Goal: Task Accomplishment & Management: Manage account settings

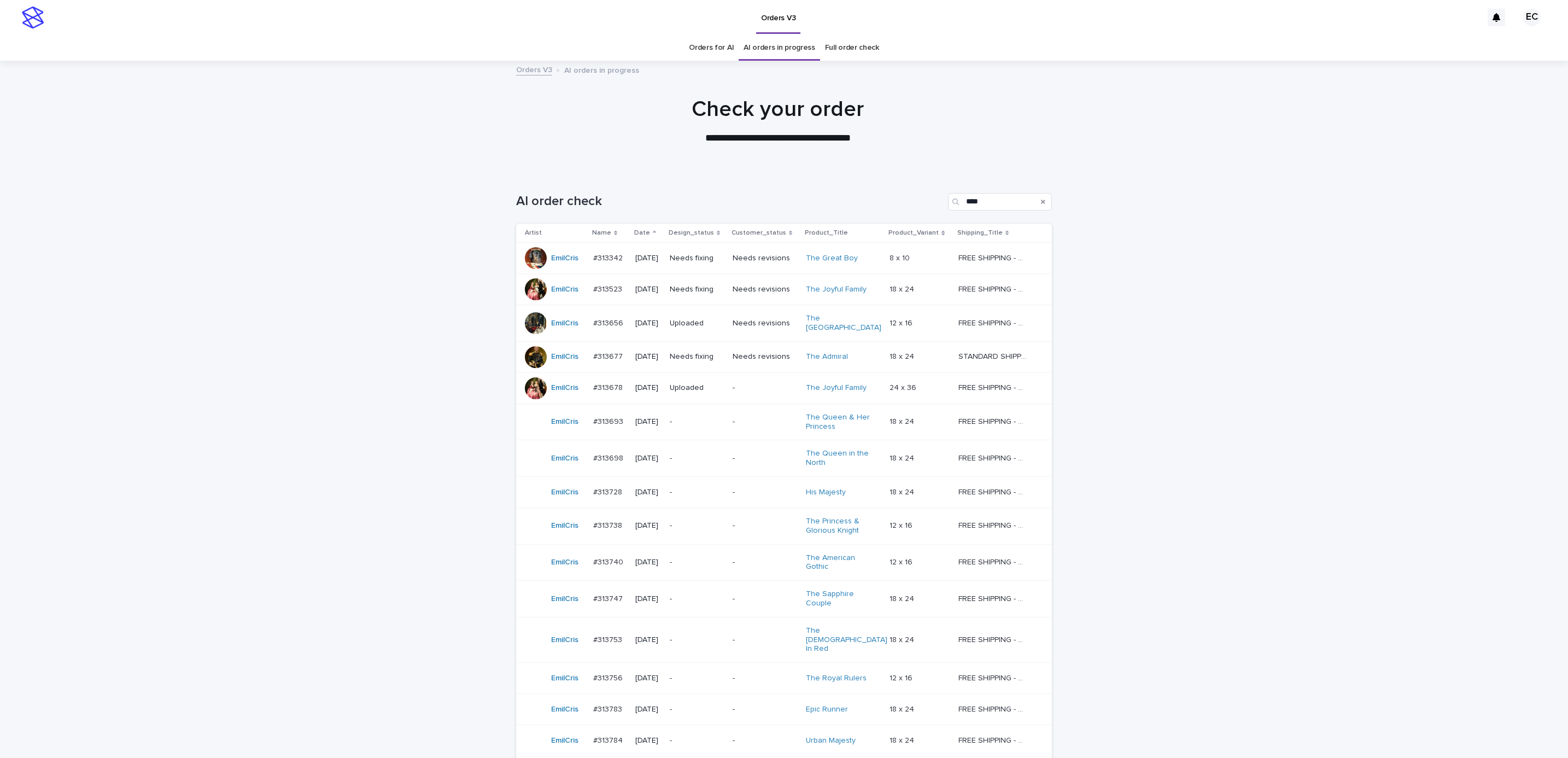
click at [1045, 229] on div "Loading... Saving… Loading... Saving… AI order check **** Artist Name Date Desi…" at bounding box center [784, 525] width 1568 height 709
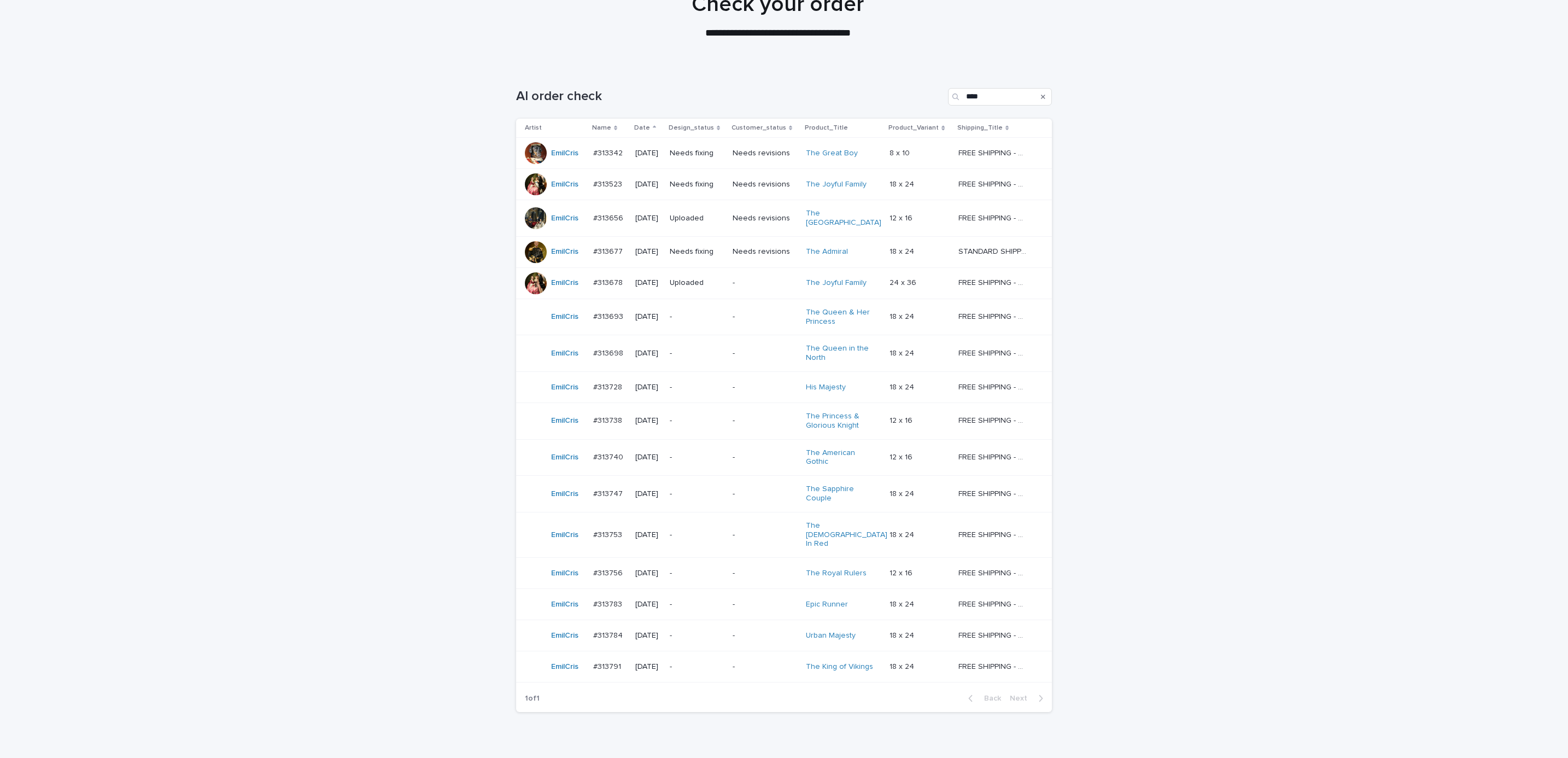
scroll to position [108, 0]
click at [743, 307] on div "-" at bounding box center [765, 312] width 65 height 11
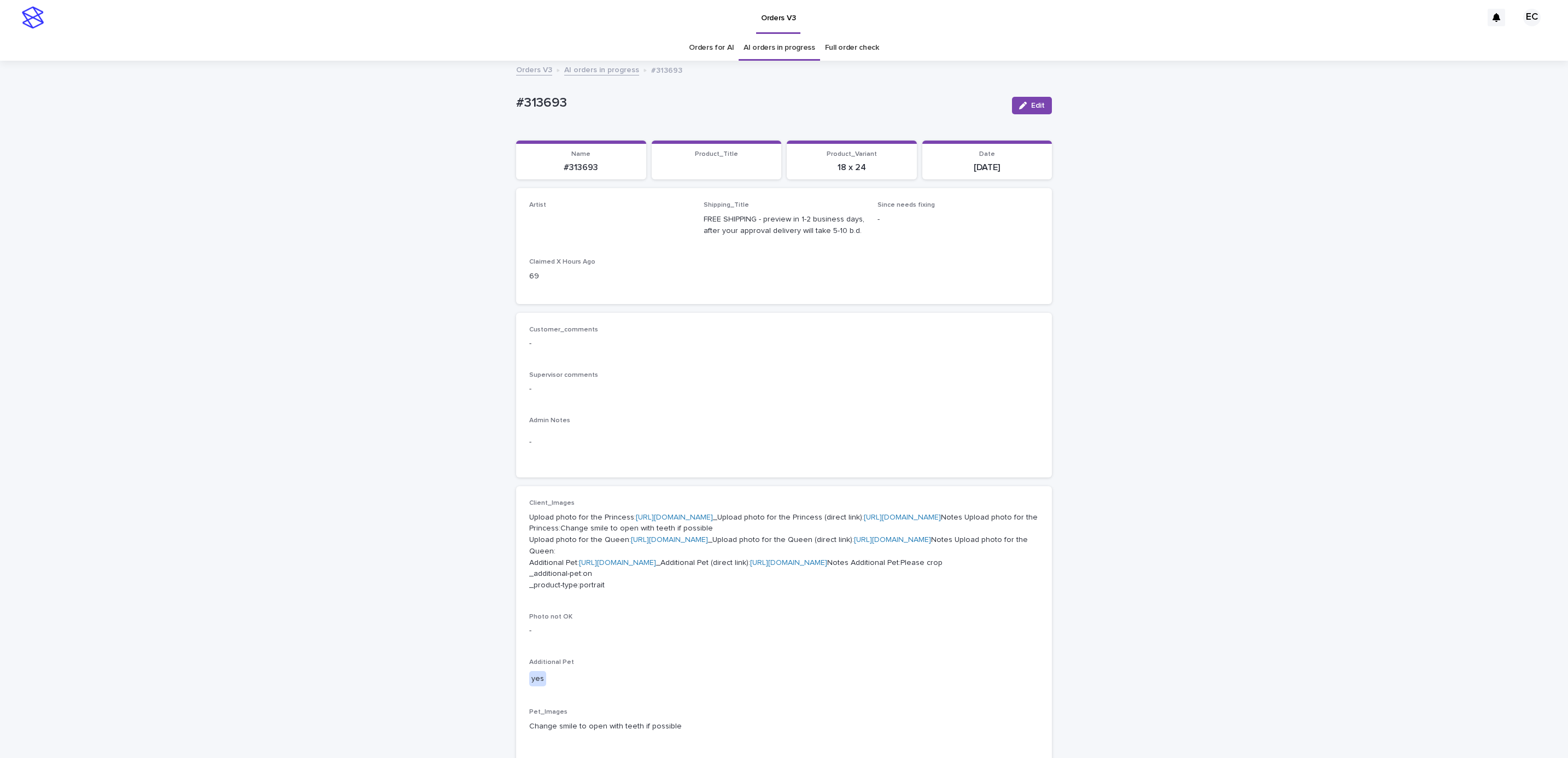
click at [483, 98] on div "Loading... Saving… Loading... Saving… #313693 Edit #313693 Edit Sorry, there wa…" at bounding box center [784, 617] width 1568 height 1110
click at [573, 104] on p "#313693" at bounding box center [759, 103] width 487 height 16
copy p "#313693"
click at [712, 358] on div "Customer_comments - Supervisor comments - Admin Notes -" at bounding box center [784, 395] width 509 height 139
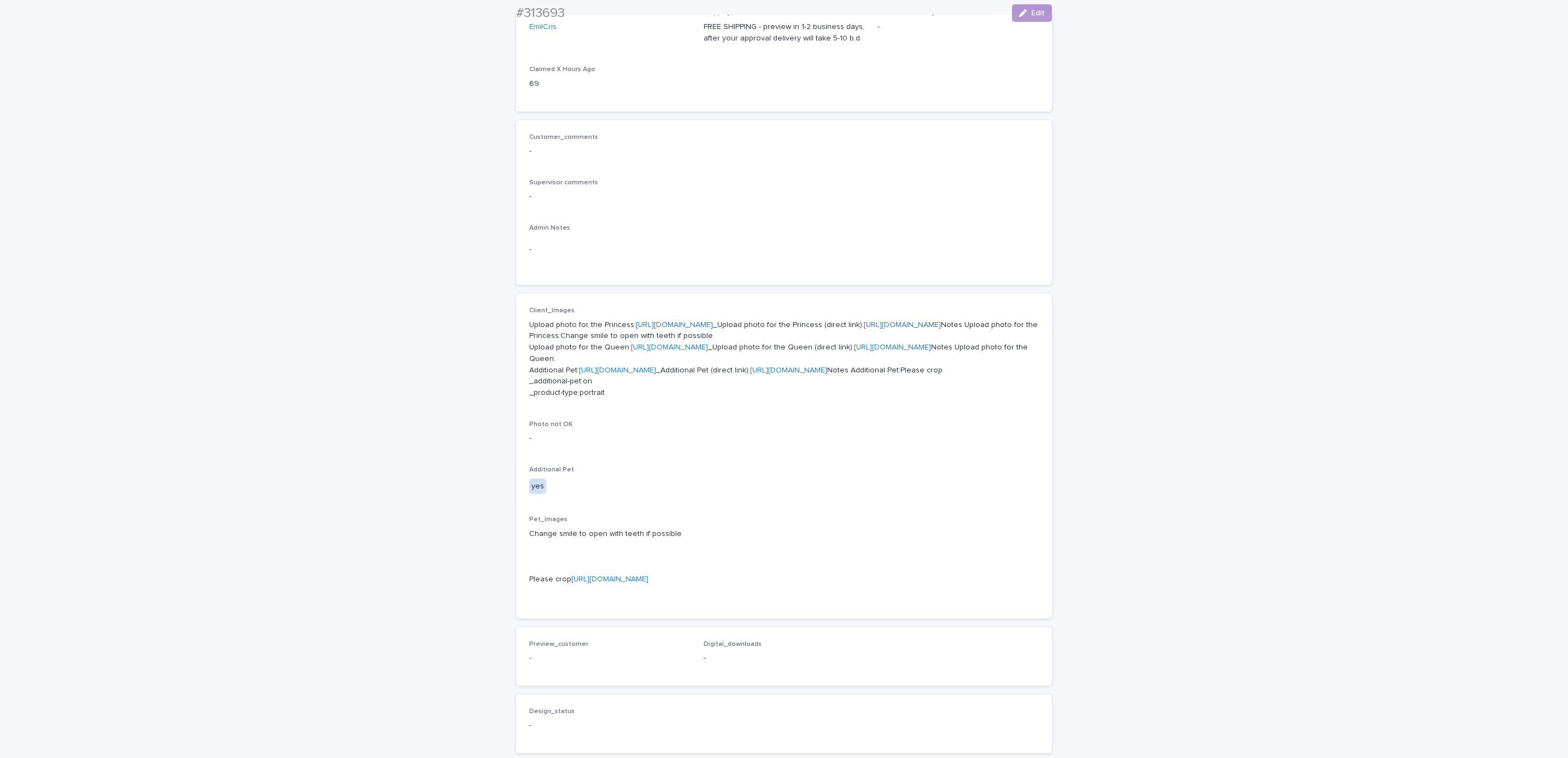
scroll to position [223, 0]
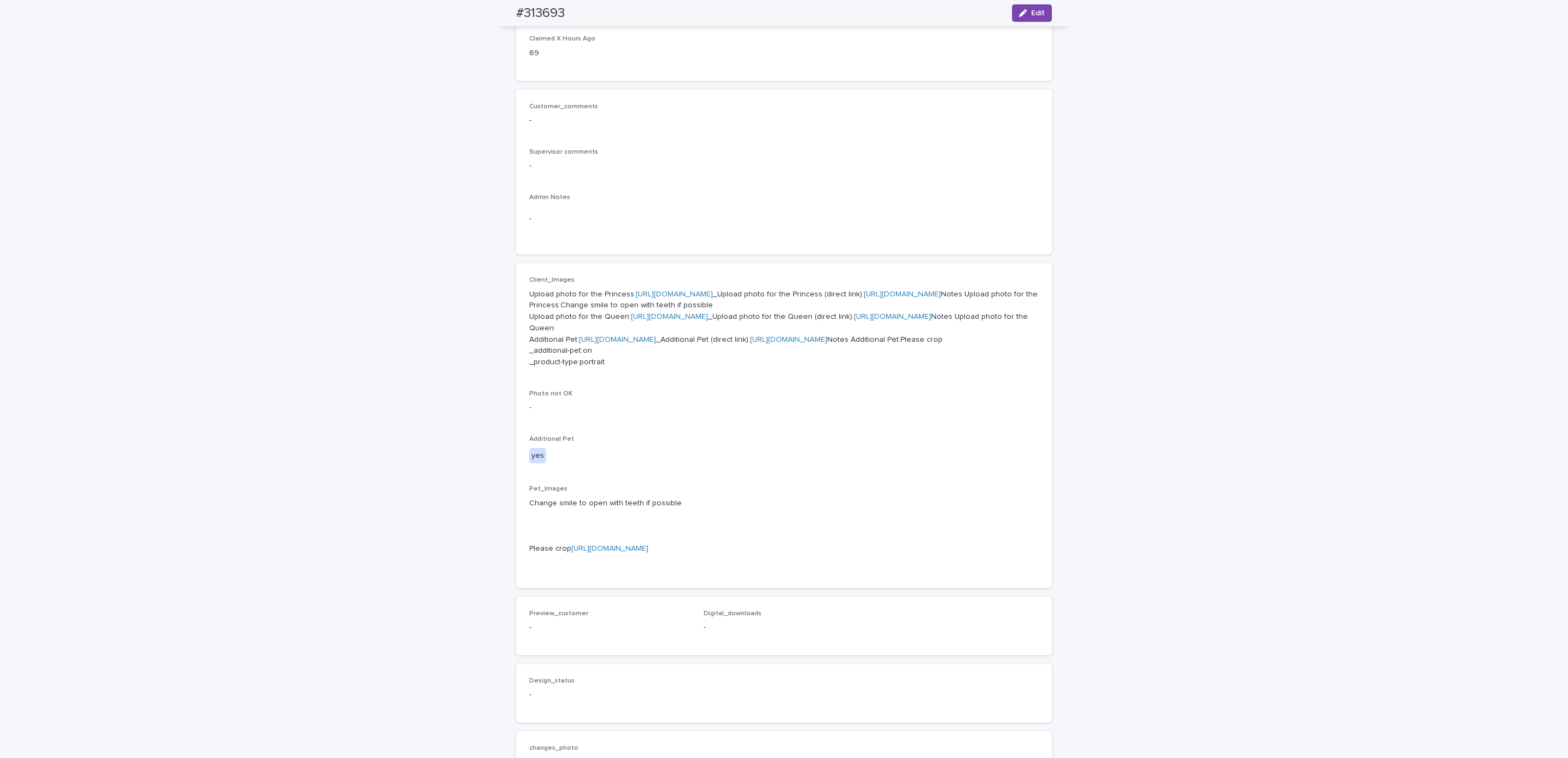
click at [656, 292] on link "https://cdn.shopify.com-uploadkit.app/s/files/1/0033/4807/0511/files/download.h…" at bounding box center [674, 294] width 77 height 8
click at [667, 321] on link "https://cdn.shopify.com-uploadkit.app/s/files/1/0033/4807/0511/files/download.h…" at bounding box center [669, 317] width 77 height 8
click at [646, 344] on link "https://cdn.shopify.com-uploadkit.app/s/files/1/0033/4807/0511/files/download.h…" at bounding box center [617, 340] width 77 height 8
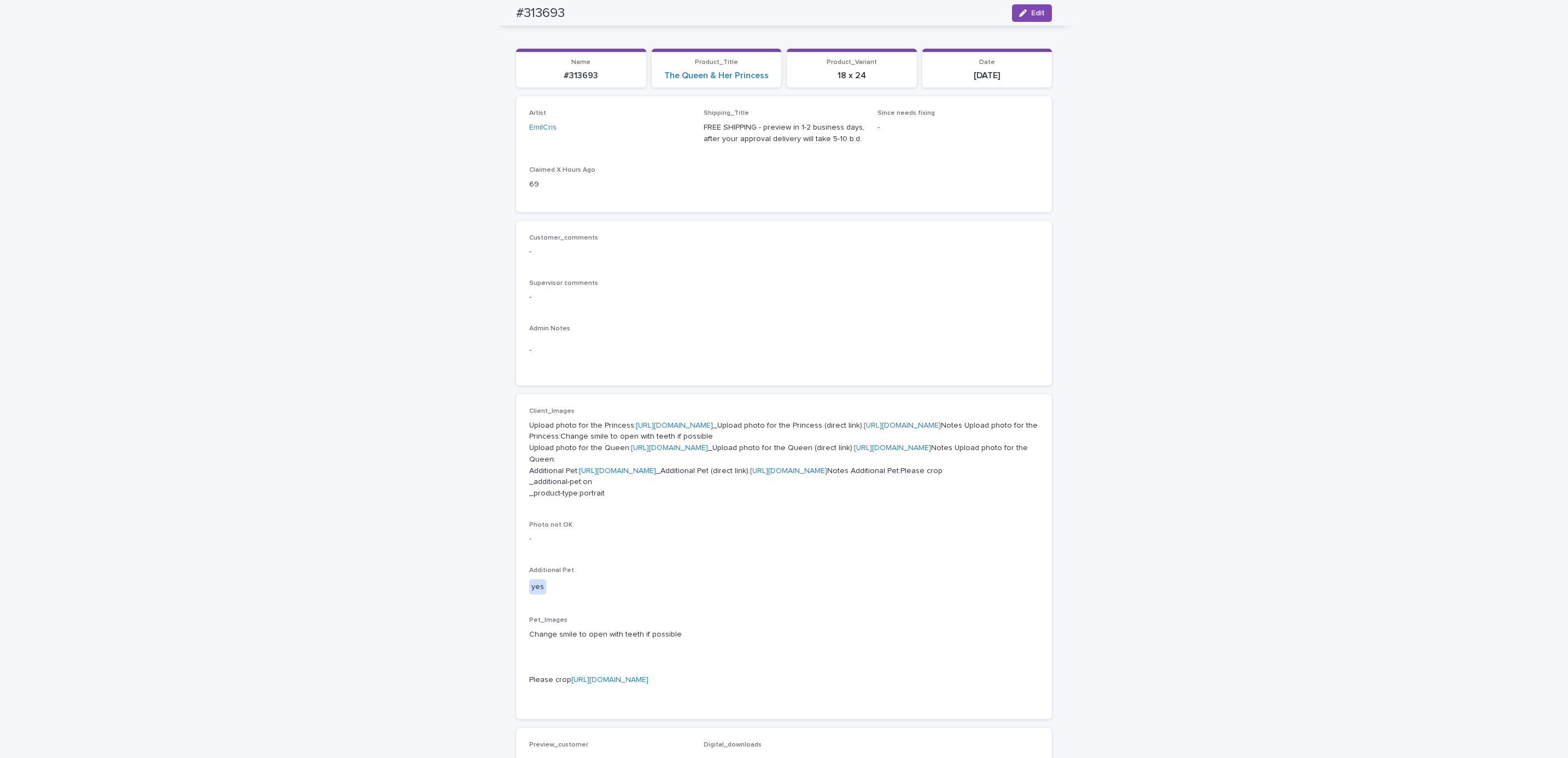
scroll to position [0, 0]
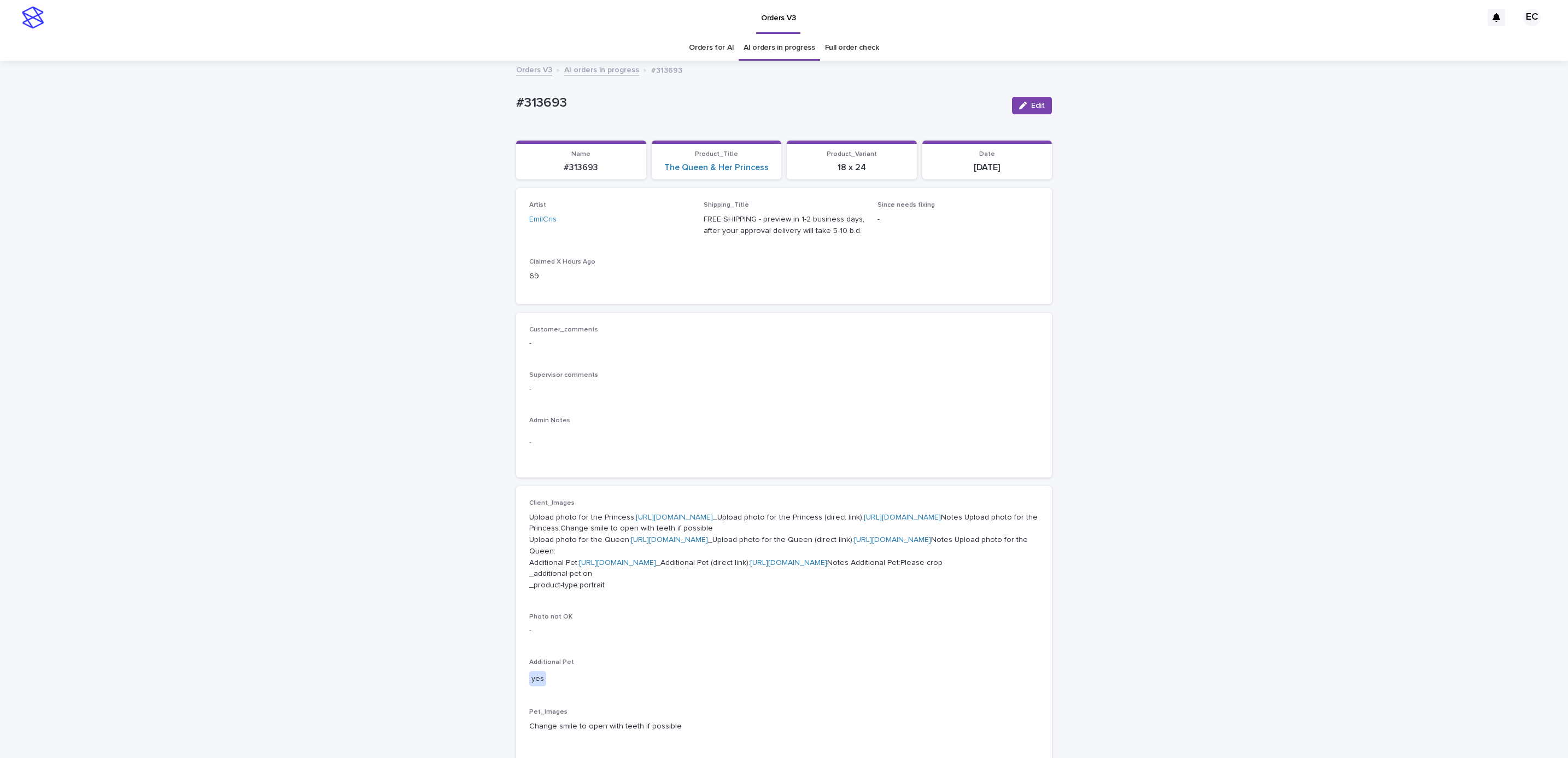
click at [297, 505] on div "Loading... Saving… Loading... Saving… #313693 Edit #313693 Edit Sorry, there wa…" at bounding box center [784, 617] width 1568 height 1110
click at [176, 86] on div "Loading... Saving… Loading... Saving… #313693 Edit #313693 Edit Sorry, there wa…" at bounding box center [784, 617] width 1568 height 1110
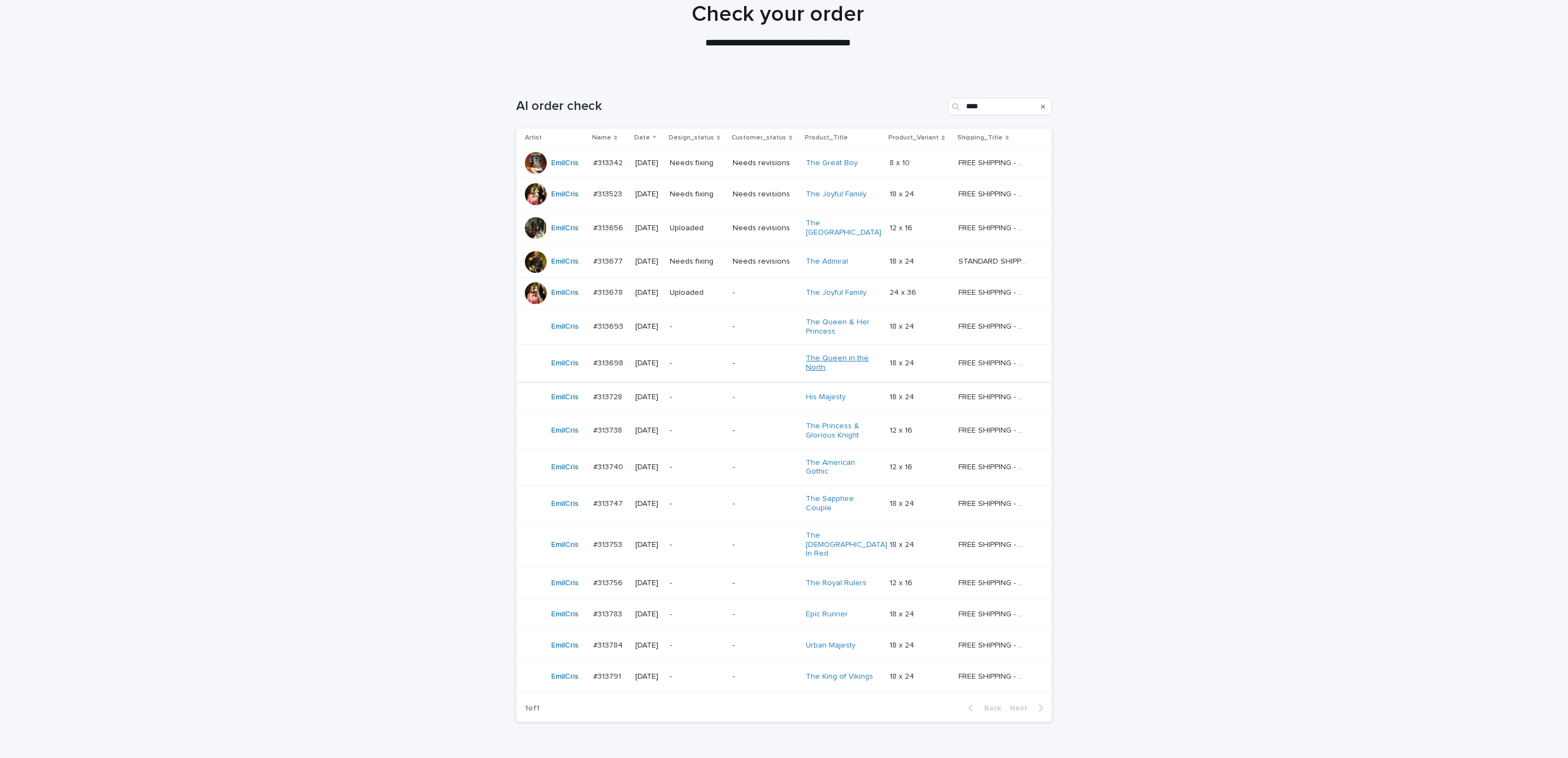
scroll to position [122, 0]
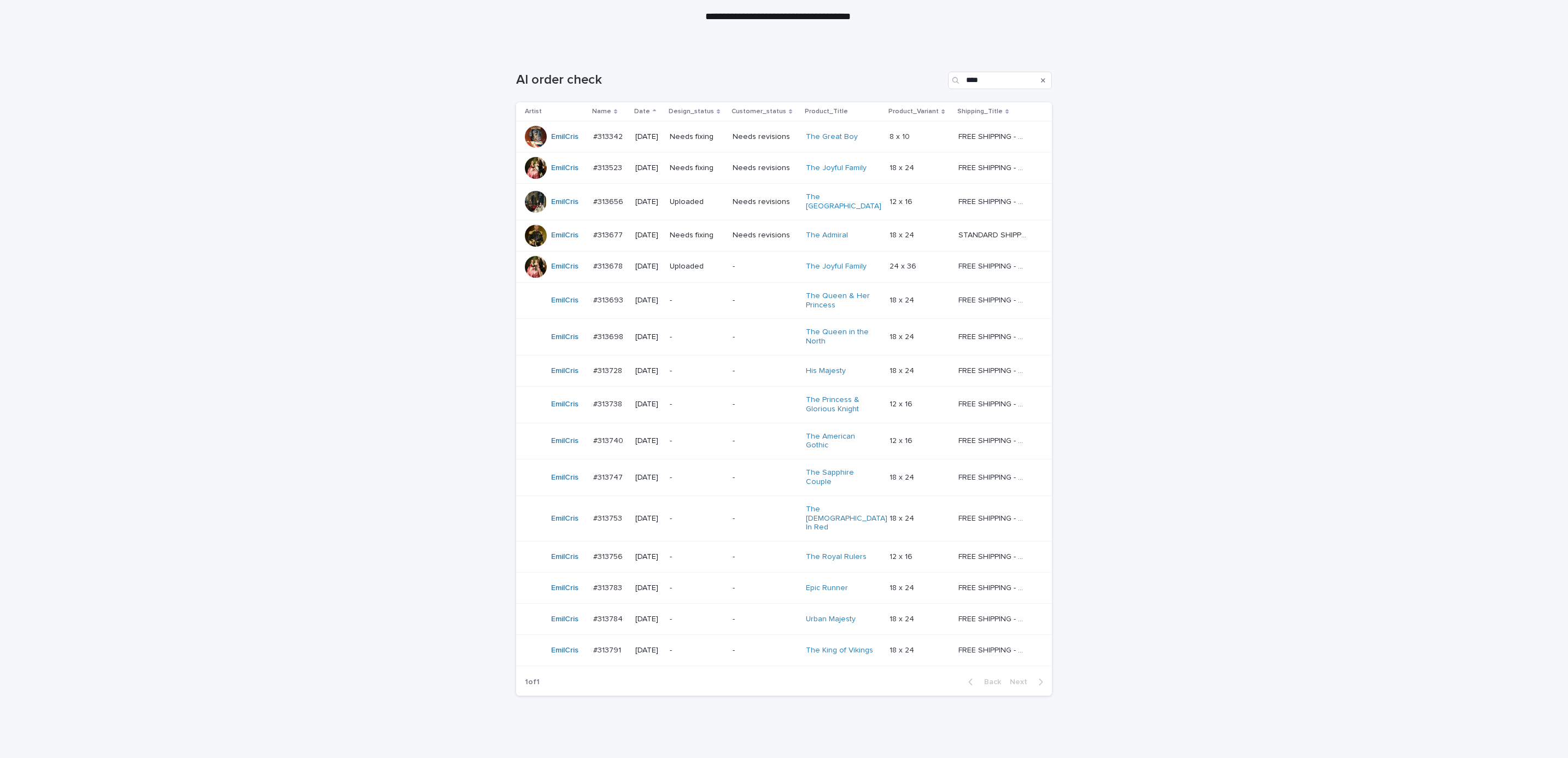
click at [749, 332] on p "-" at bounding box center [765, 337] width 65 height 9
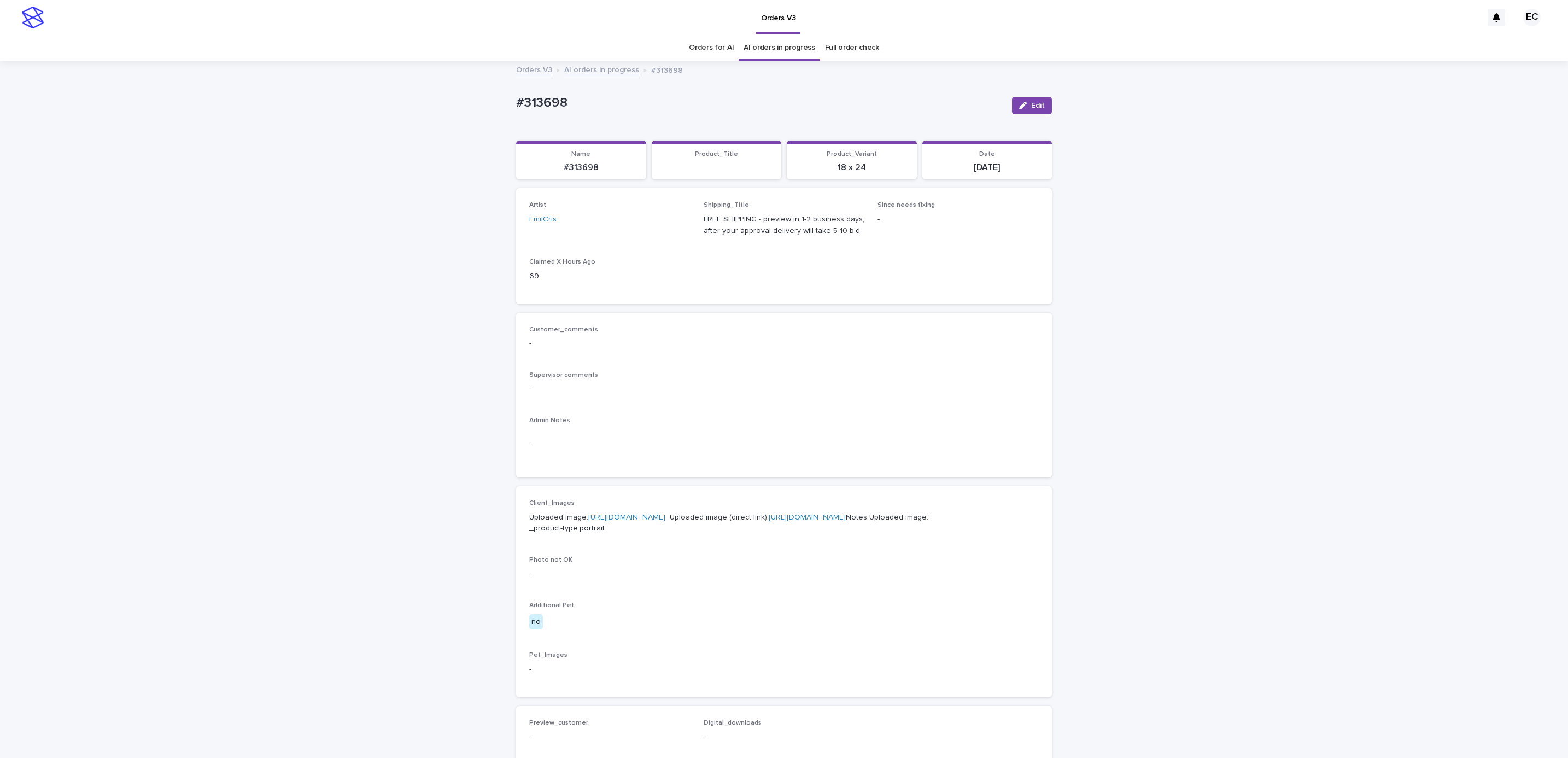
click at [499, 97] on div "Loading... Saving… Loading... Saving… #313698 Edit #313698 Edit Sorry, there wa…" at bounding box center [784, 560] width 1568 height 997
click at [579, 103] on p "#313698" at bounding box center [759, 103] width 487 height 16
copy p "#313698"
click at [653, 382] on div "-" at bounding box center [784, 388] width 509 height 14
click at [656, 505] on link "https://cdn.shopify.com-uploadkit.app/s/files/1/0033/4807/0511/files/download.h…" at bounding box center [626, 517] width 77 height 8
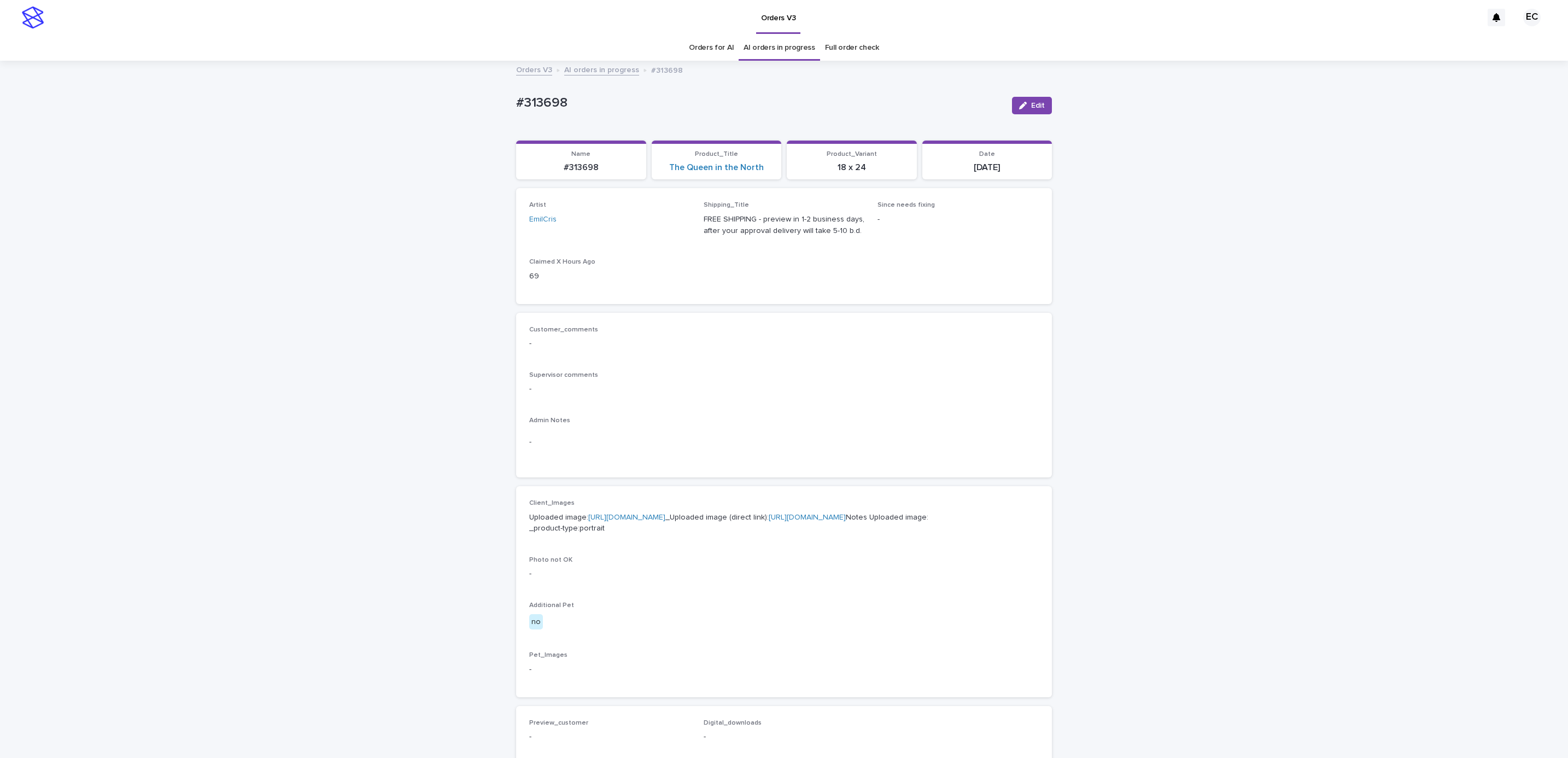
click at [155, 127] on div "Loading... Saving… Loading... Saving… #313698 Edit #313698 Edit Sorry, there wa…" at bounding box center [784, 560] width 1568 height 997
click at [131, 231] on div "Loading... Saving… Loading... Saving… #313698 Edit #313698 Edit Sorry, there wa…" at bounding box center [784, 560] width 1568 height 997
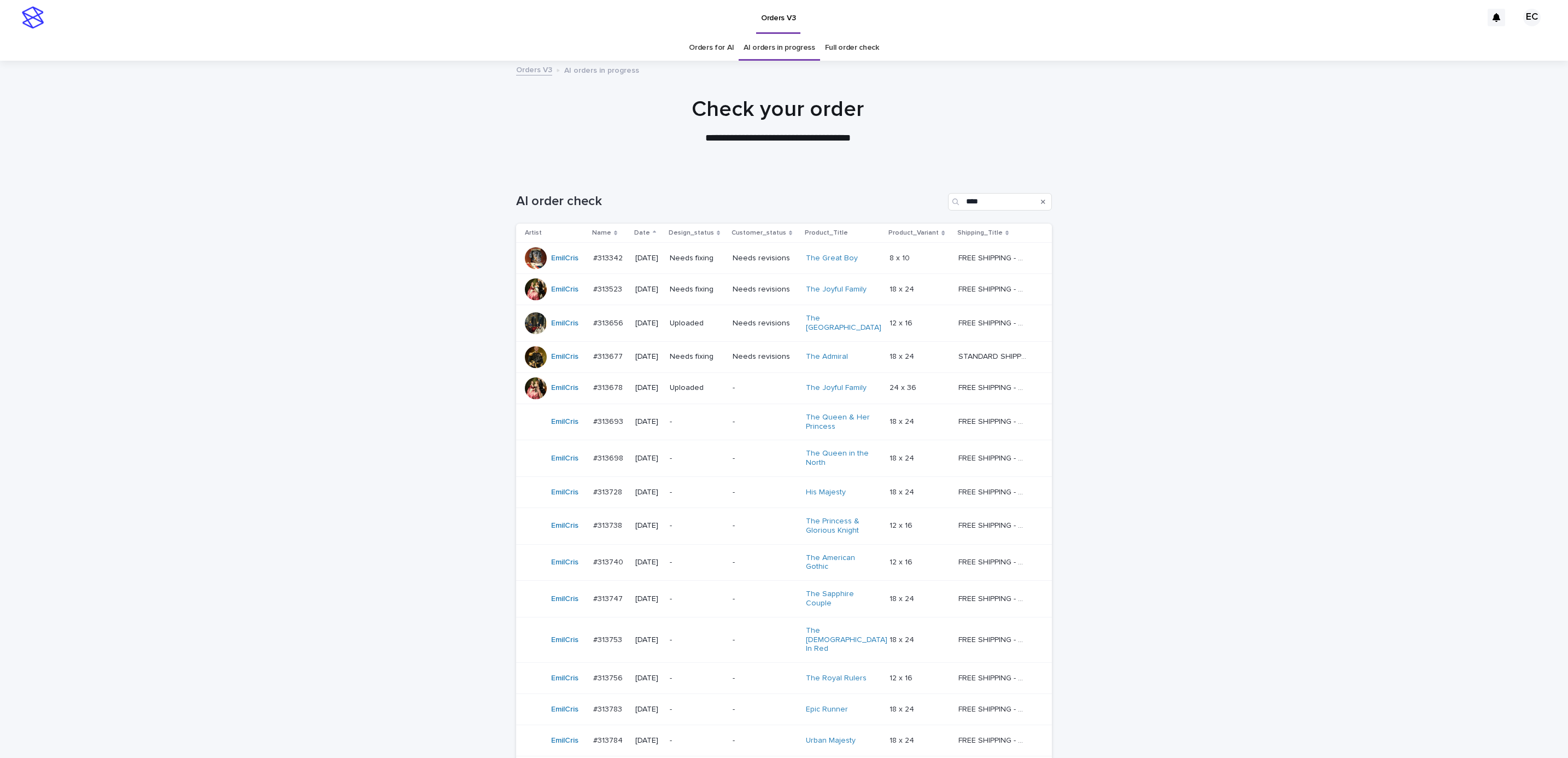
scroll to position [35, 0]
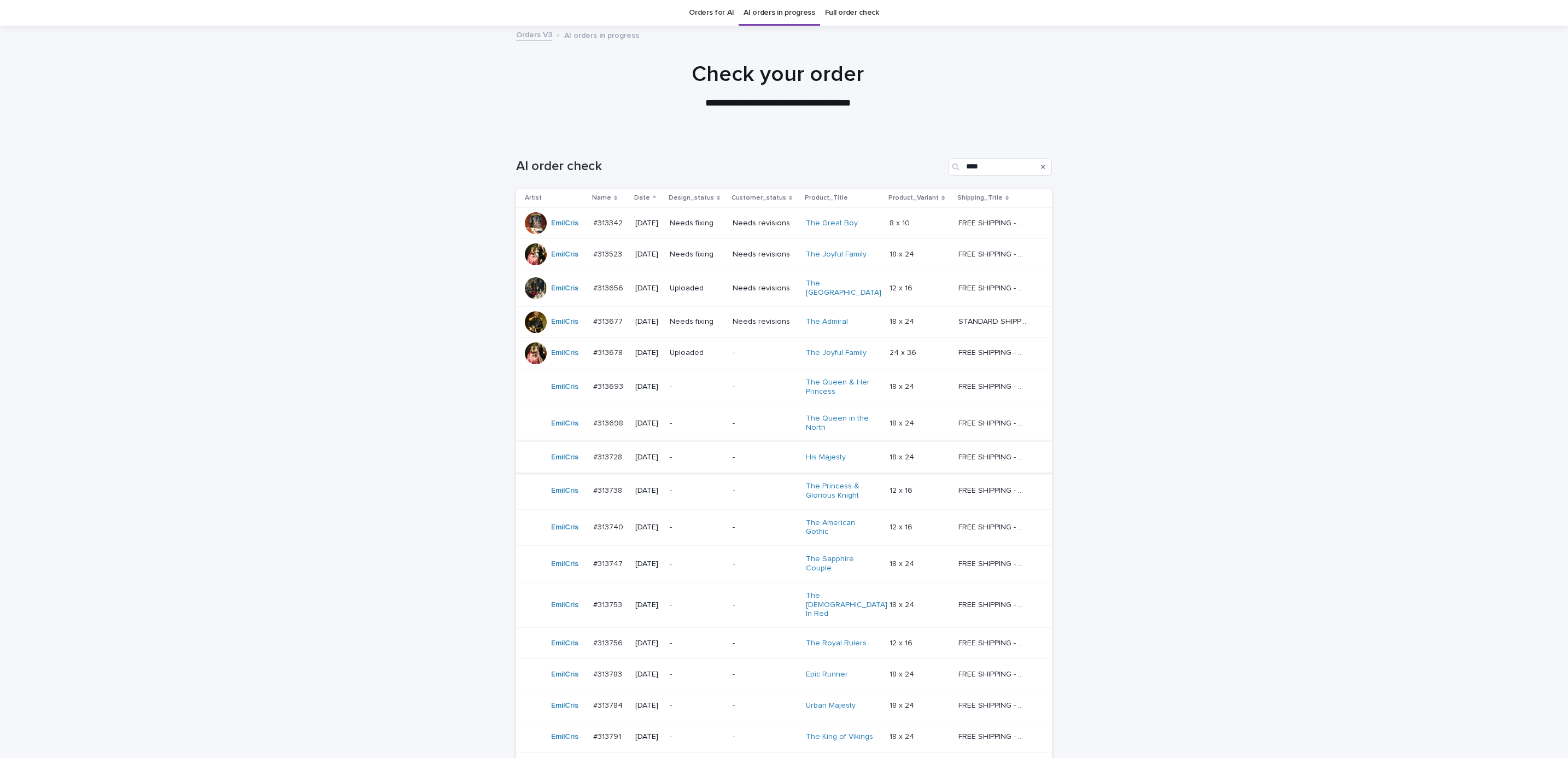
click at [743, 453] on p "-" at bounding box center [765, 457] width 65 height 9
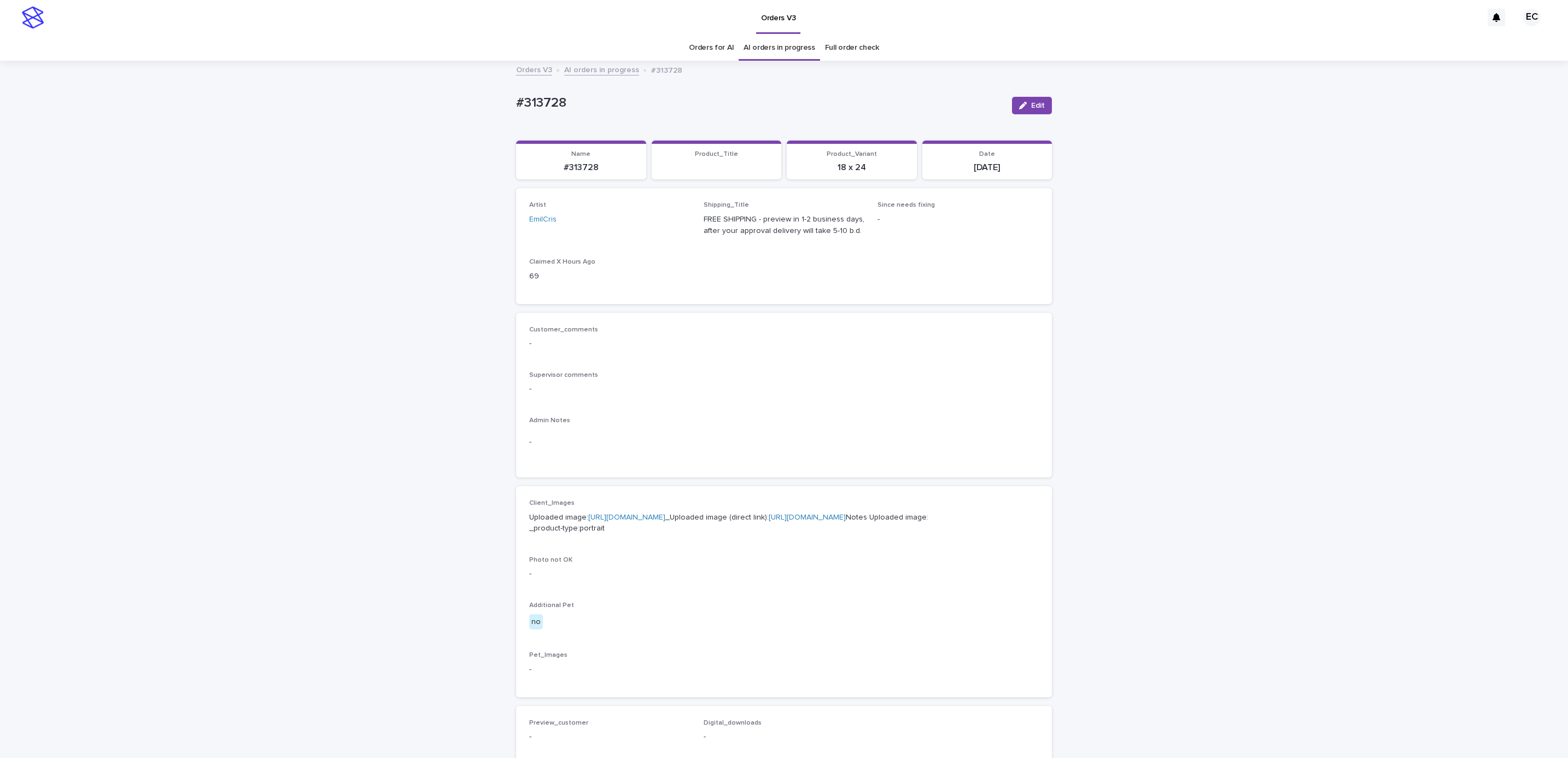
click at [498, 102] on div "Loading... Saving… Loading... Saving… #313728 Edit #313728 Edit Sorry, there wa…" at bounding box center [784, 560] width 1568 height 997
click at [576, 109] on p "#313728" at bounding box center [759, 103] width 487 height 16
copy p "#313728"
click at [636, 402] on div "Supervisor comments -" at bounding box center [784, 387] width 509 height 32
click at [623, 505] on link "https://cdn.shopify.com-uploadkit.app/s/files/1/0033/4807/0511/files/download.h…" at bounding box center [626, 517] width 77 height 8
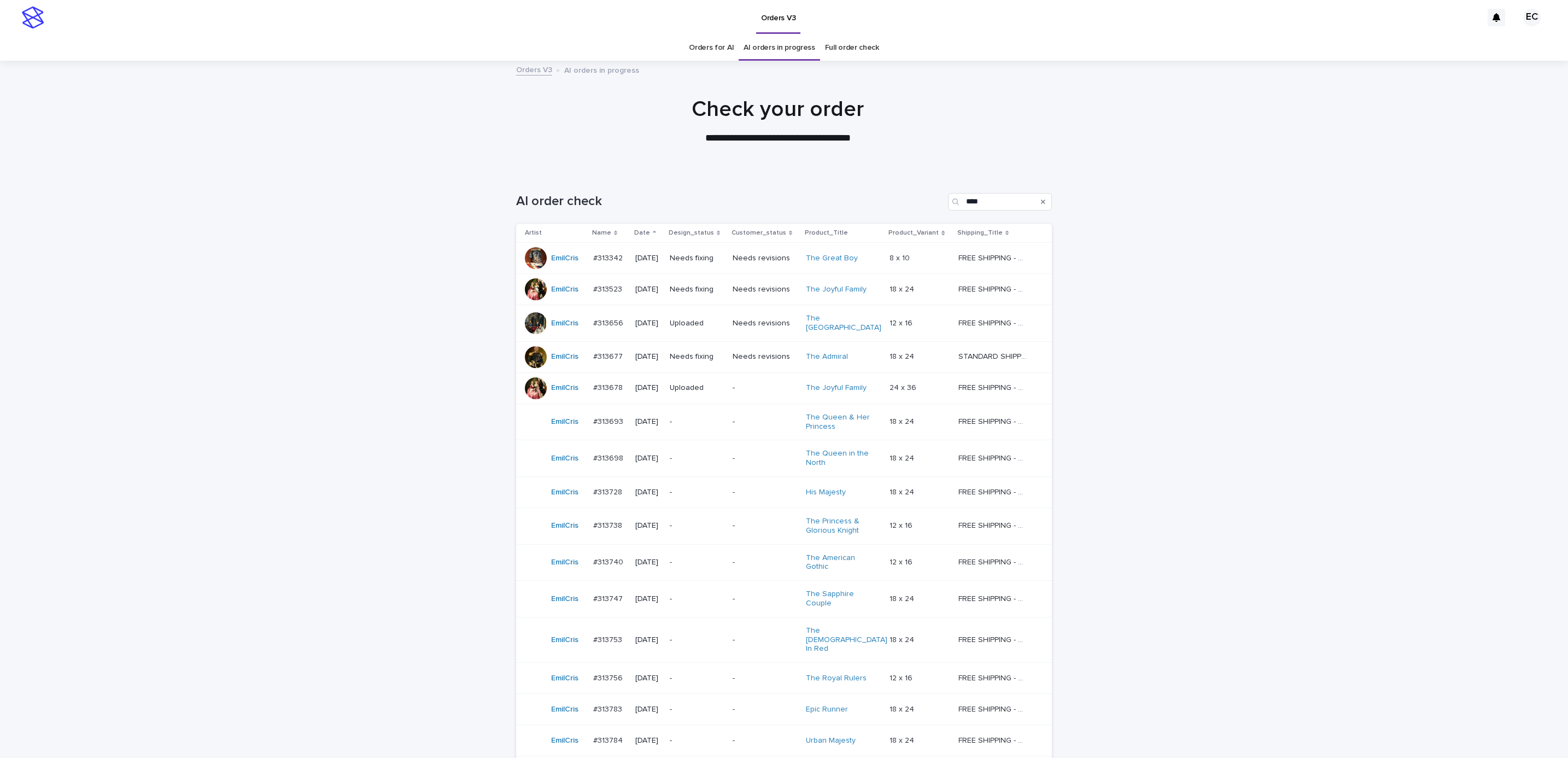
scroll to position [35, 0]
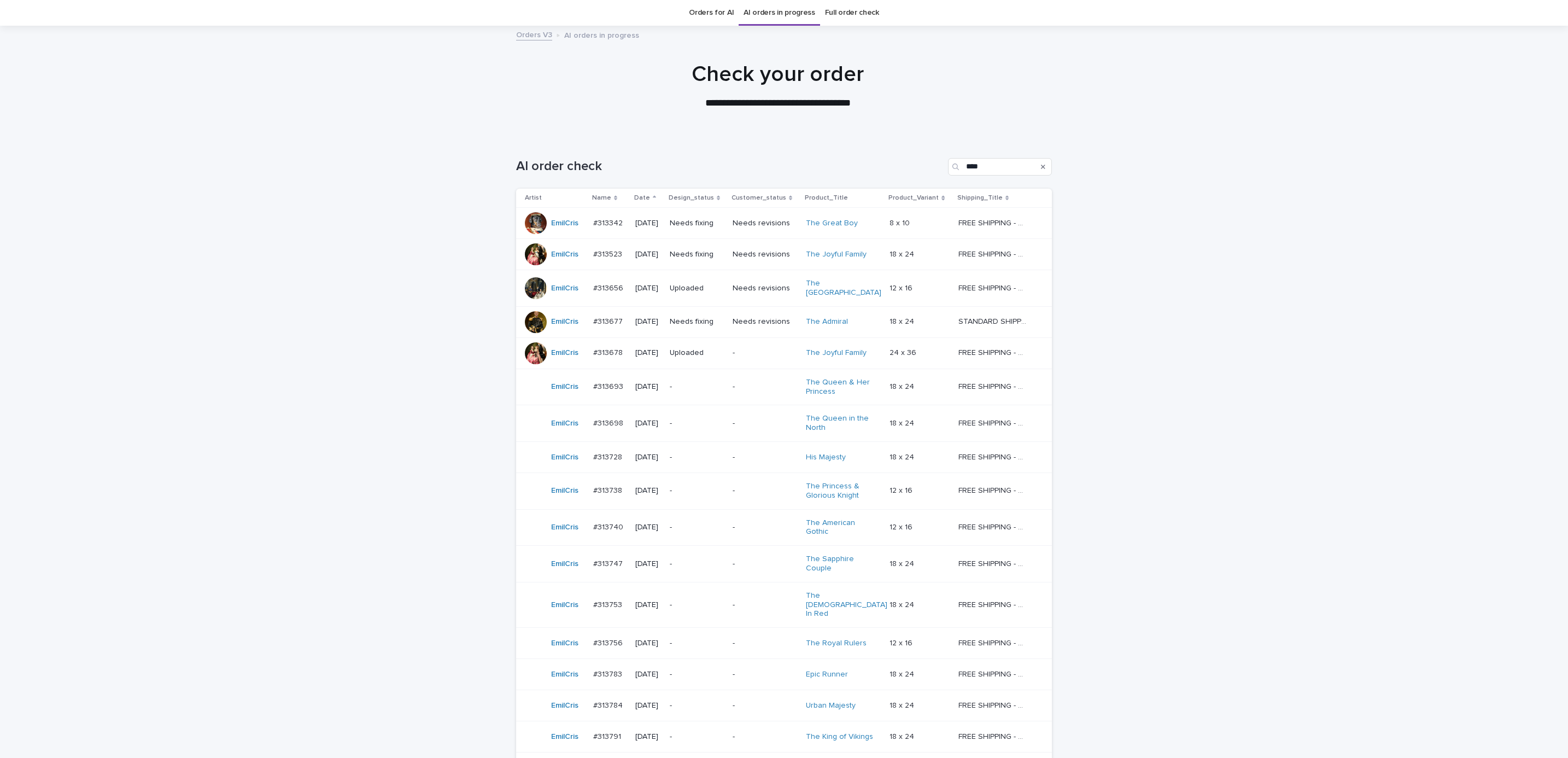
click at [708, 322] on div "Needs fixing" at bounding box center [697, 321] width 54 height 18
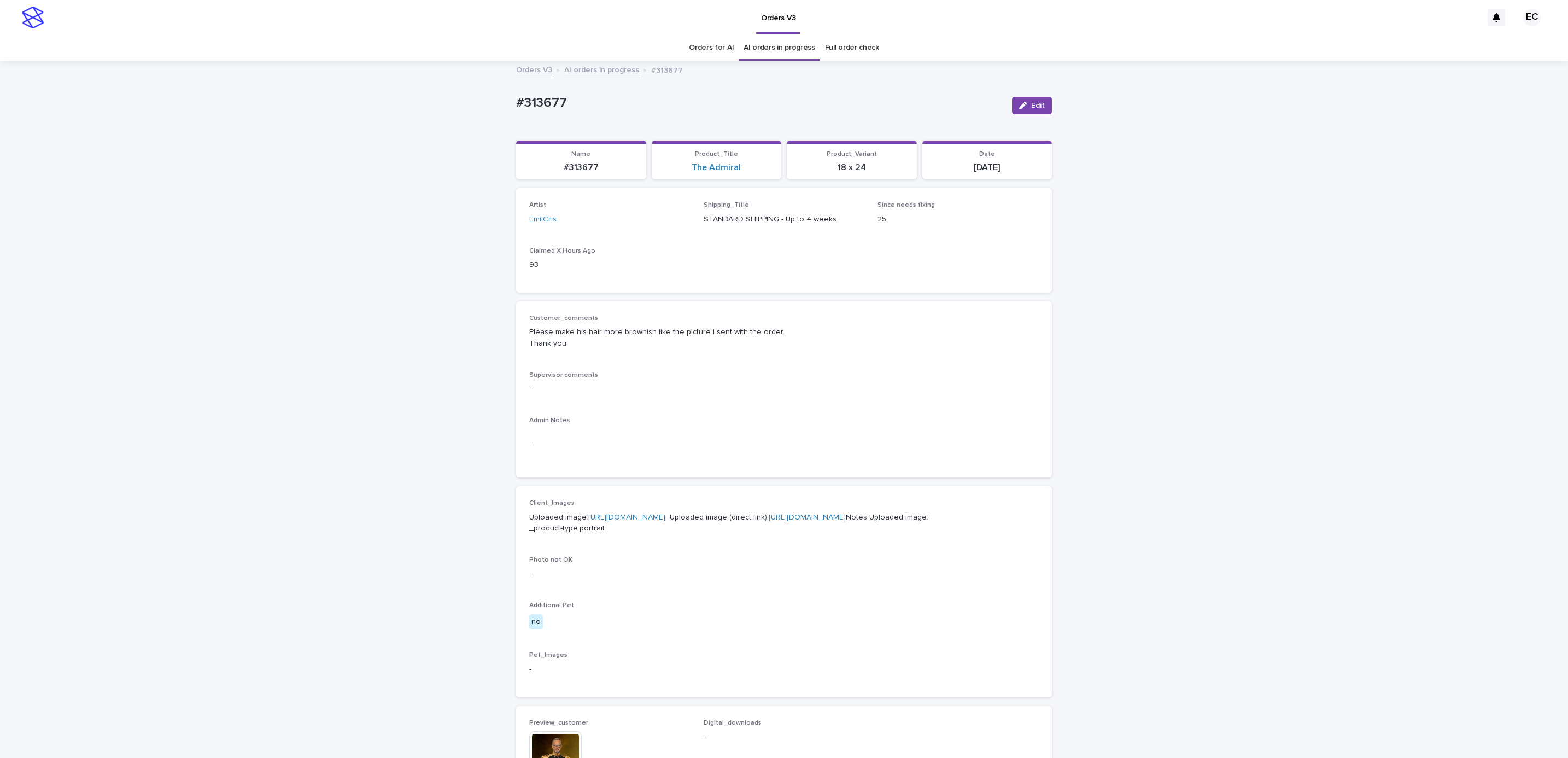
click at [410, 505] on div "Loading... Saving… Loading... Saving… #313677 Edit #313677 Edit Sorry, there wa…" at bounding box center [784, 582] width 1568 height 1040
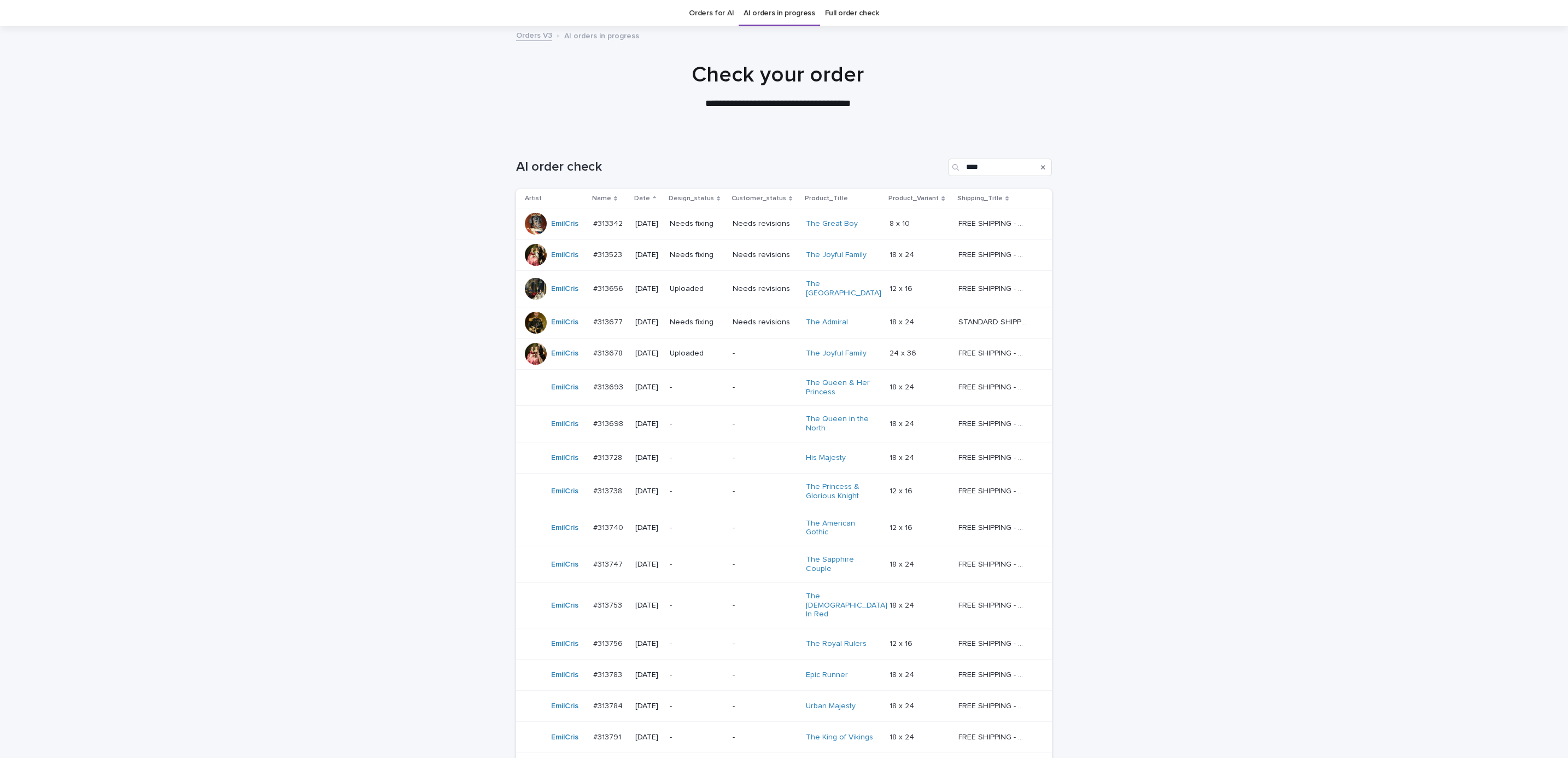
scroll to position [35, 0]
click at [435, 505] on div "Loading... Saving… Loading... Saving… AI order check **** Artist Name Date Desi…" at bounding box center [784, 490] width 1568 height 709
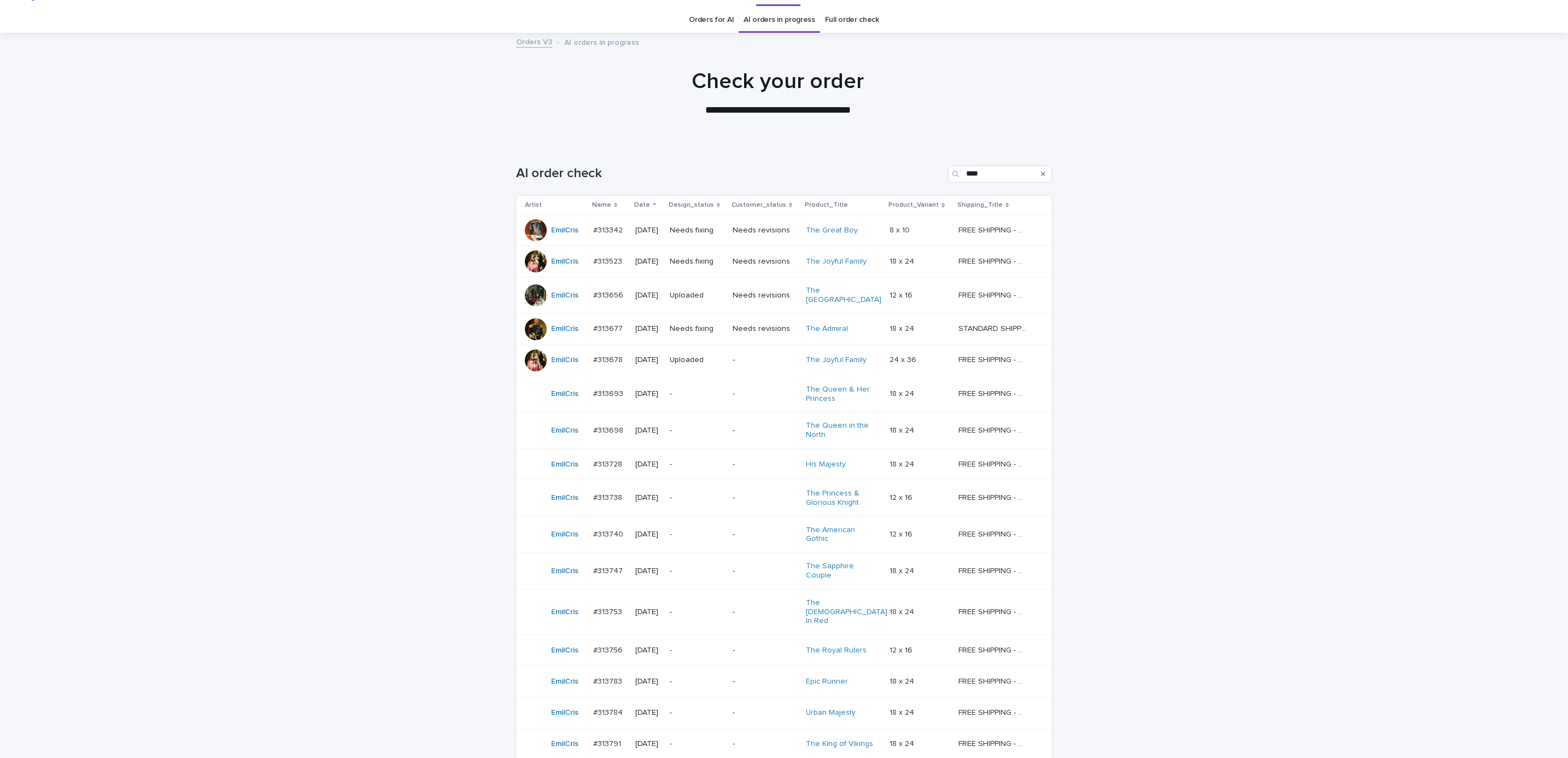
scroll to position [0, 0]
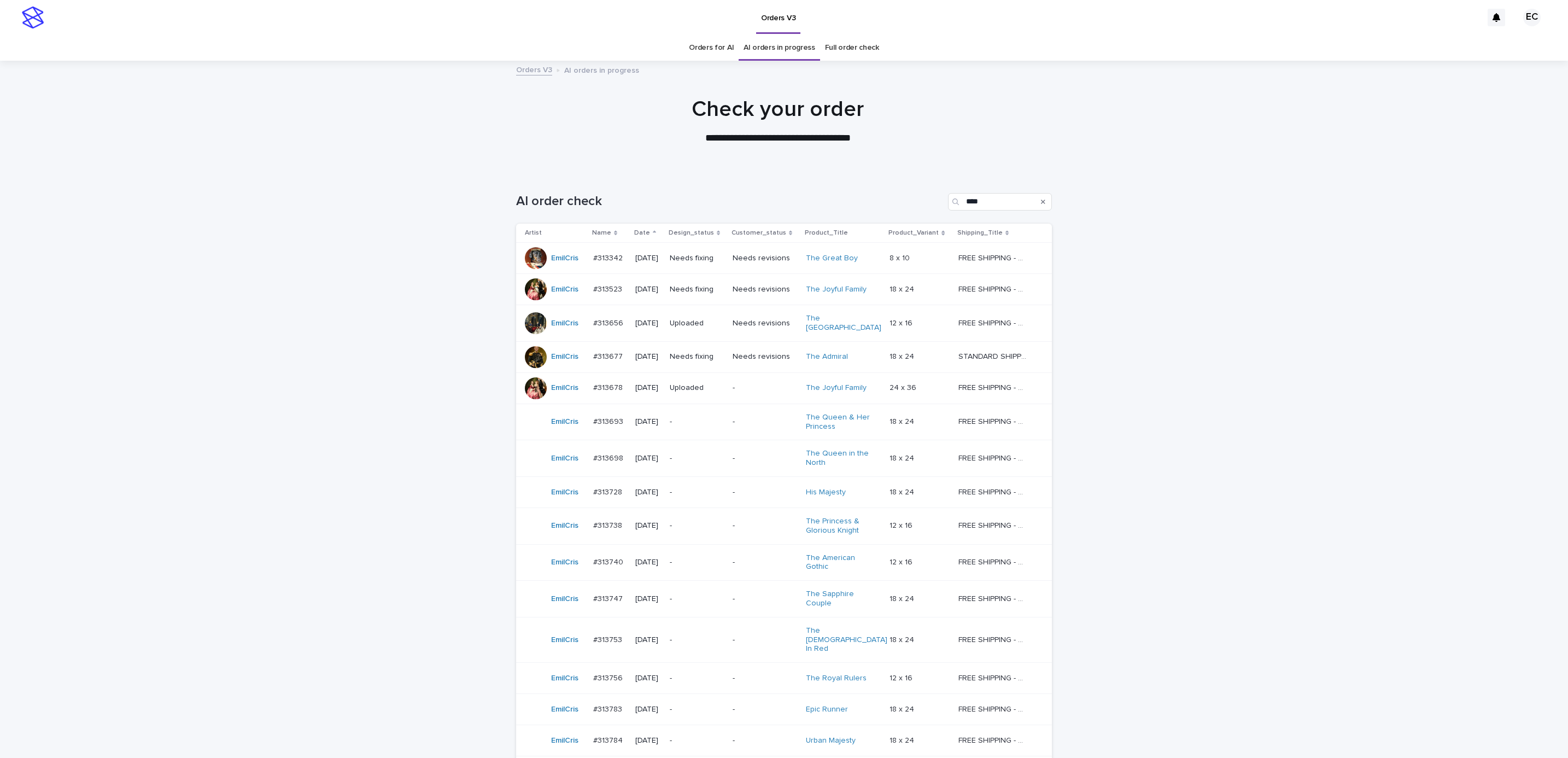
drag, startPoint x: 172, startPoint y: 660, endPoint x: 172, endPoint y: 654, distance: 6.0
click at [172, 505] on div "Loading... Saving… Loading... Saving… AI order check **** Artist Name Date Desi…" at bounding box center [784, 525] width 1568 height 709
click at [1045, 271] on div "Loading... Saving… Loading... Saving… AI order check **** Artist Name Date Desi…" at bounding box center [784, 525] width 1568 height 709
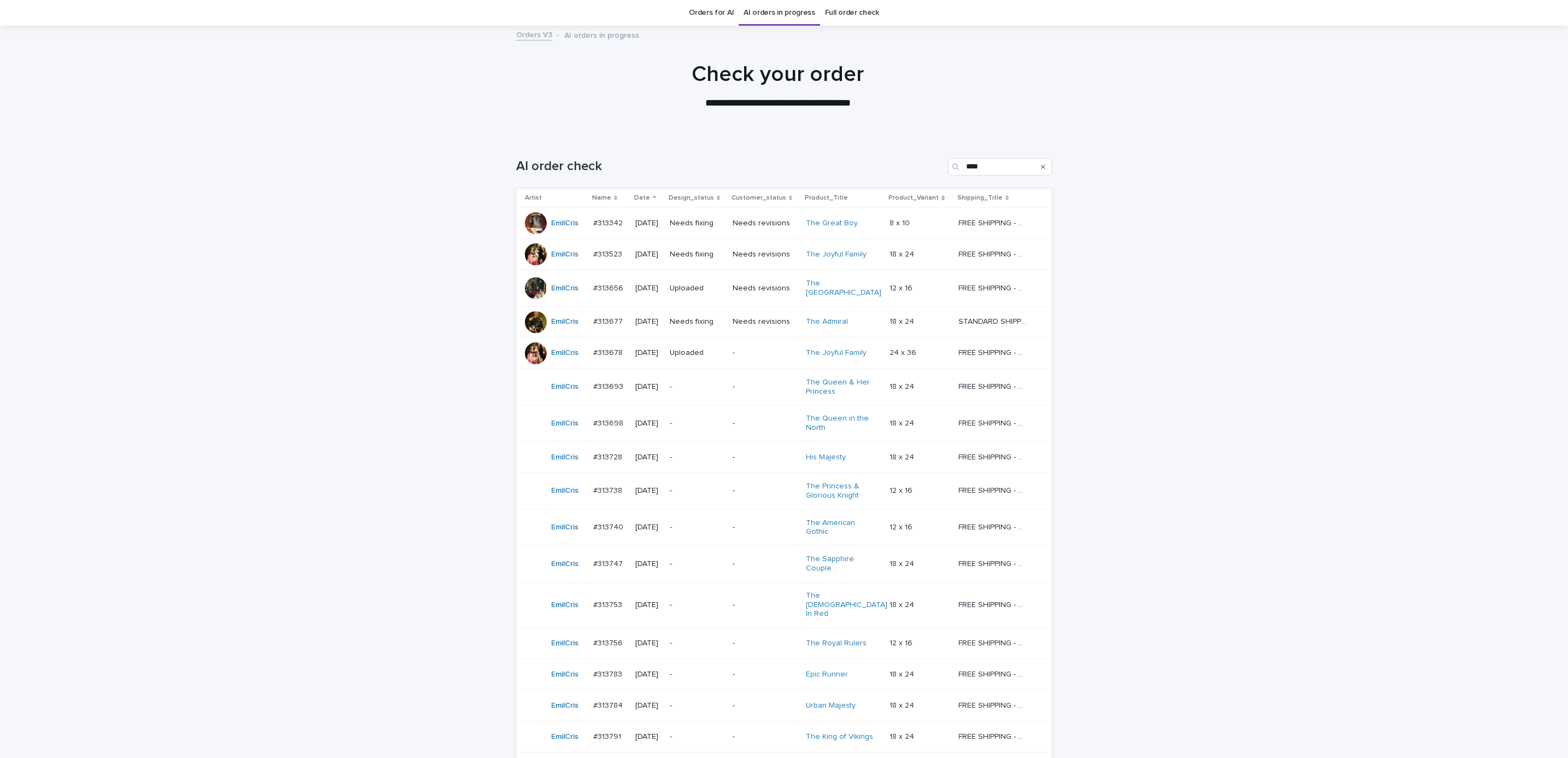
scroll to position [38, 0]
click at [708, 315] on p "Needs fixing" at bounding box center [697, 319] width 54 height 9
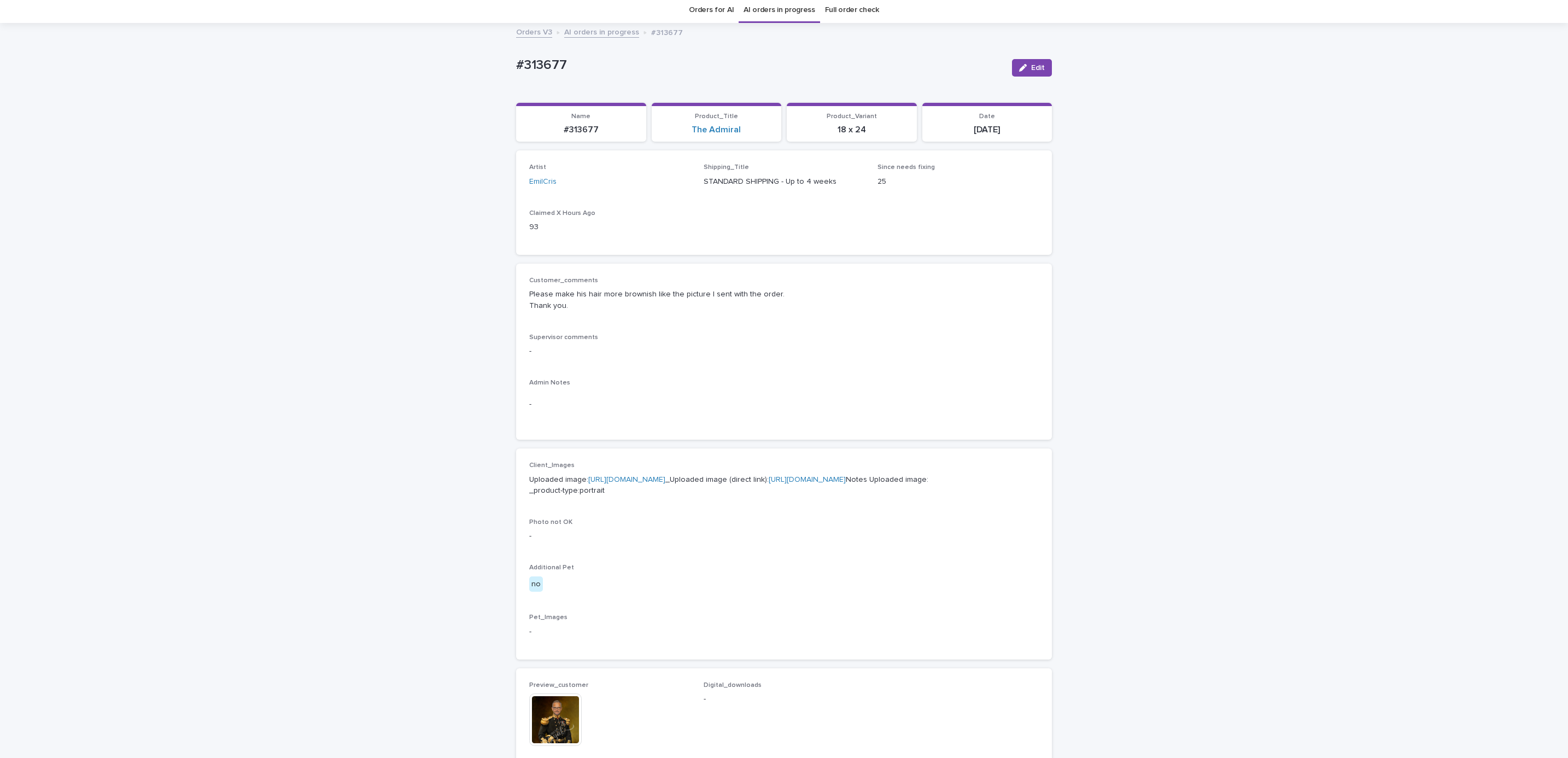
scroll to position [35, 0]
click at [788, 417] on div "-" at bounding box center [784, 407] width 509 height 27
click at [1014, 65] on button "Edit" at bounding box center [1032, 71] width 40 height 17
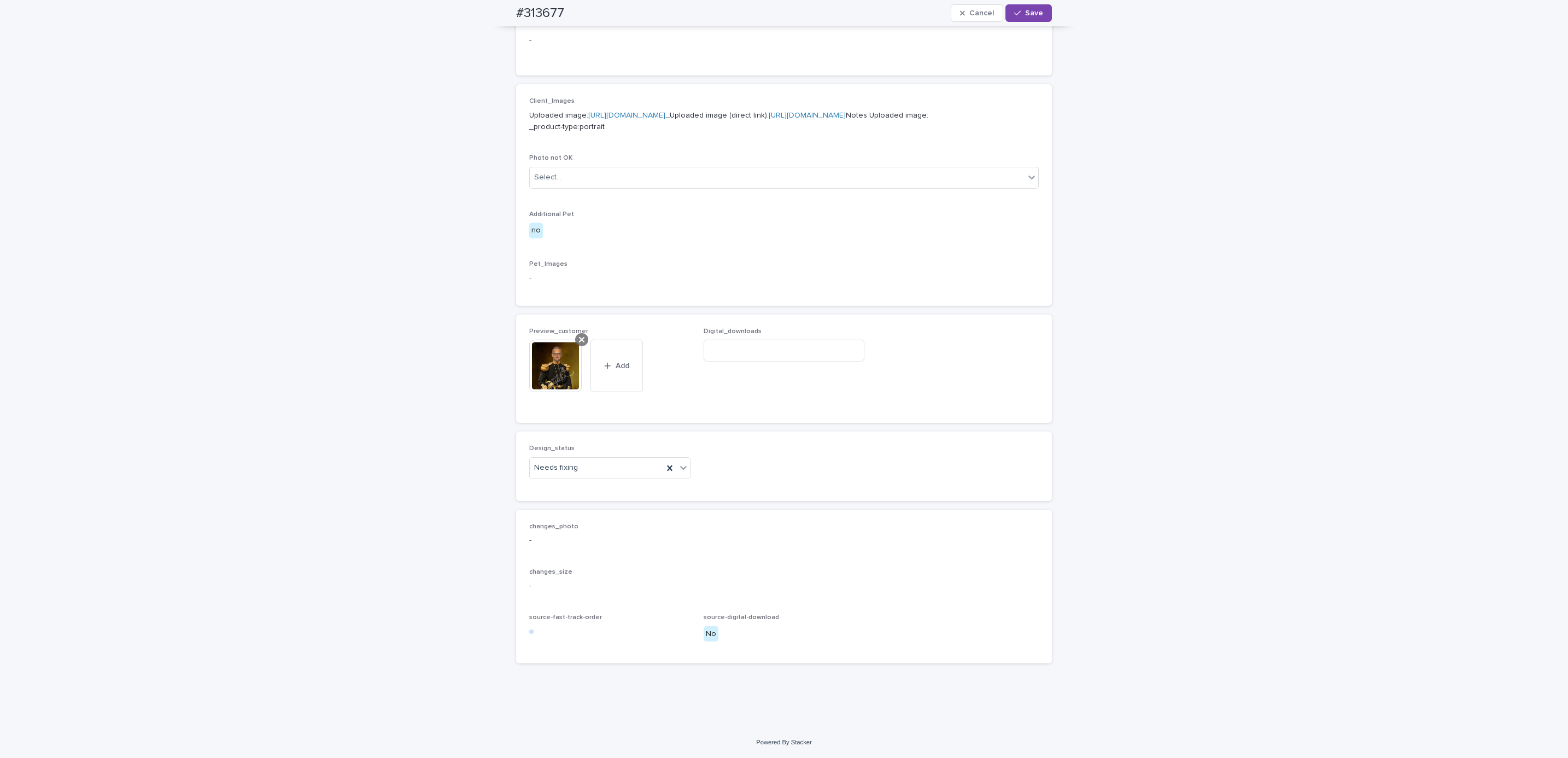
click at [579, 338] on icon at bounding box center [581, 340] width 5 height 5
click at [560, 382] on button "Add" at bounding box center [555, 387] width 52 height 17
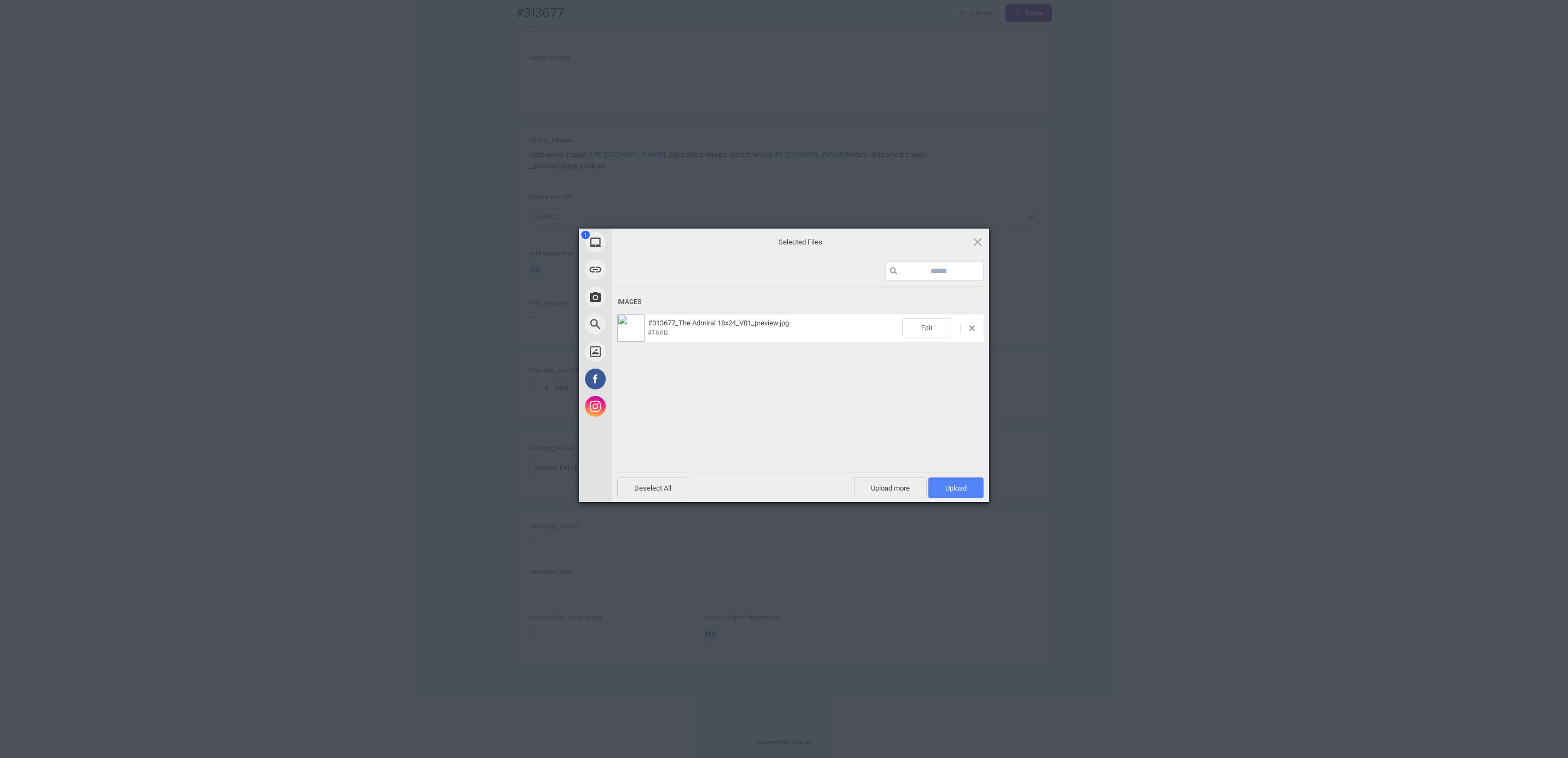
click at [952, 489] on span "Upload 1" at bounding box center [956, 488] width 21 height 8
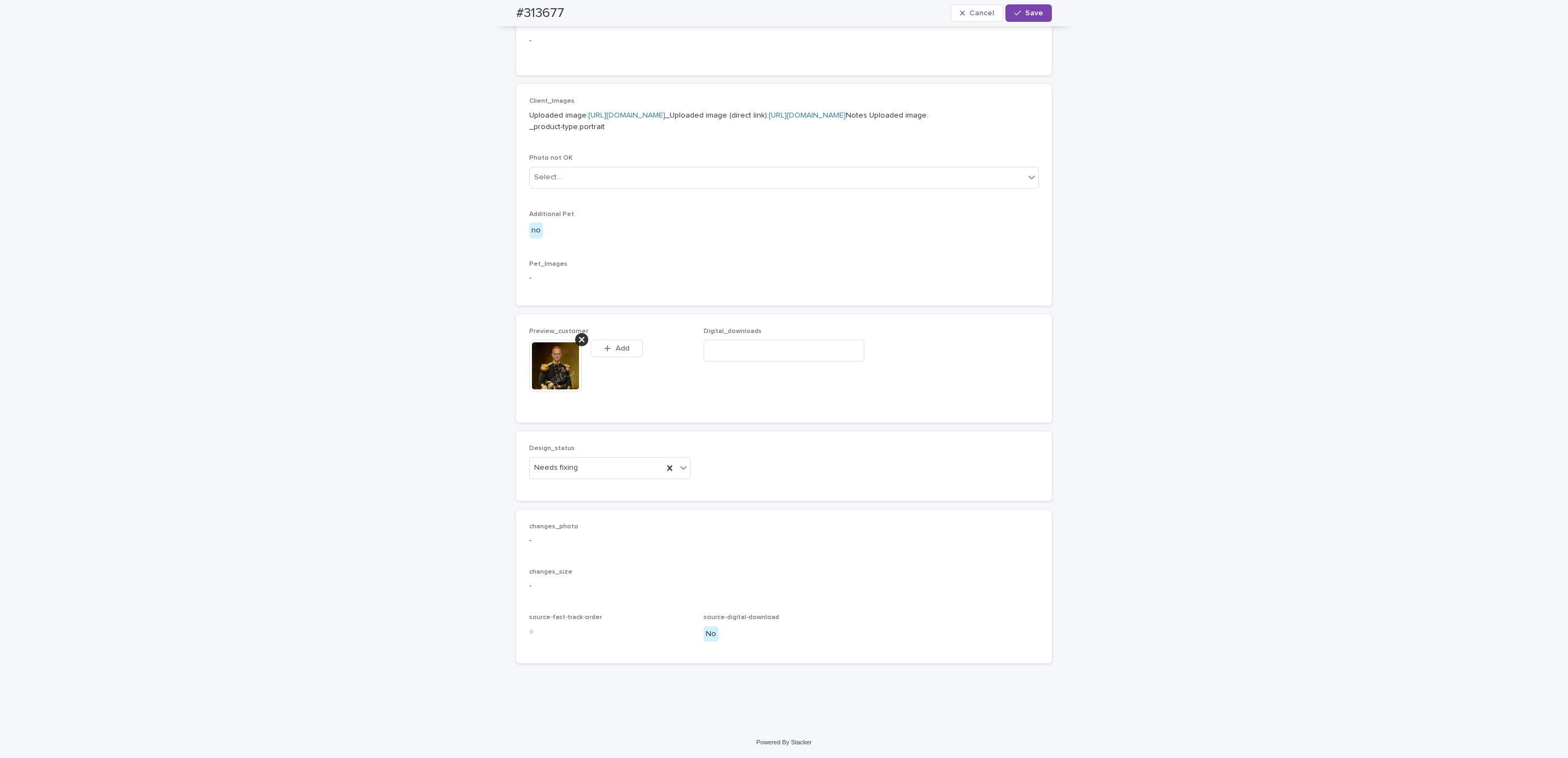
scroll to position [451, 0]
click at [609, 505] on div "Uploaded" at bounding box center [604, 509] width 160 height 19
click at [1041, 19] on button "Save" at bounding box center [1029, 13] width 46 height 17
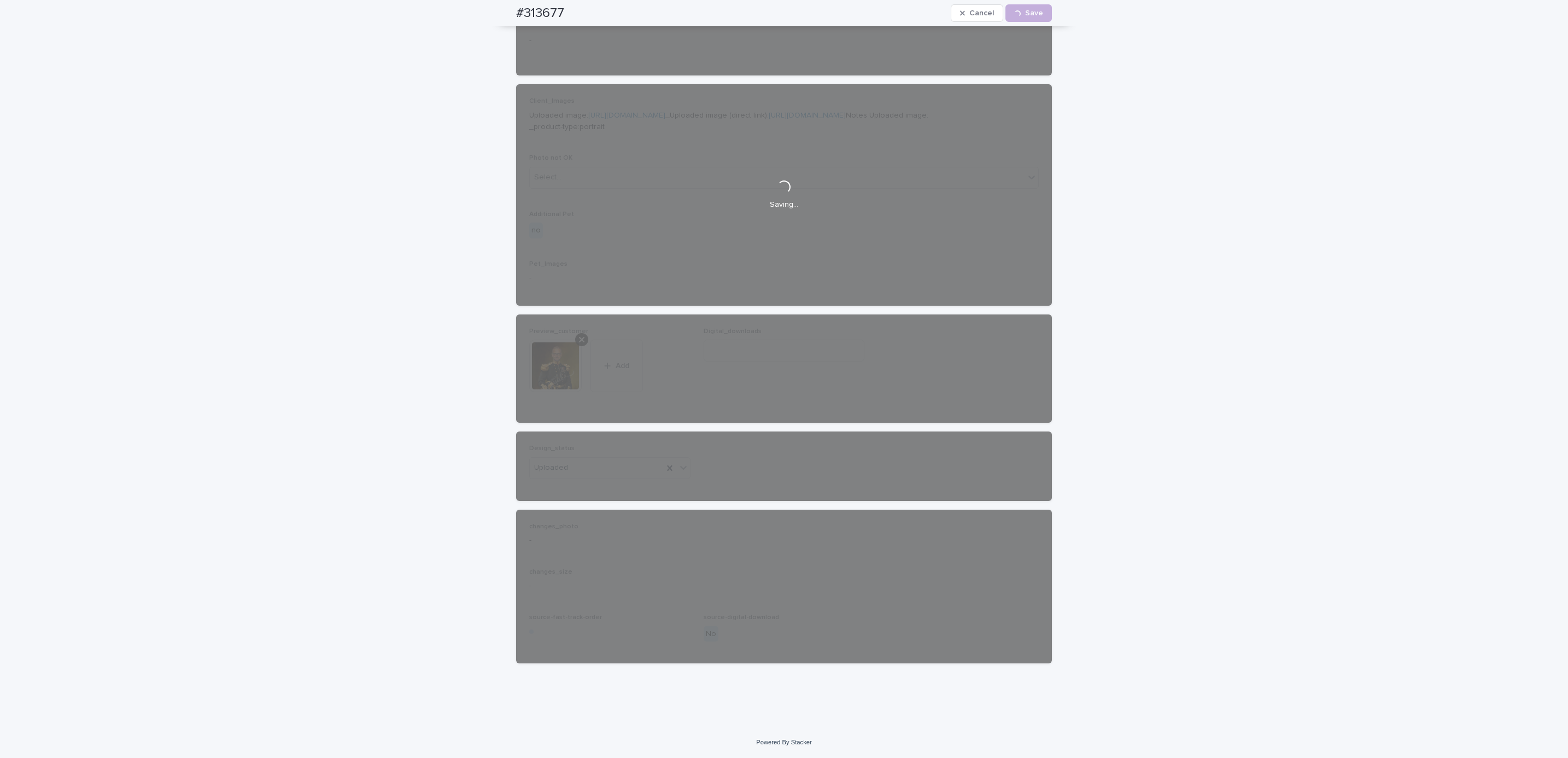
click at [500, 12] on div "#313677 Cancel Loading... Save" at bounding box center [784, 13] width 588 height 26
click at [575, 12] on div "#313677 Cancel Loading... Save" at bounding box center [784, 13] width 536 height 26
copy h2 "#313677"
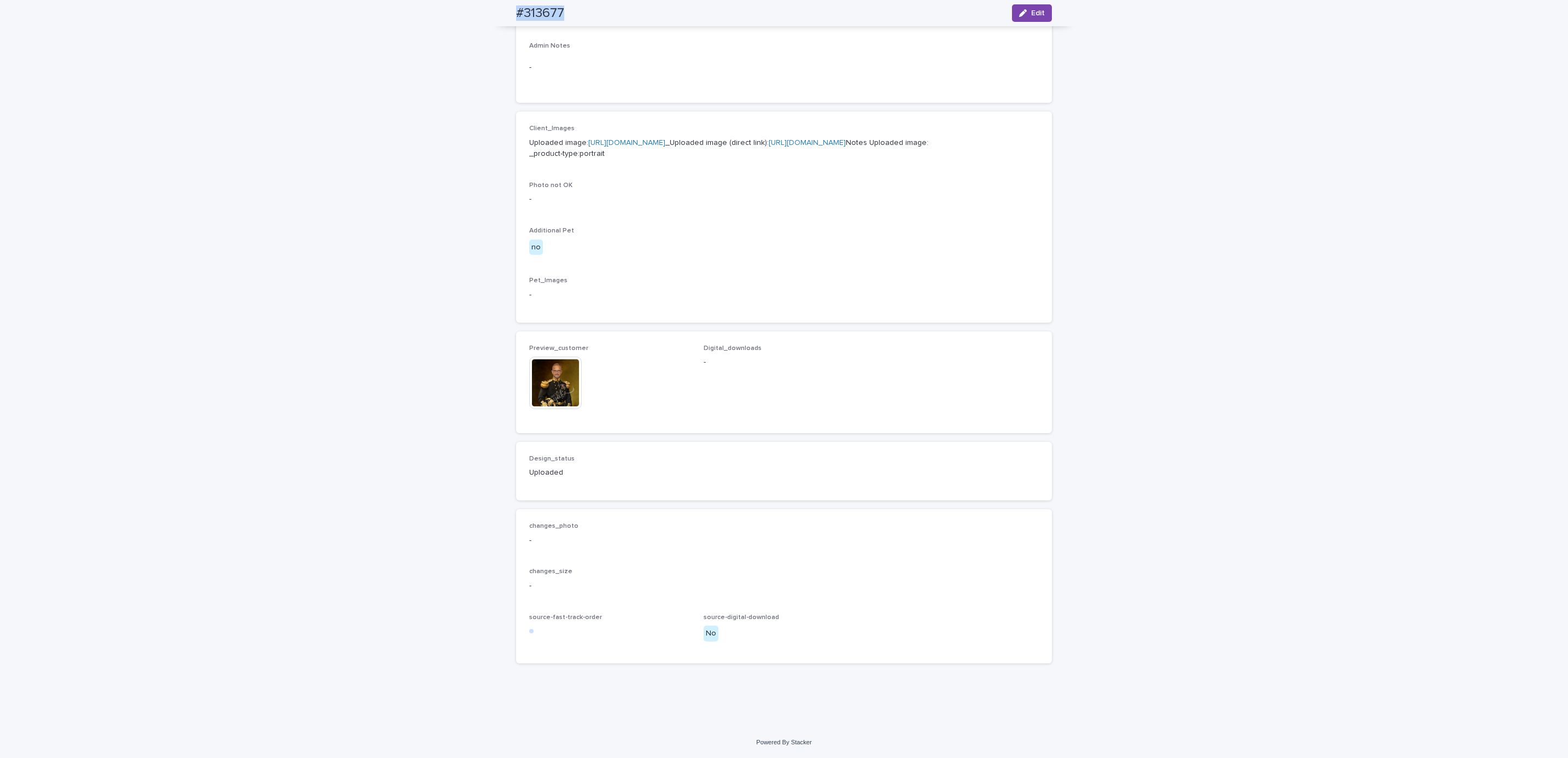
scroll to position [432, 0]
click at [172, 89] on div "Loading... Saving… Loading... Saving… #313677 Edit #313677 Edit Sorry, there wa…" at bounding box center [784, 207] width 1568 height 1040
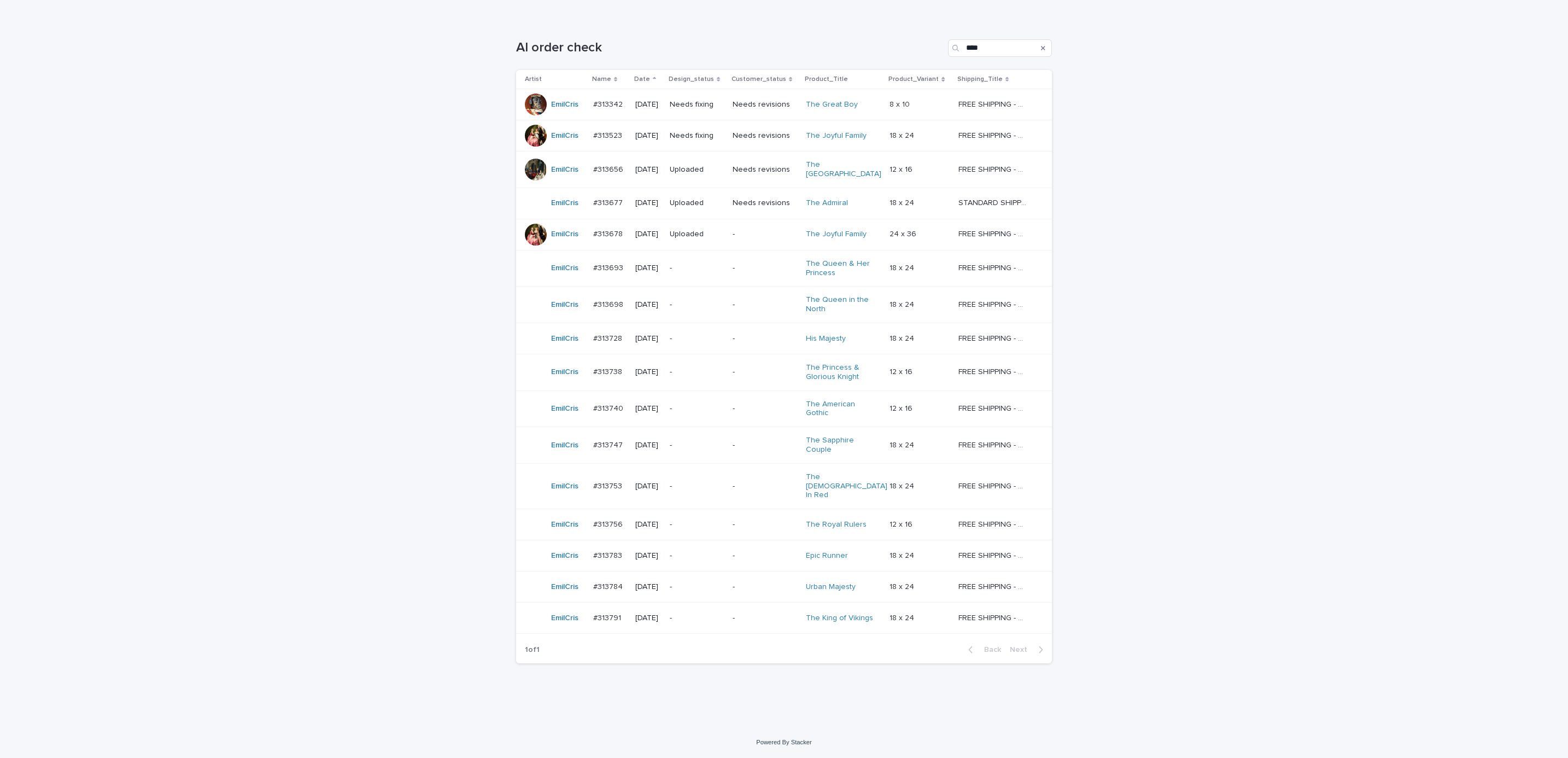
scroll to position [35, 0]
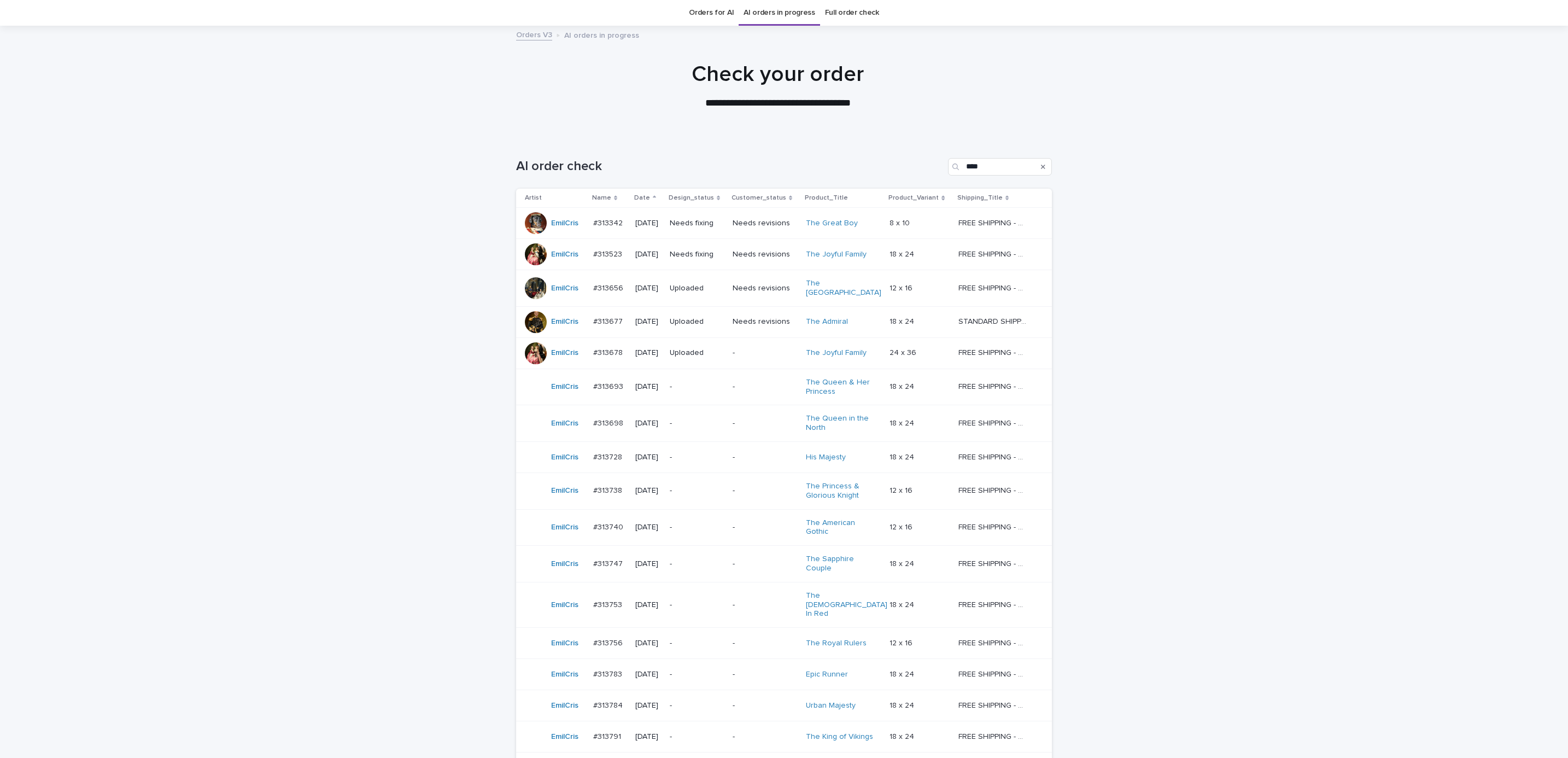
click at [1045, 325] on div "Loading... Saving… Loading... Saving… AI order check **** Artist Name Date Desi…" at bounding box center [784, 490] width 1568 height 709
click at [687, 258] on p "Needs fixing" at bounding box center [697, 254] width 54 height 9
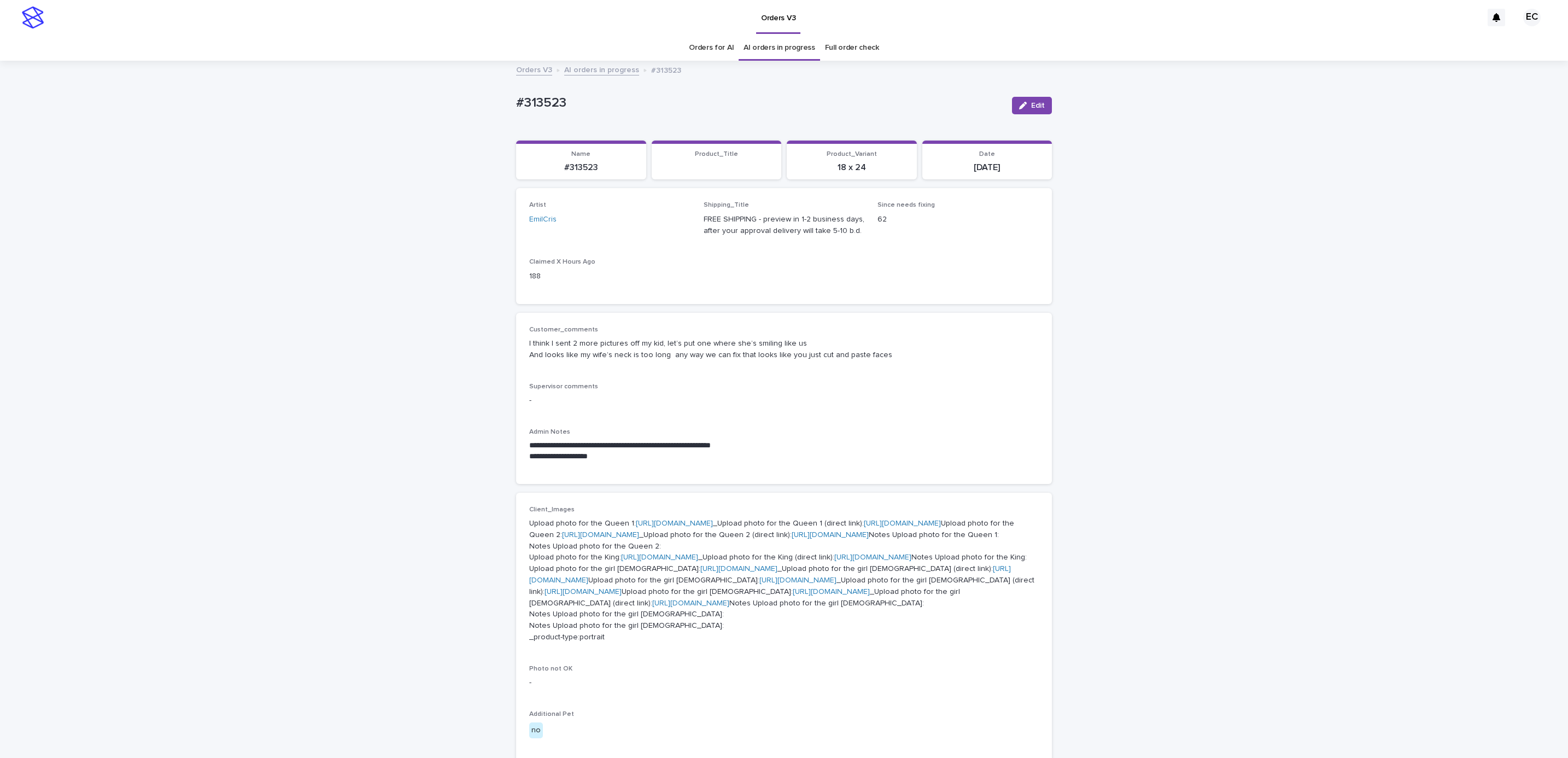
click at [1045, 505] on div "**********" at bounding box center [784, 659] width 1568 height 1194
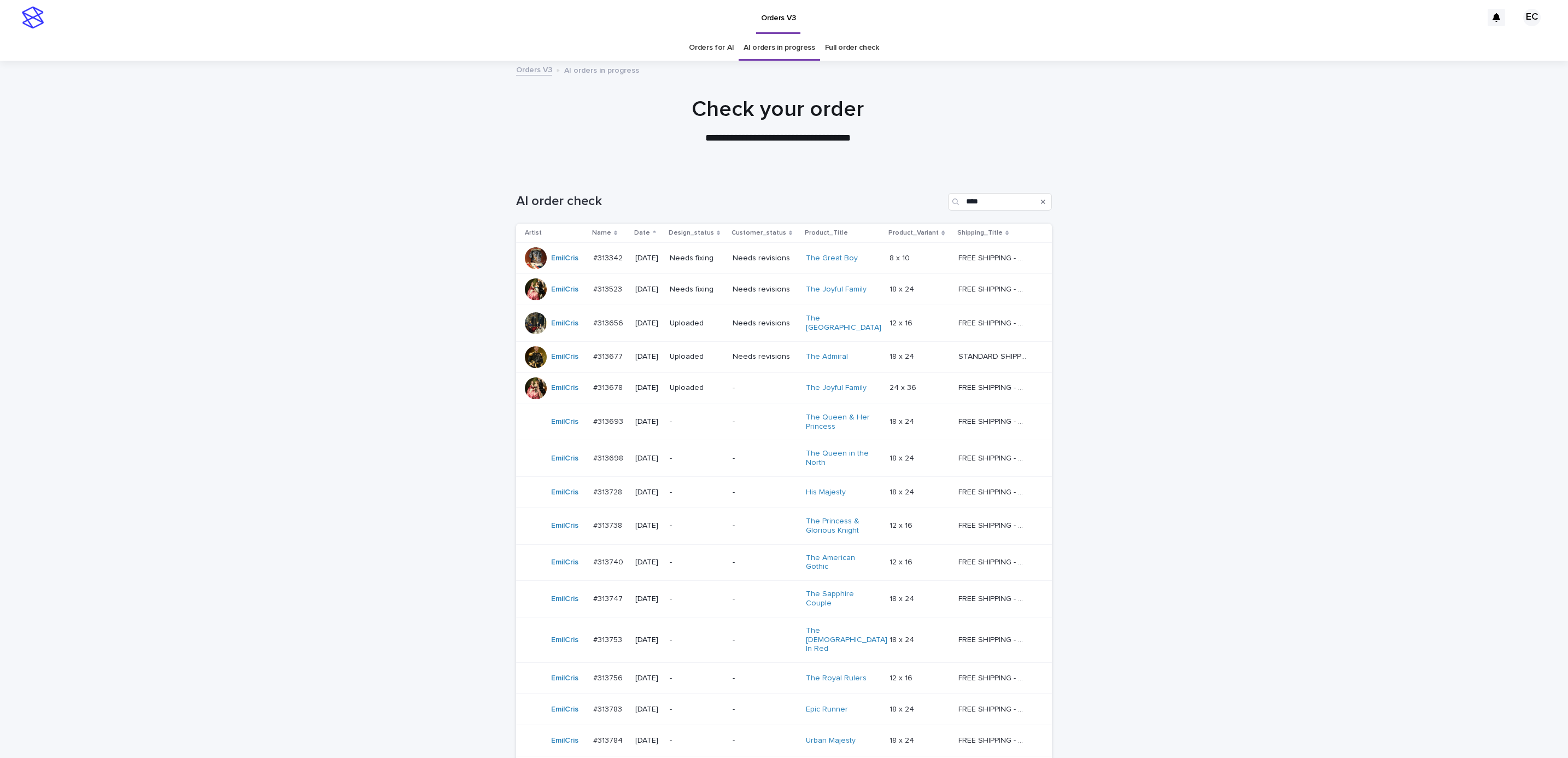
click at [724, 424] on div "-" at bounding box center [697, 422] width 54 height 18
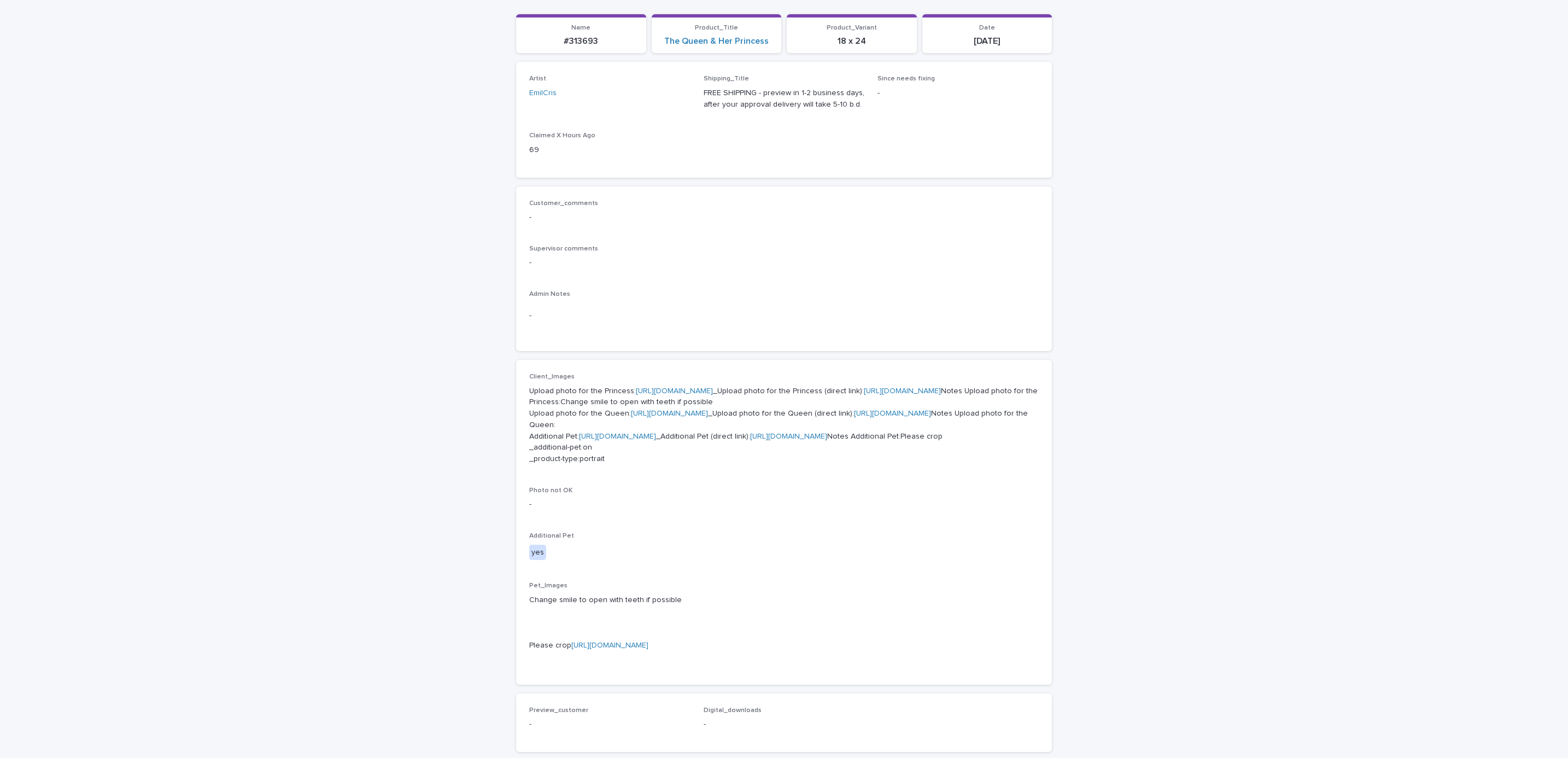
scroll to position [125, 0]
click at [1045, 313] on div "Loading... Saving… Loading... Saving… #313693 Edit #313693 Edit Sorry, there wa…" at bounding box center [784, 492] width 1568 height 1110
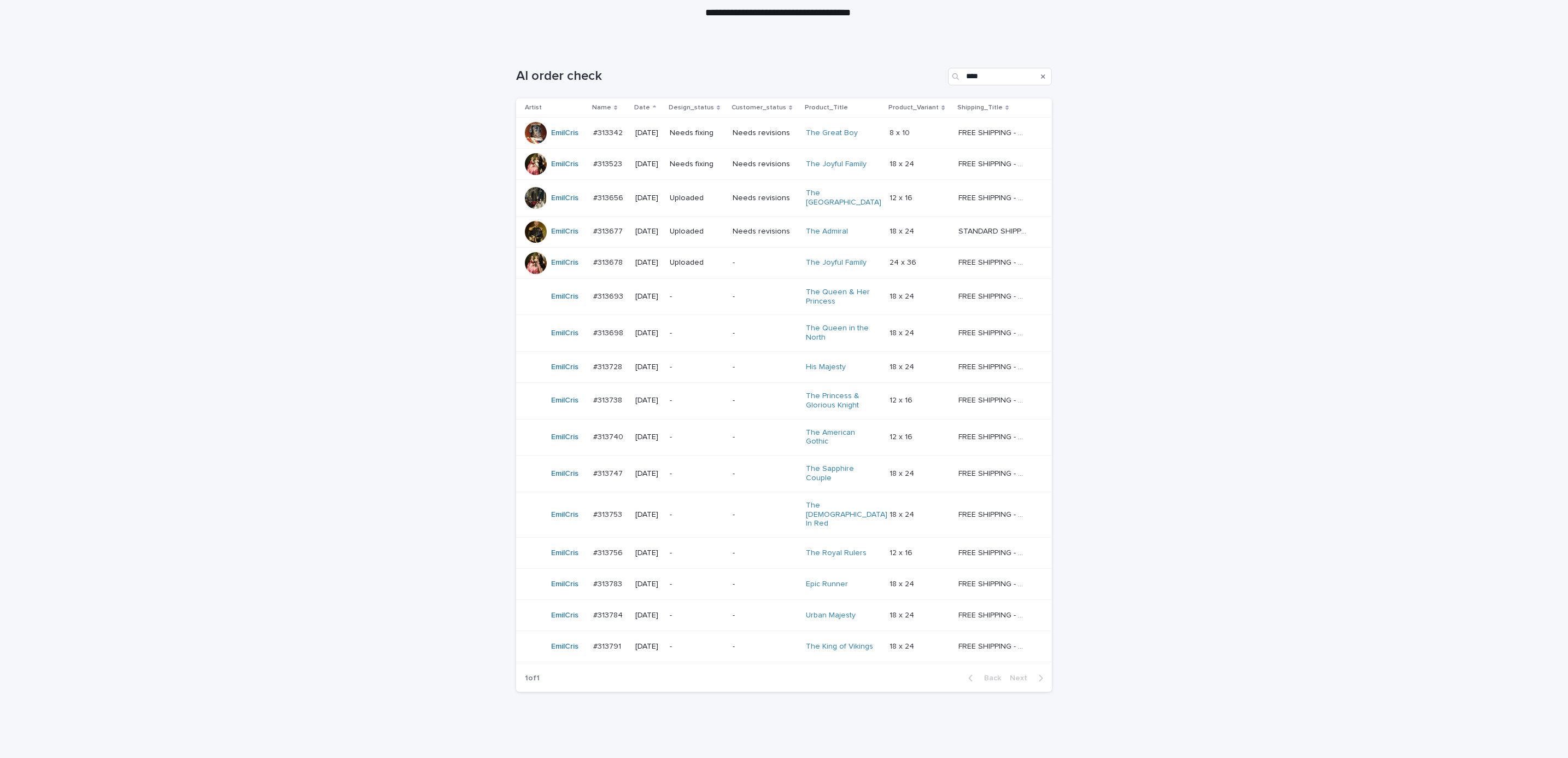
scroll to position [35, 0]
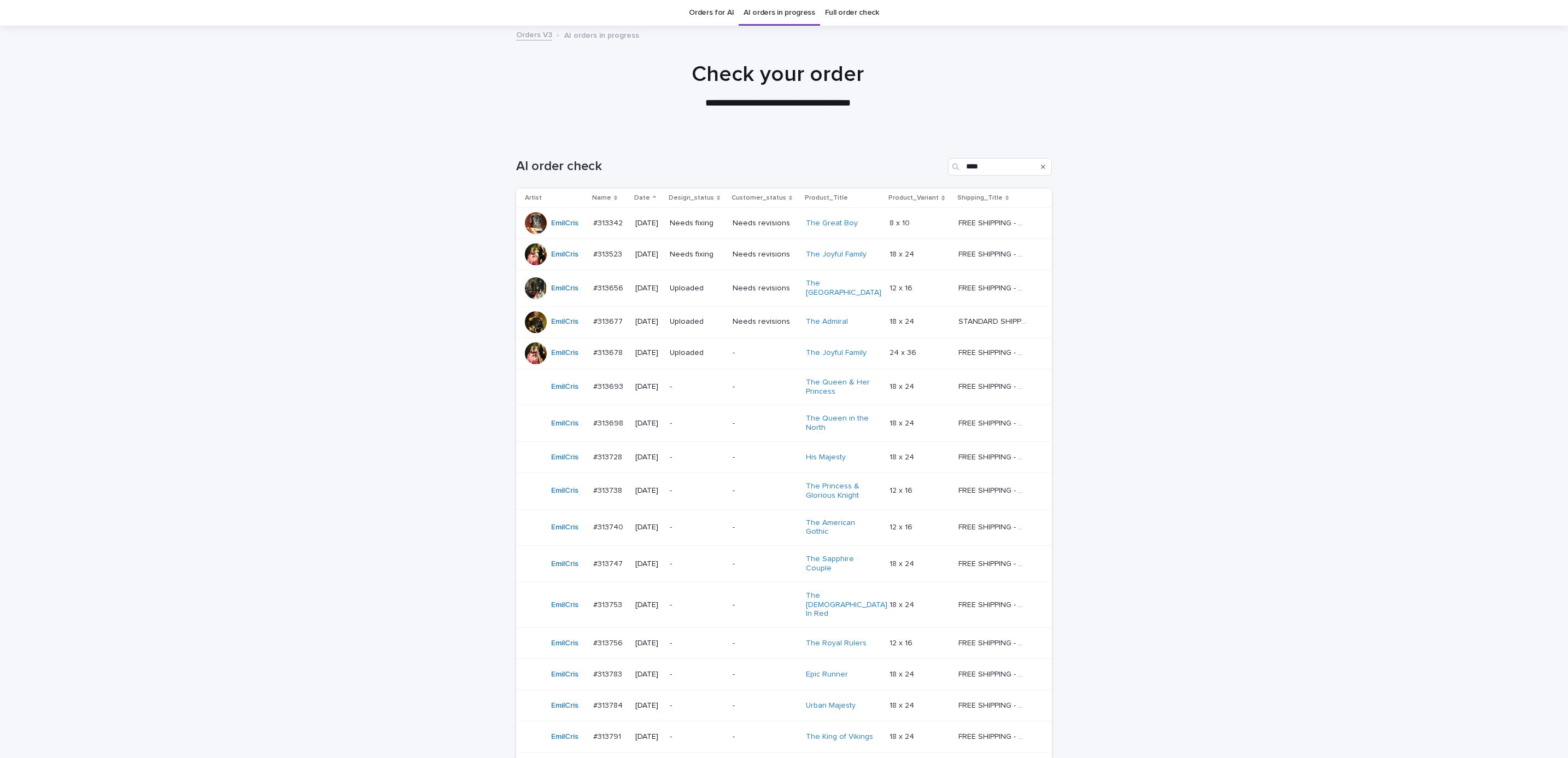
click at [724, 258] on p "Needs fixing" at bounding box center [697, 254] width 54 height 9
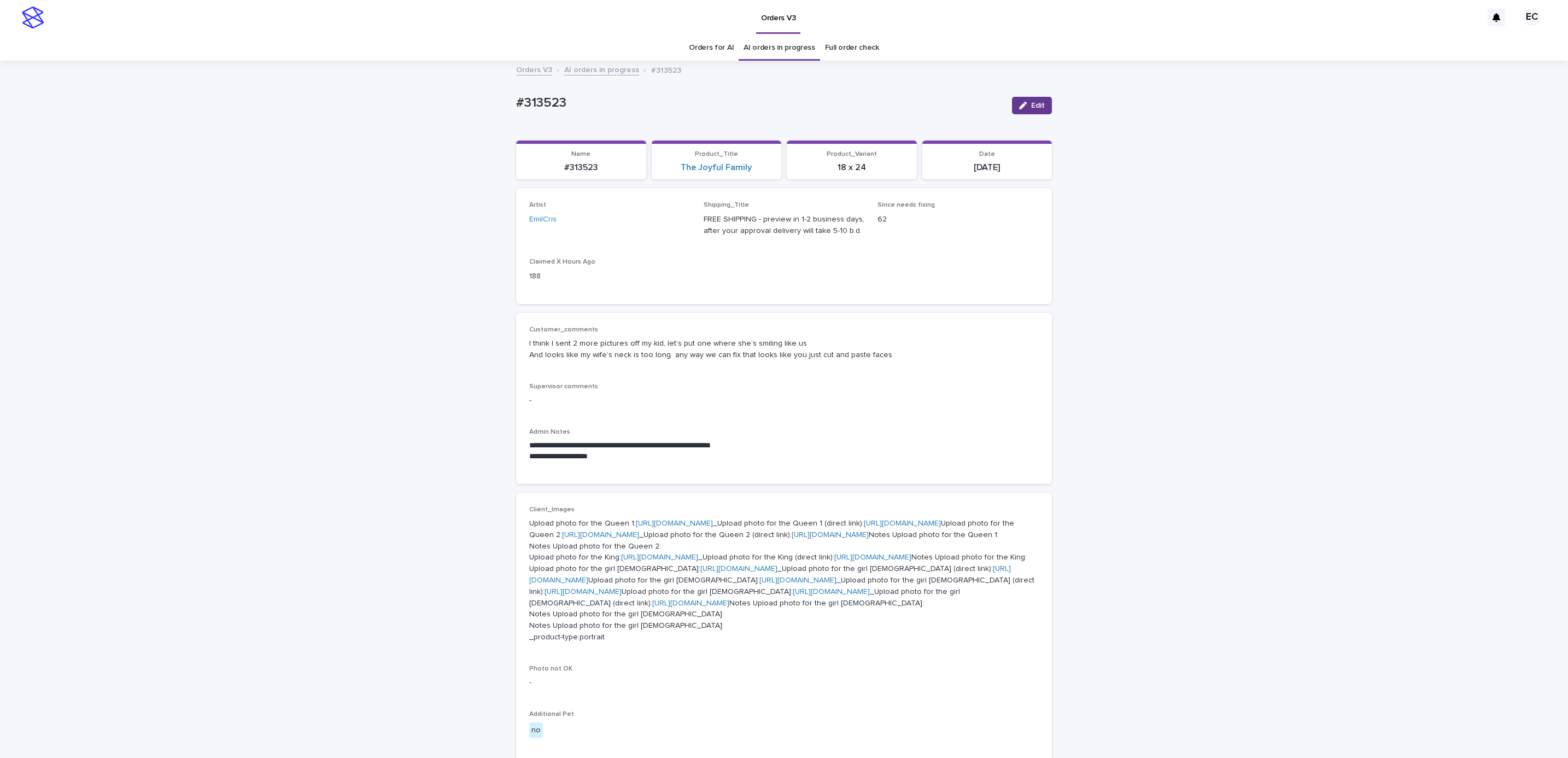
click at [1031, 109] on span "Edit" at bounding box center [1038, 106] width 14 height 8
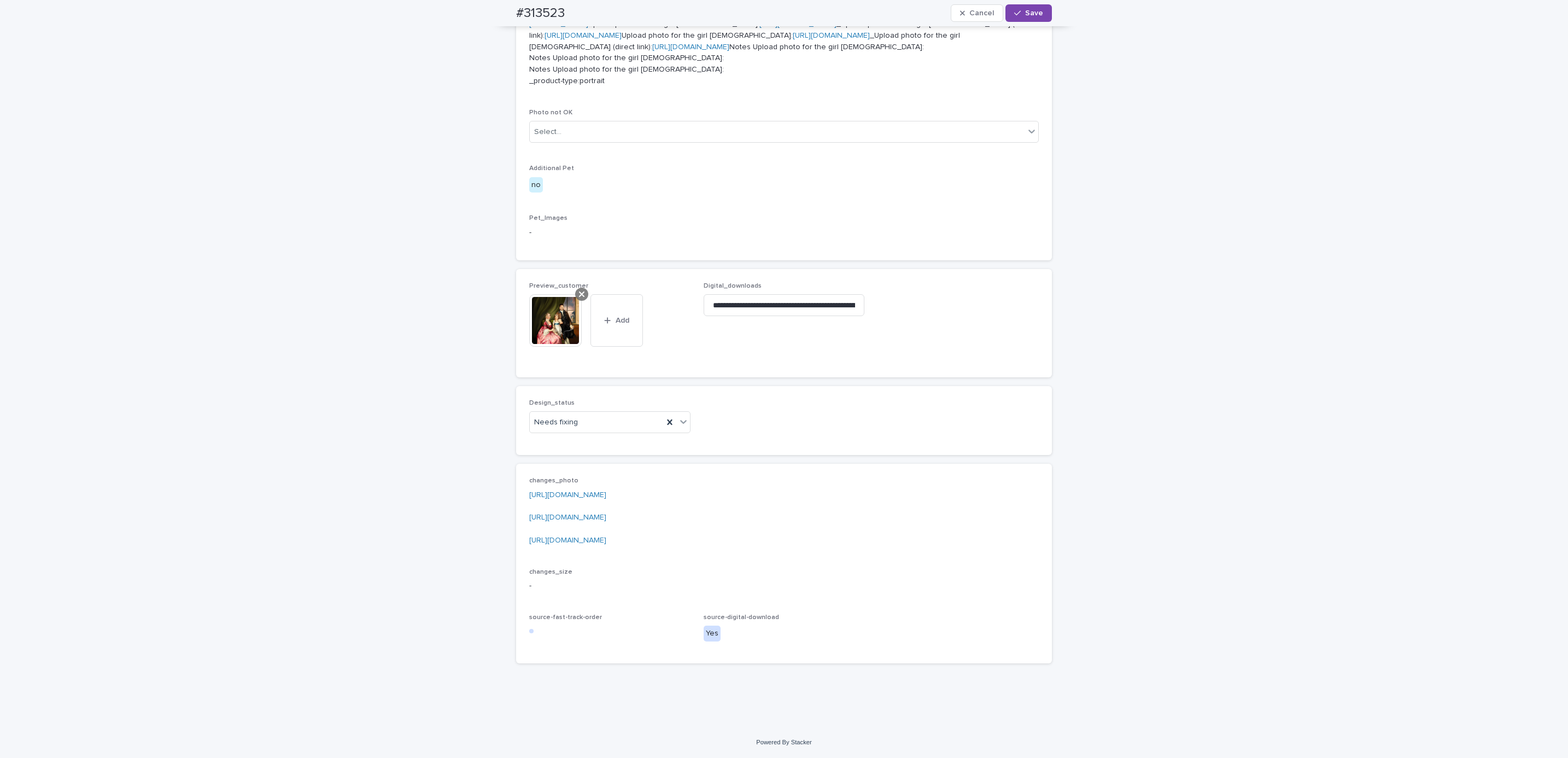
click at [579, 294] on icon at bounding box center [581, 294] width 5 height 9
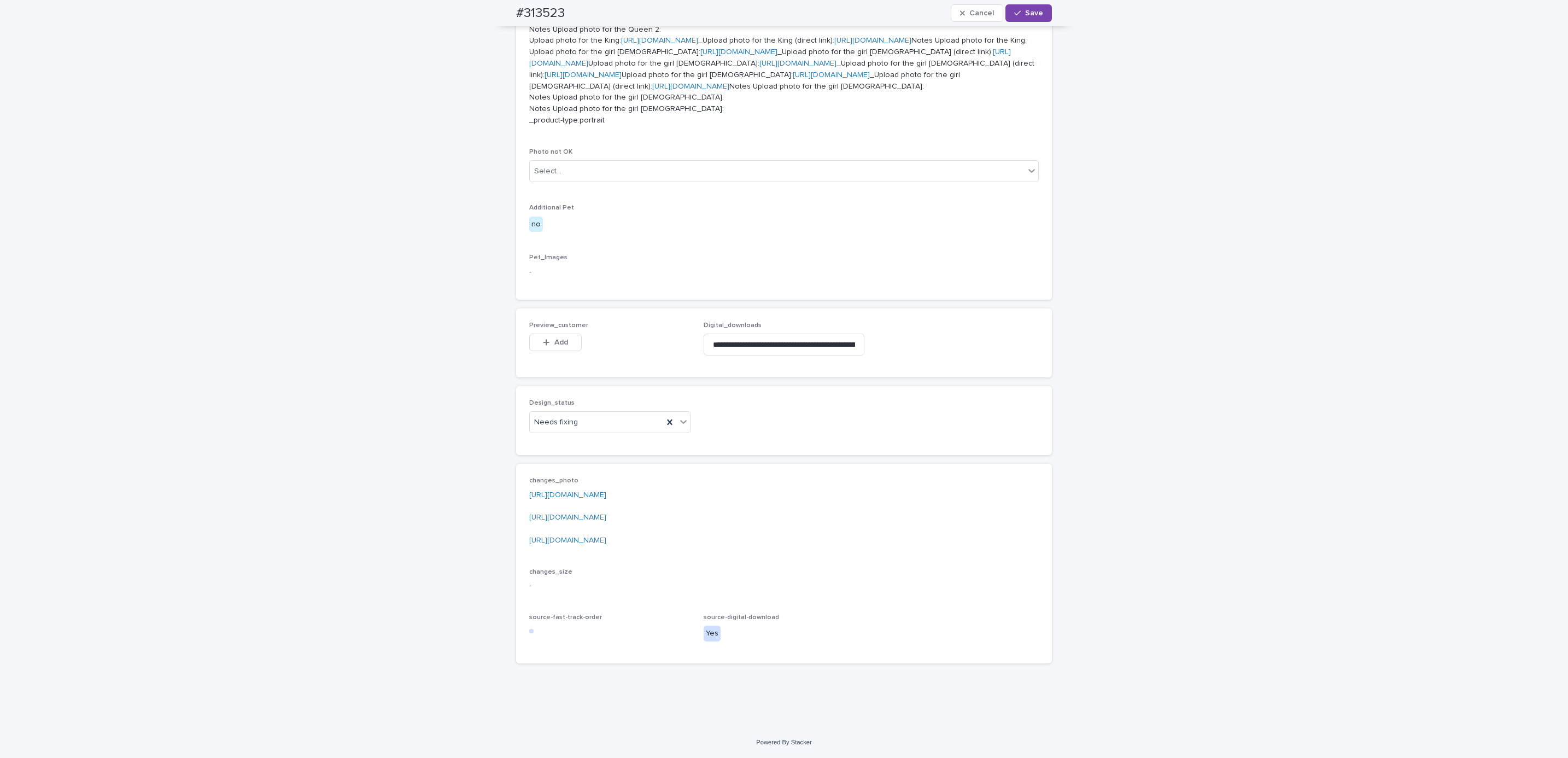
scroll to position [813, 0]
click at [555, 347] on button "Add" at bounding box center [555, 342] width 52 height 17
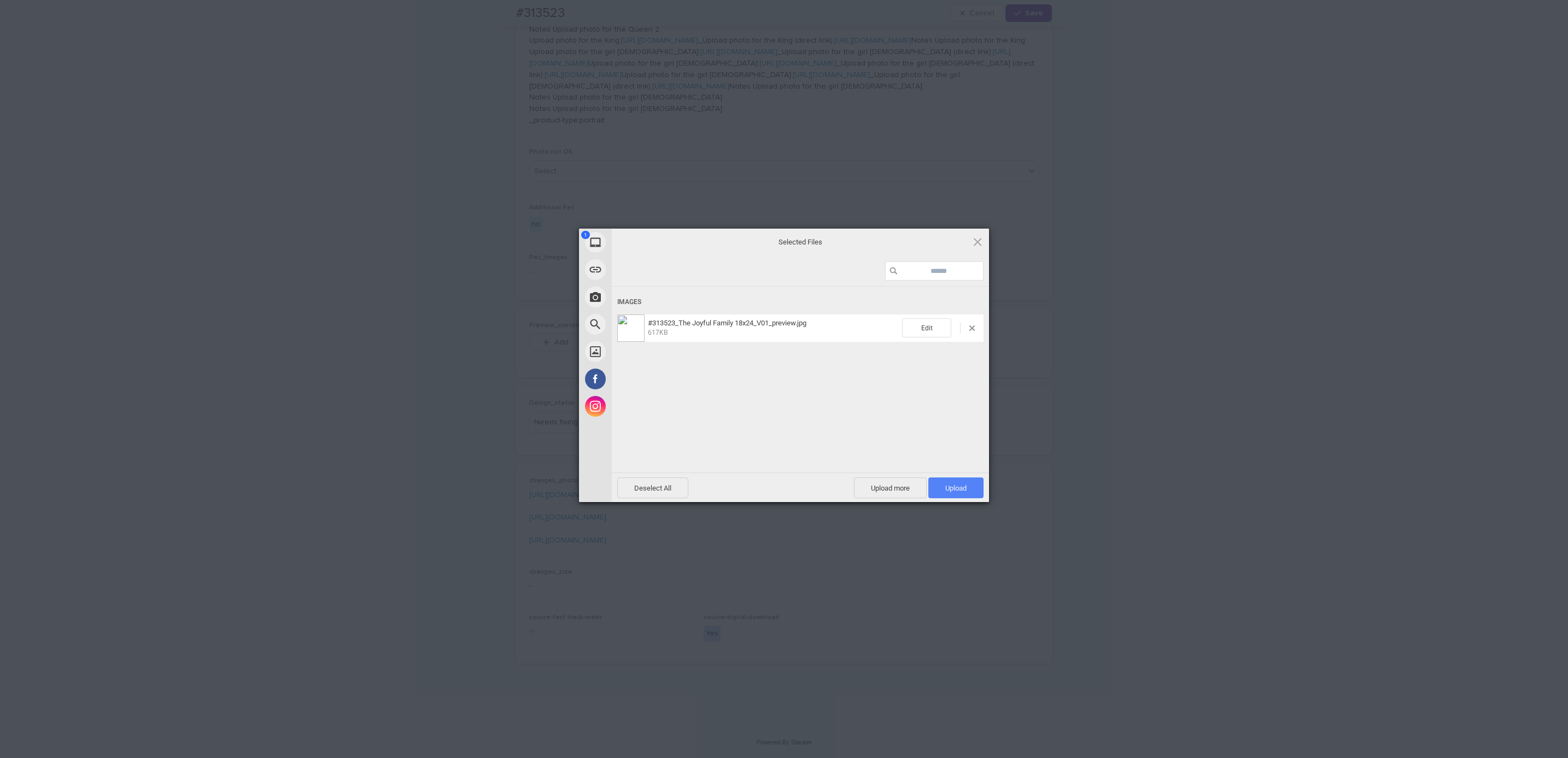
click at [959, 490] on span "Upload 1" at bounding box center [956, 488] width 21 height 8
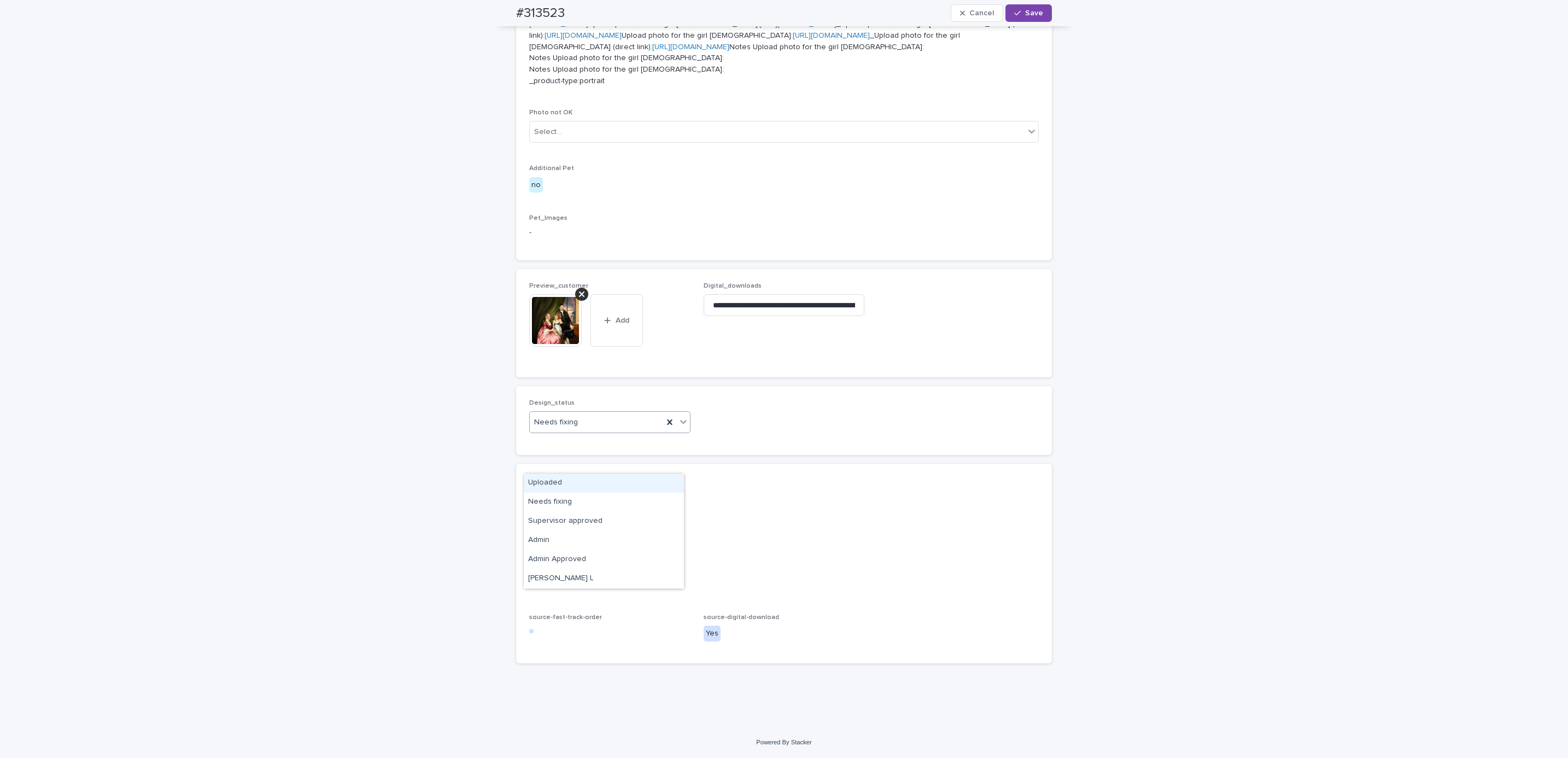
click at [588, 480] on div "Uploaded" at bounding box center [604, 483] width 160 height 19
click at [1031, 15] on span "Save" at bounding box center [1034, 13] width 18 height 8
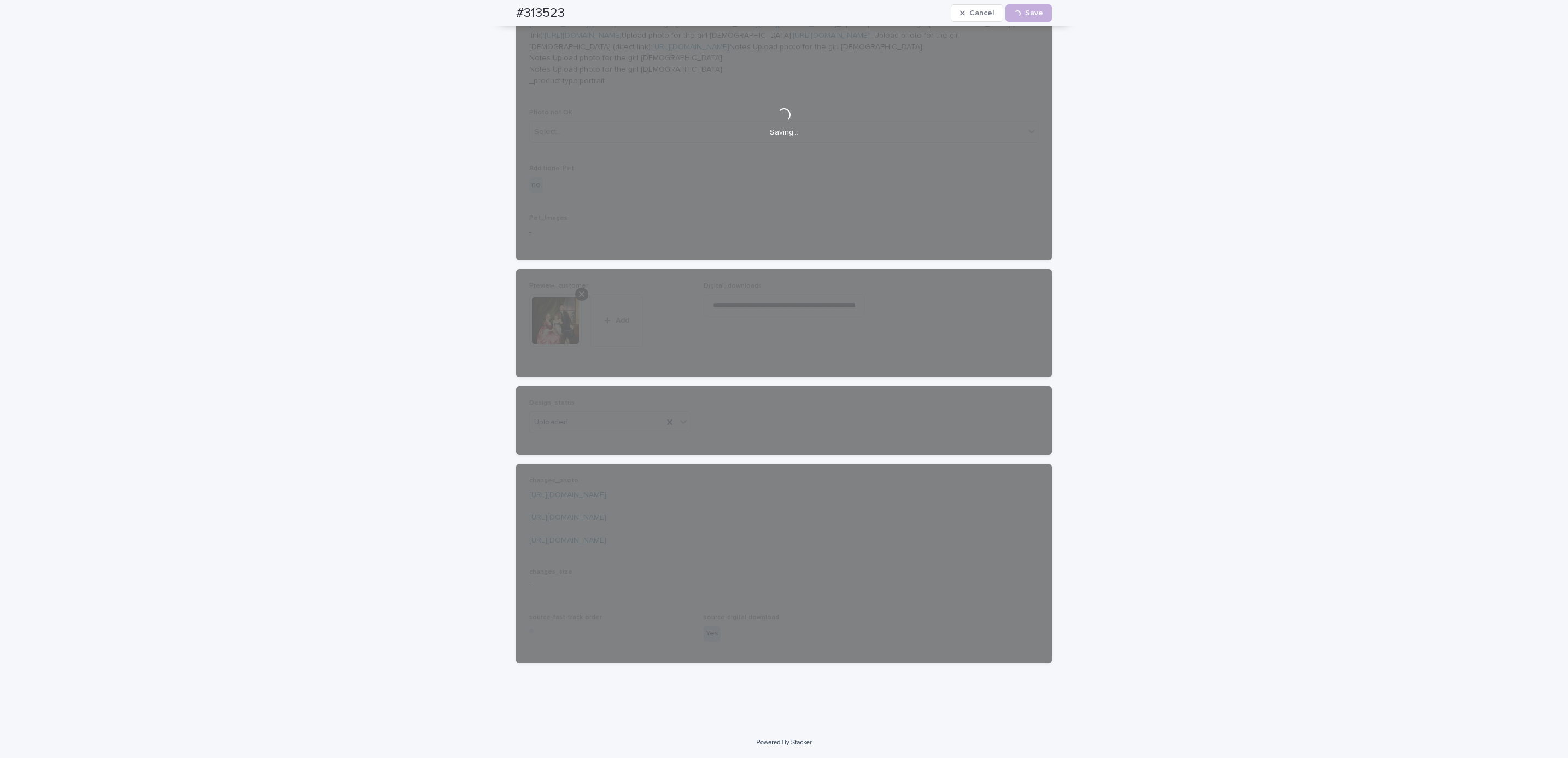
click at [505, 7] on div "#313523 Cancel Loading... Save" at bounding box center [784, 13] width 588 height 26
click at [576, 9] on div "#313523 Cancel Loading... Save" at bounding box center [784, 13] width 536 height 26
copy h2 "#313523"
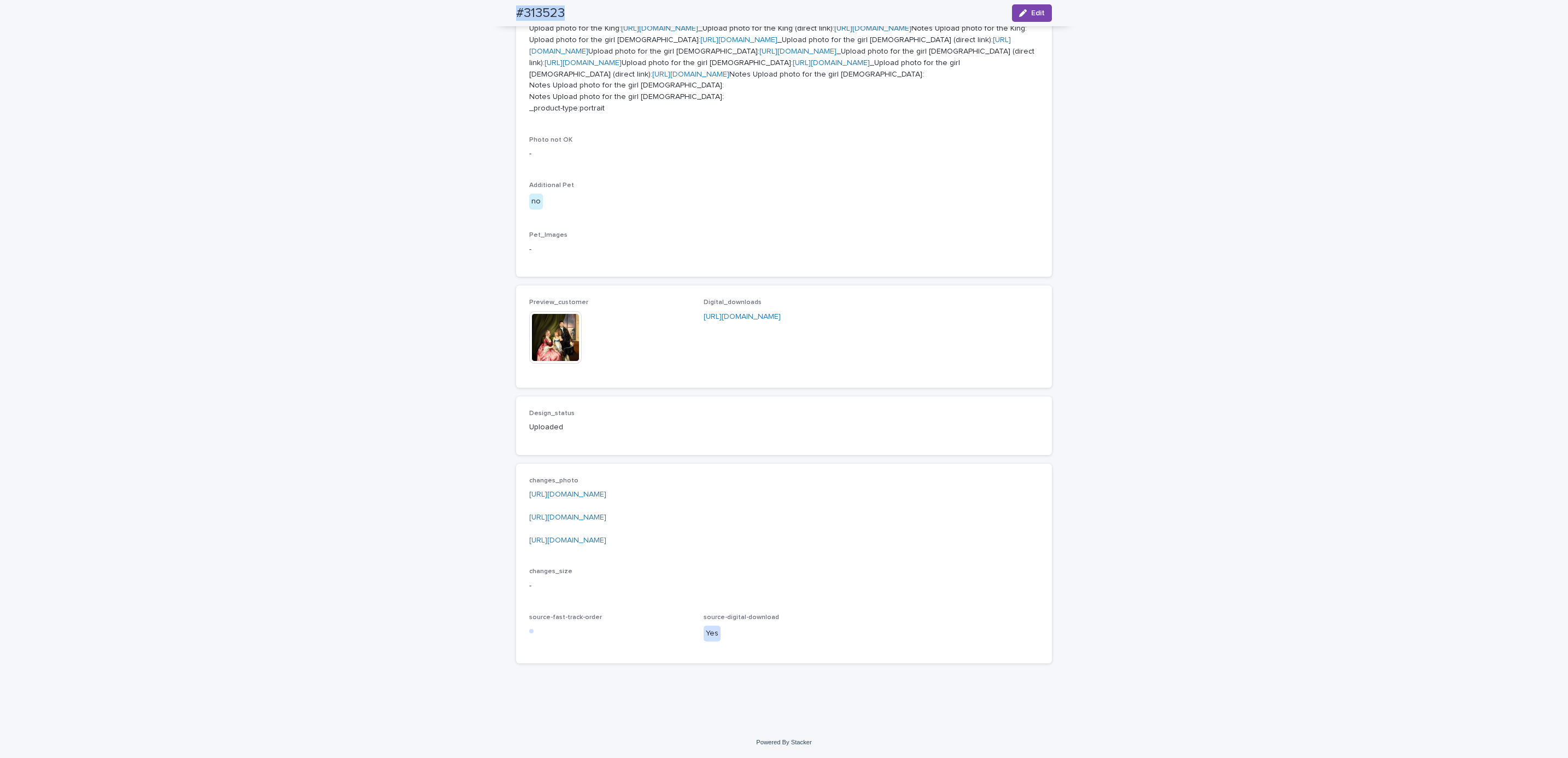
scroll to position [798, 0]
click at [148, 81] on div "**********" at bounding box center [784, 130] width 1568 height 1194
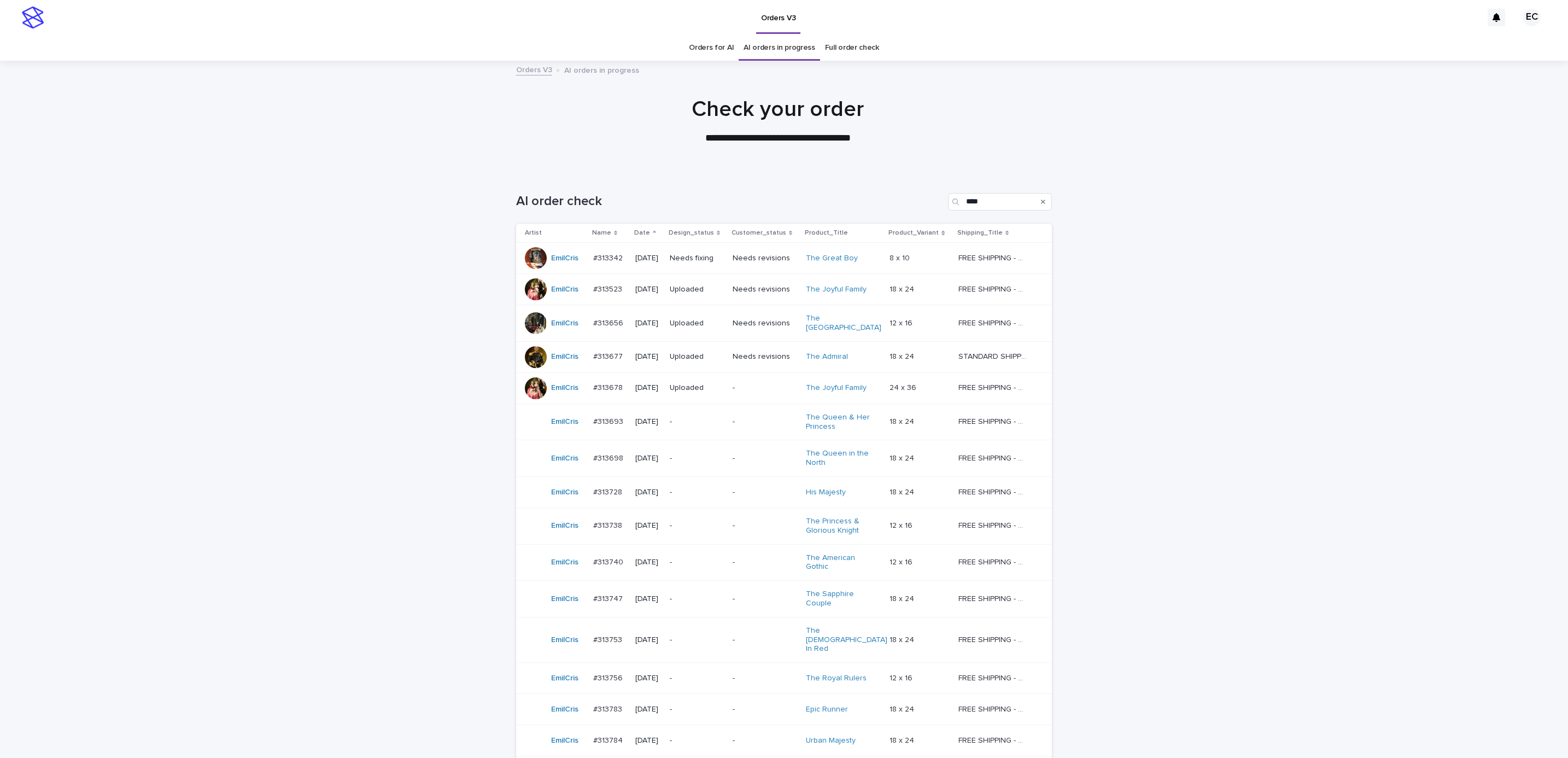
click at [1045, 385] on div "Loading... Saving… Loading... Saving… AI order check **** Artist Name Date Desi…" at bounding box center [784, 525] width 1568 height 709
click at [743, 418] on p "-" at bounding box center [765, 422] width 65 height 9
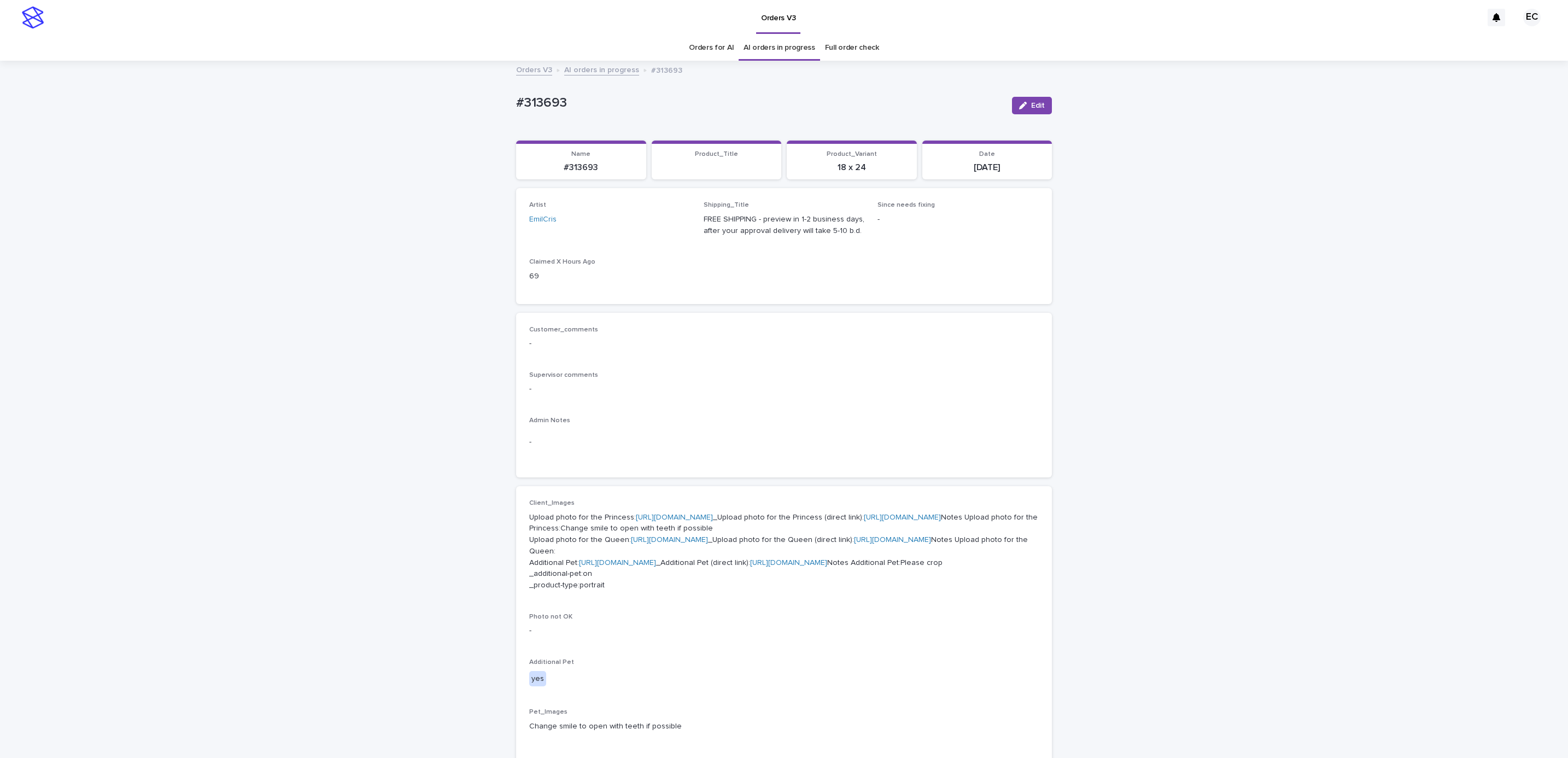
click at [1045, 438] on div "Loading... Saving… Loading... Saving… #313693 Edit #313693 Edit Sorry, there wa…" at bounding box center [784, 617] width 1568 height 1110
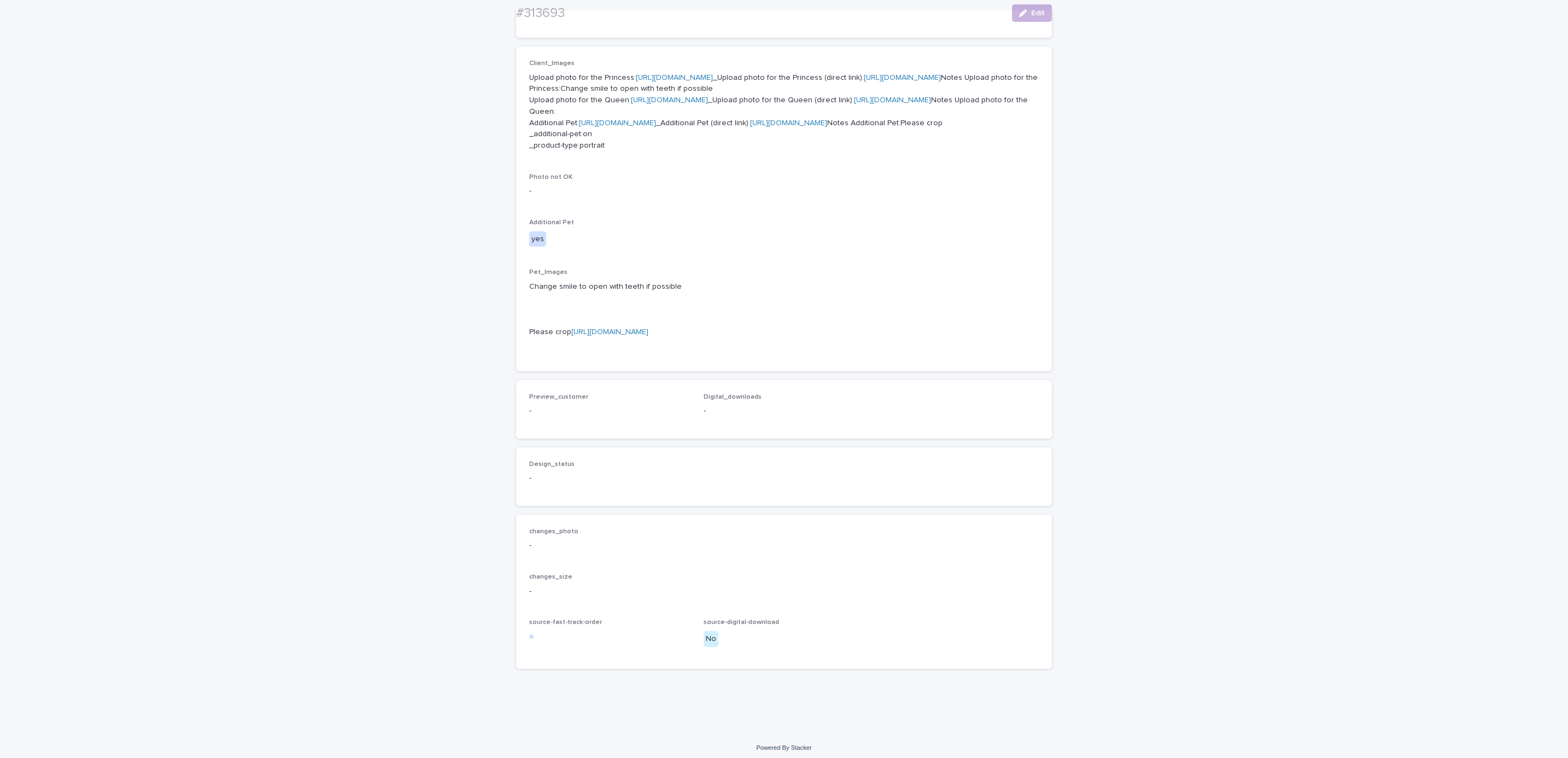
scroll to position [626, 0]
click at [1027, 17] on button "Edit" at bounding box center [1032, 13] width 40 height 17
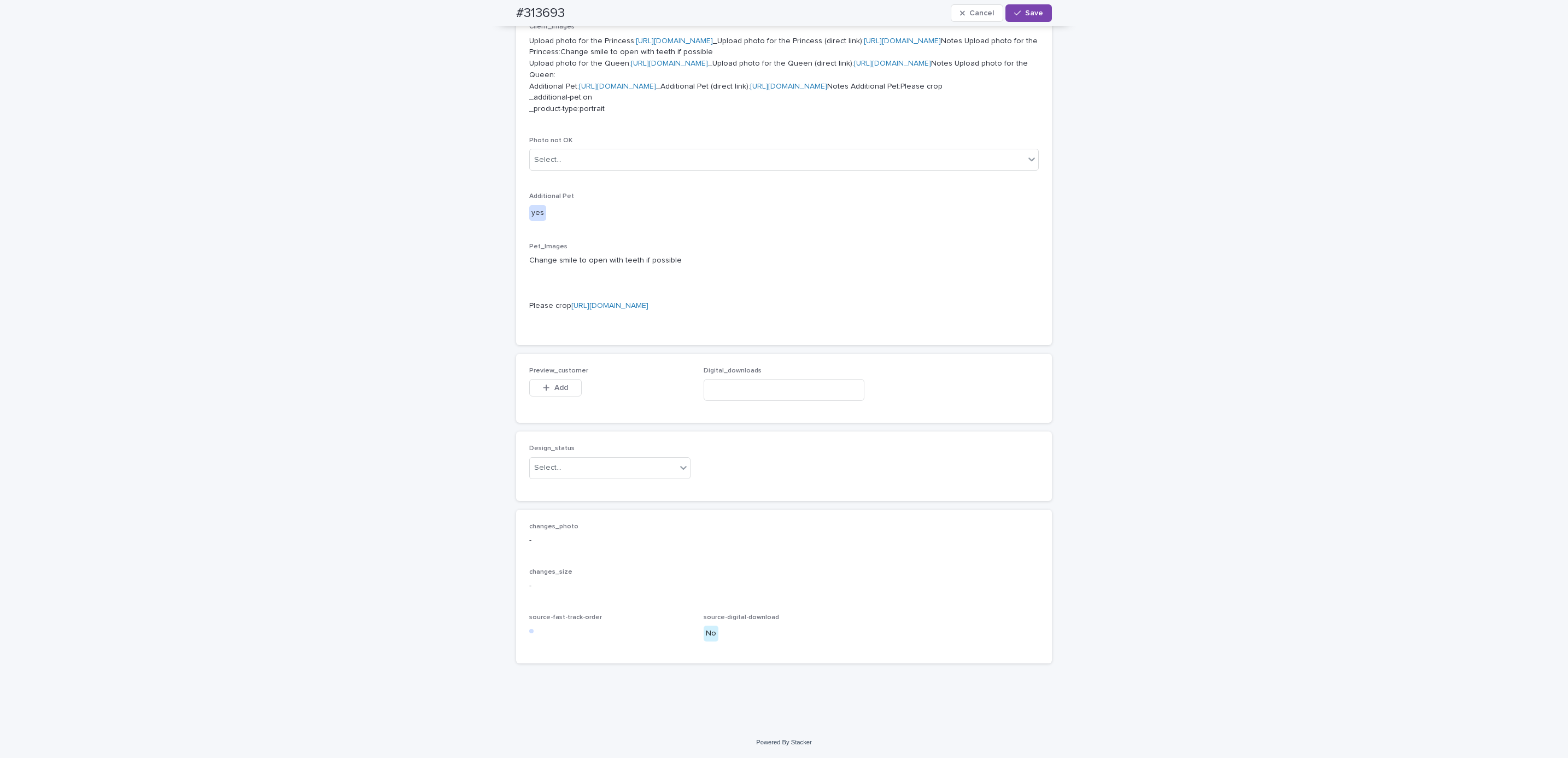
scroll to position [643, 0]
click at [564, 397] on button "Add" at bounding box center [555, 387] width 52 height 17
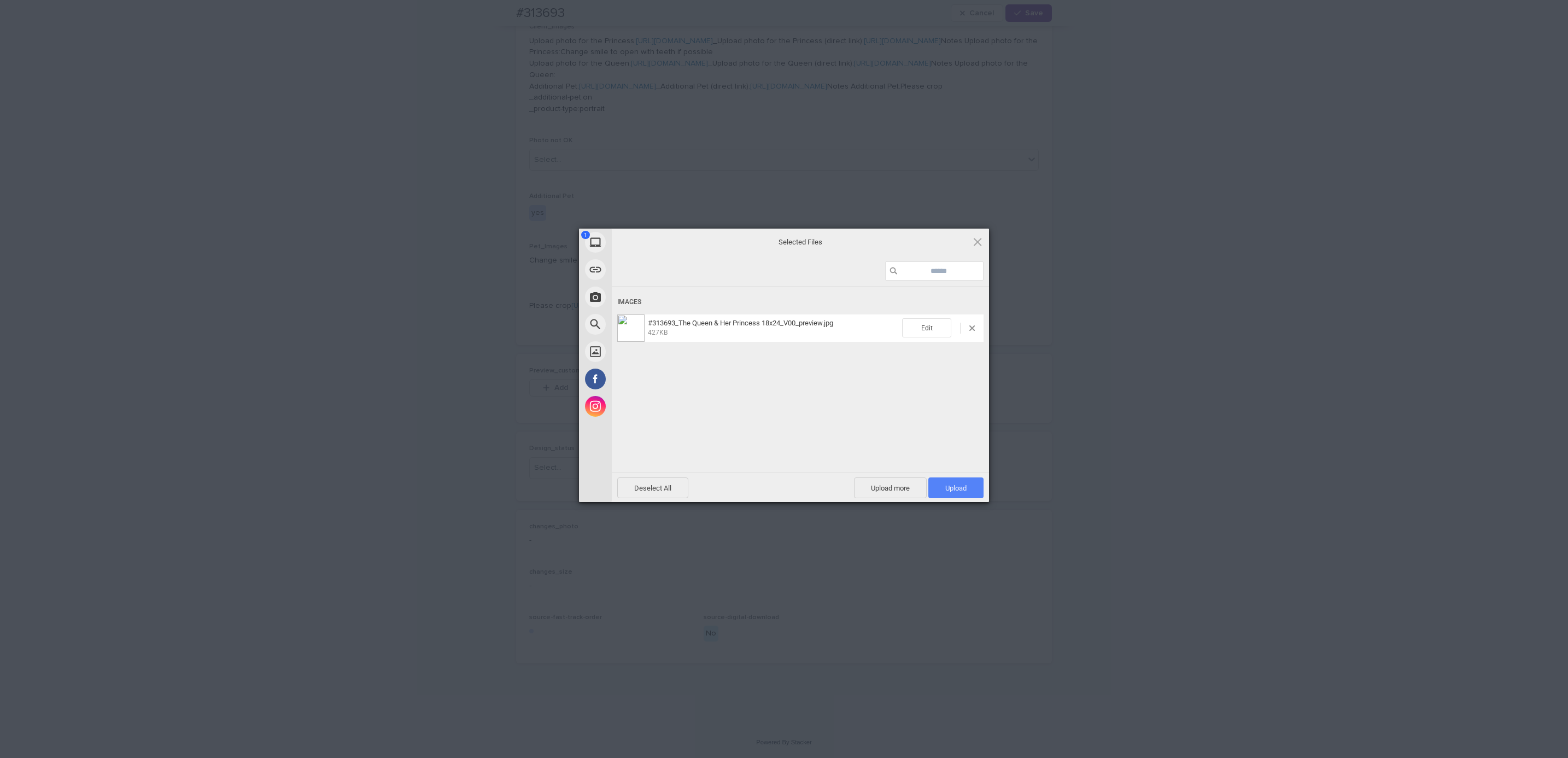
click at [968, 490] on span "Upload 1" at bounding box center [956, 487] width 56 height 20
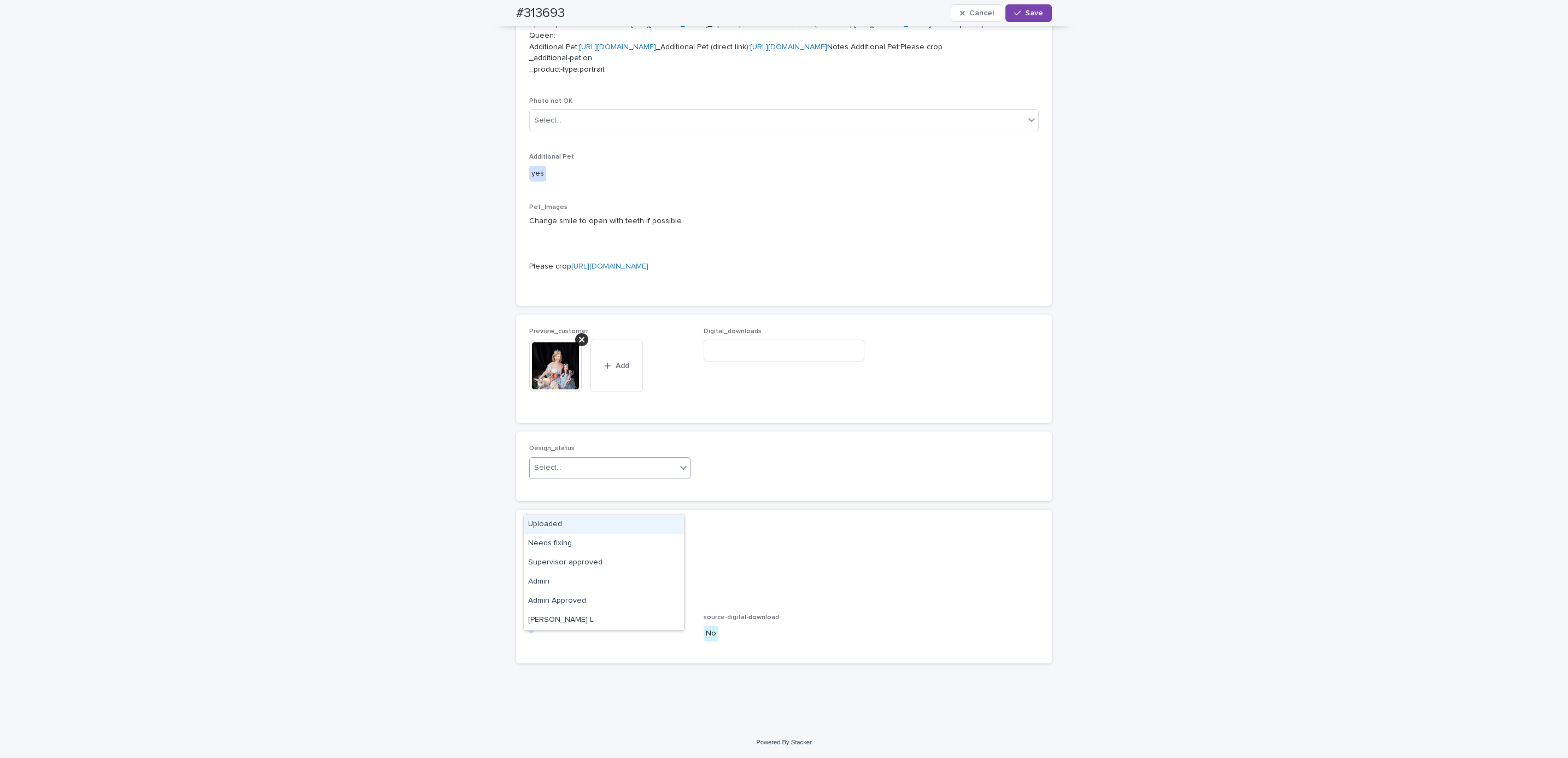
click at [609, 505] on div "Uploaded" at bounding box center [604, 525] width 160 height 19
click at [1024, 20] on button "Save" at bounding box center [1029, 13] width 46 height 17
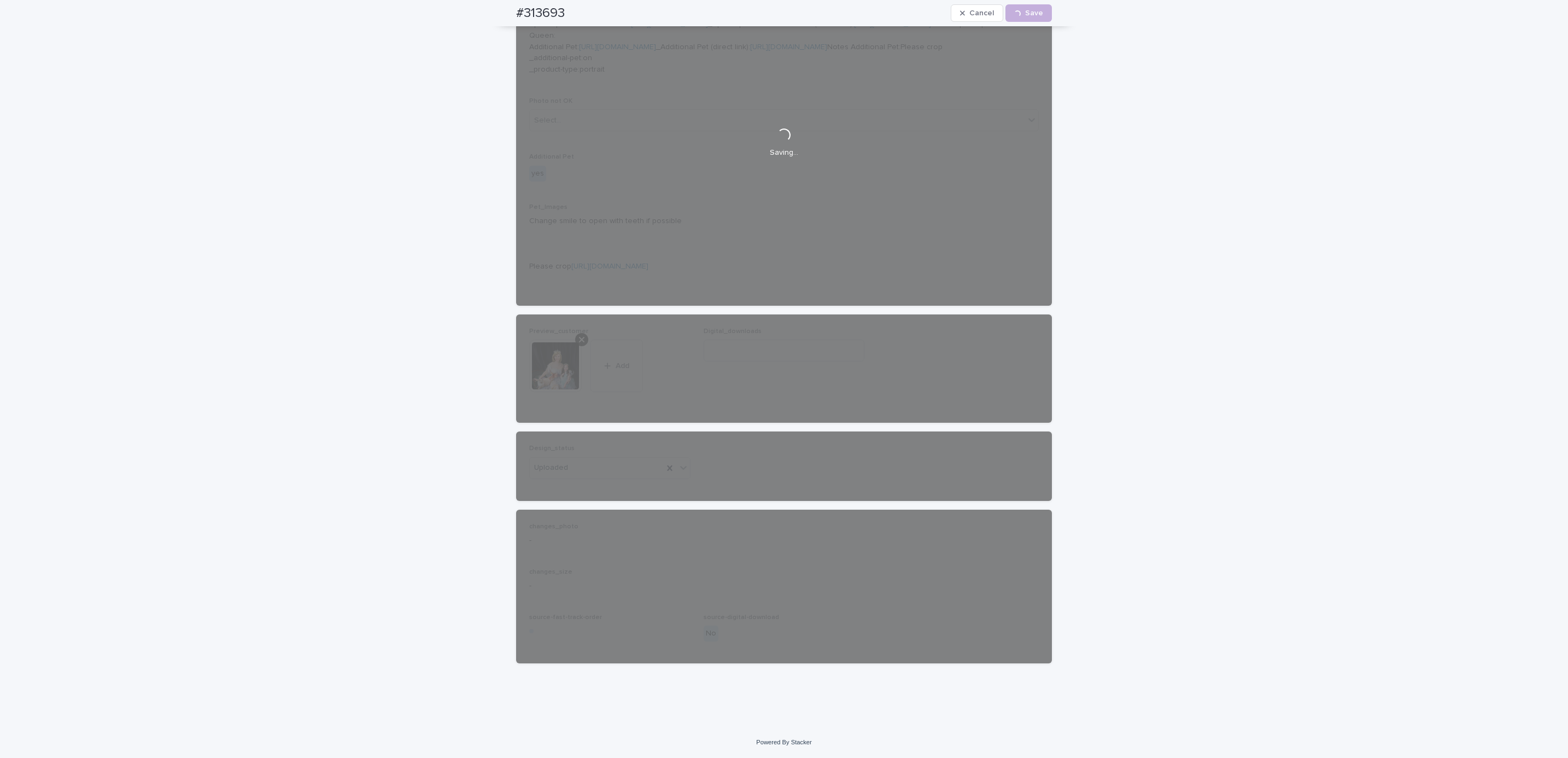
click at [505, 7] on div "#313693 Cancel Loading... Save" at bounding box center [784, 13] width 588 height 26
click at [564, 7] on div "#313693 Cancel Loading... Save" at bounding box center [784, 13] width 536 height 26
copy h2 "#313693"
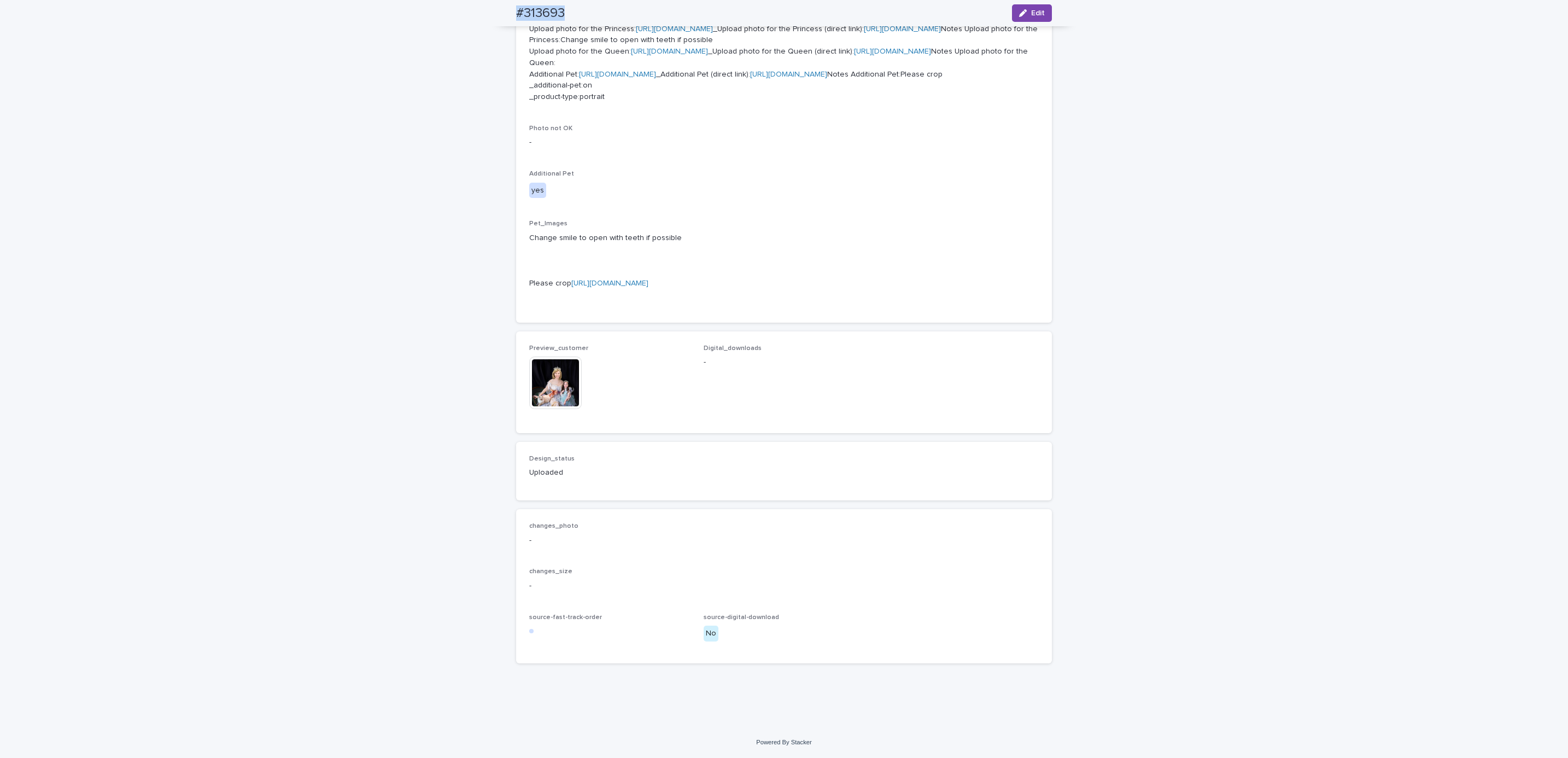
scroll to position [648, 0]
click at [151, 69] on div "Loading... Saving… Loading... Saving… #313693 Edit #313693 Edit Sorry, there wa…" at bounding box center [784, 150] width 1568 height 1153
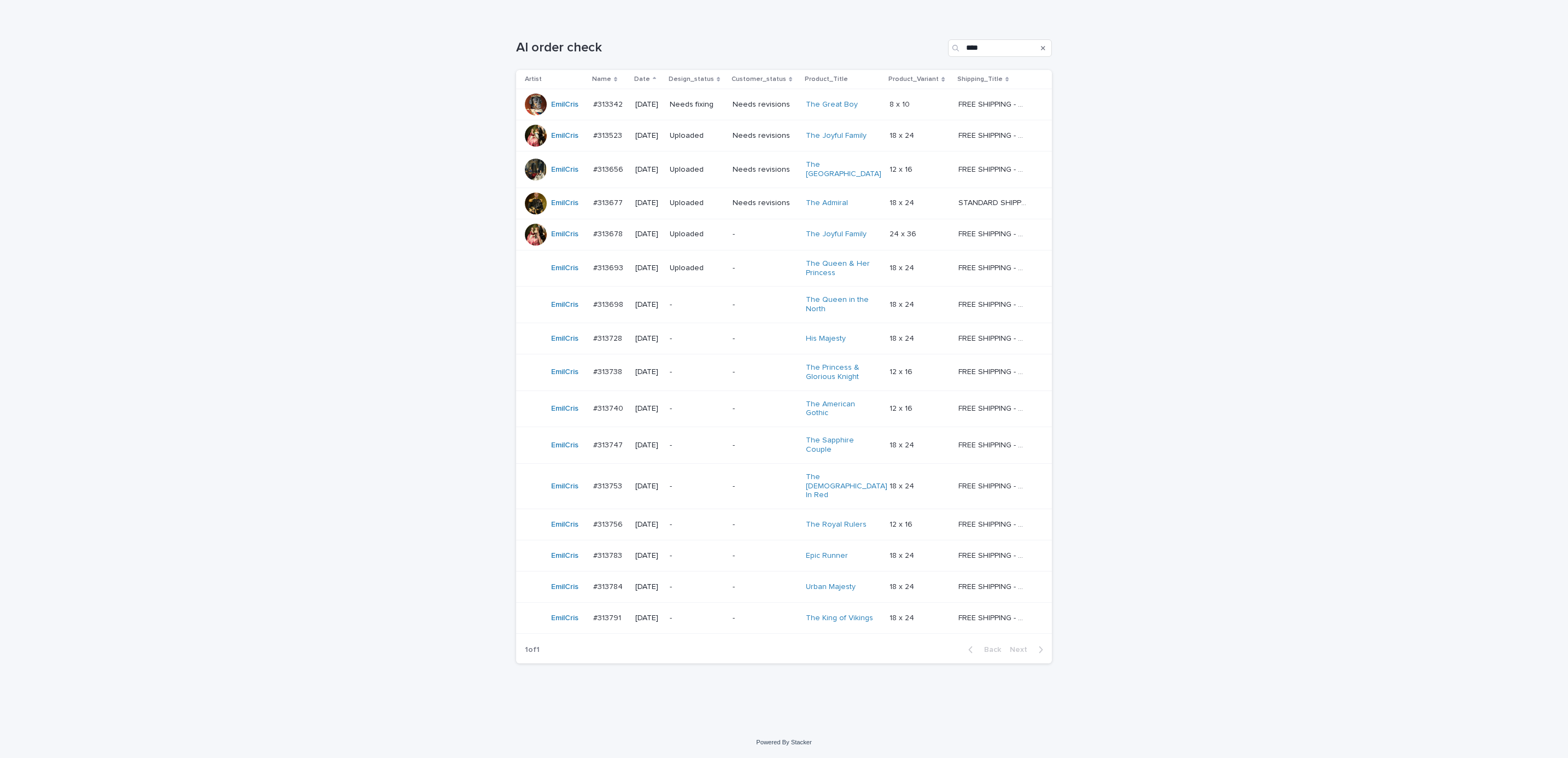
scroll to position [35, 0]
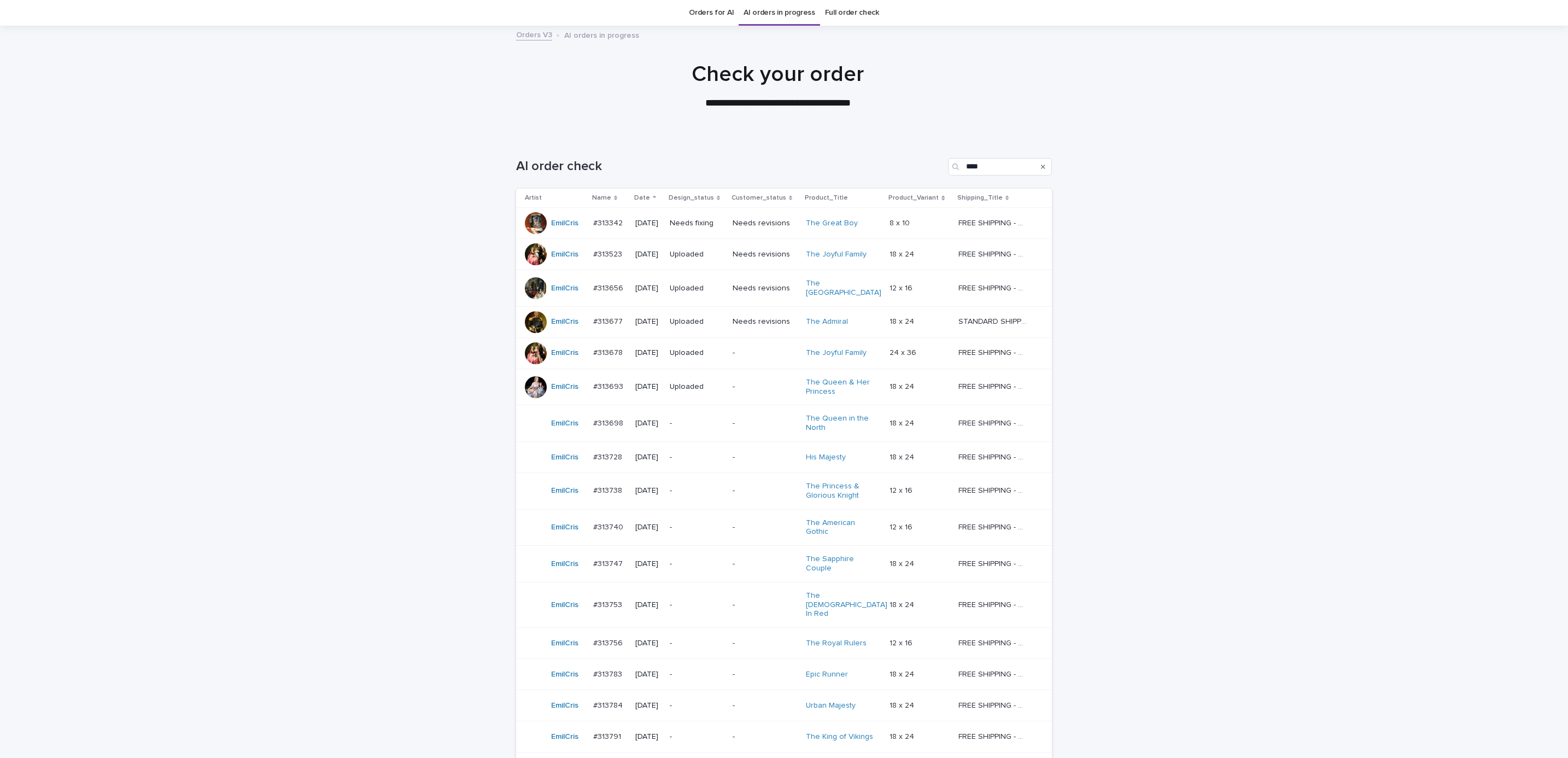
click at [1045, 428] on div "Loading... Saving… Loading... Saving… AI order check **** Artist Name Date Desi…" at bounding box center [784, 490] width 1568 height 709
click at [747, 425] on div "-" at bounding box center [765, 423] width 65 height 18
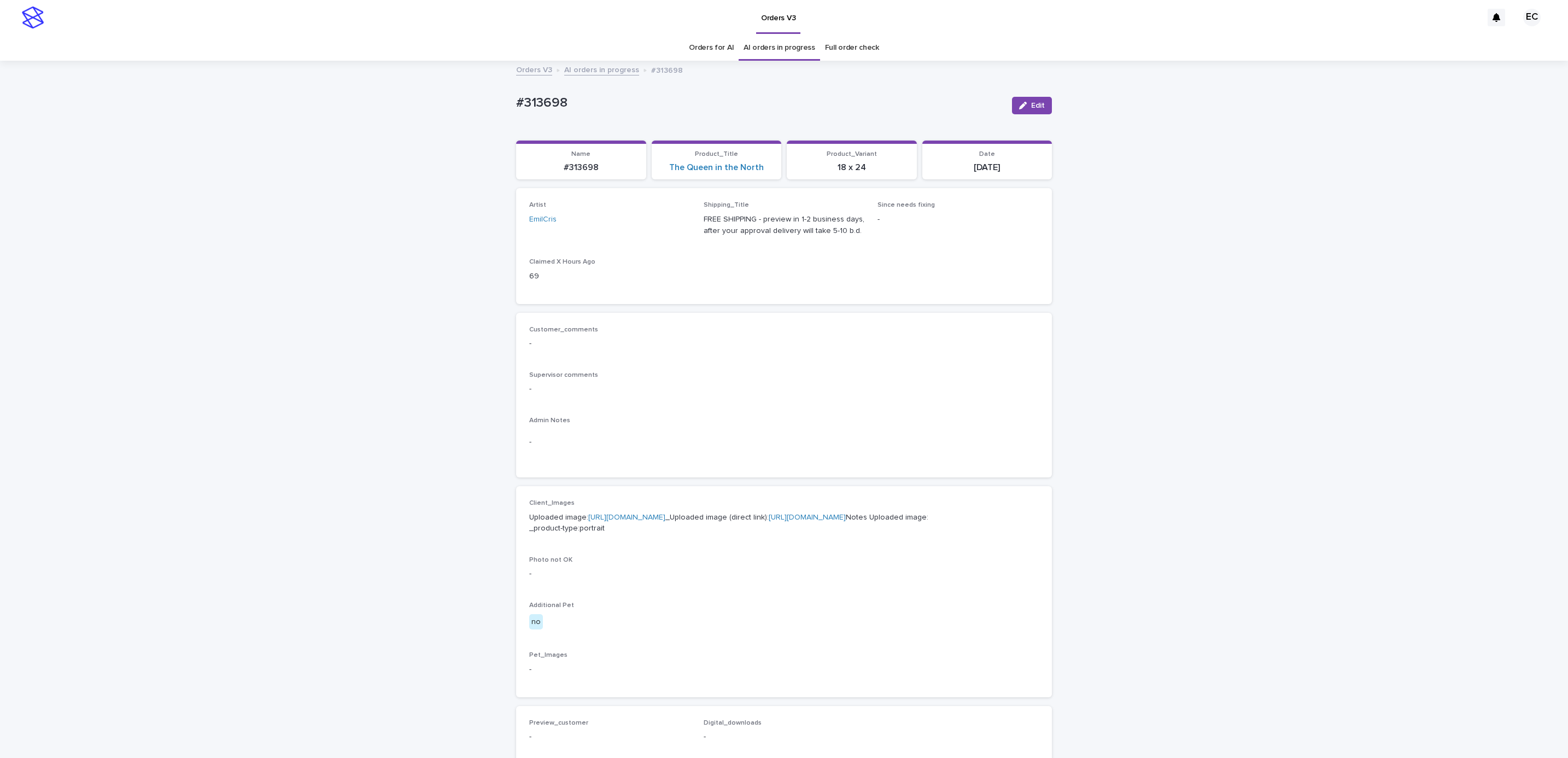
click at [1045, 358] on div "Loading... Saving… Loading... Saving… #313698 Edit #313698 Edit Sorry, there wa…" at bounding box center [784, 560] width 1568 height 997
click at [1019, 105] on icon "button" at bounding box center [1023, 106] width 8 height 8
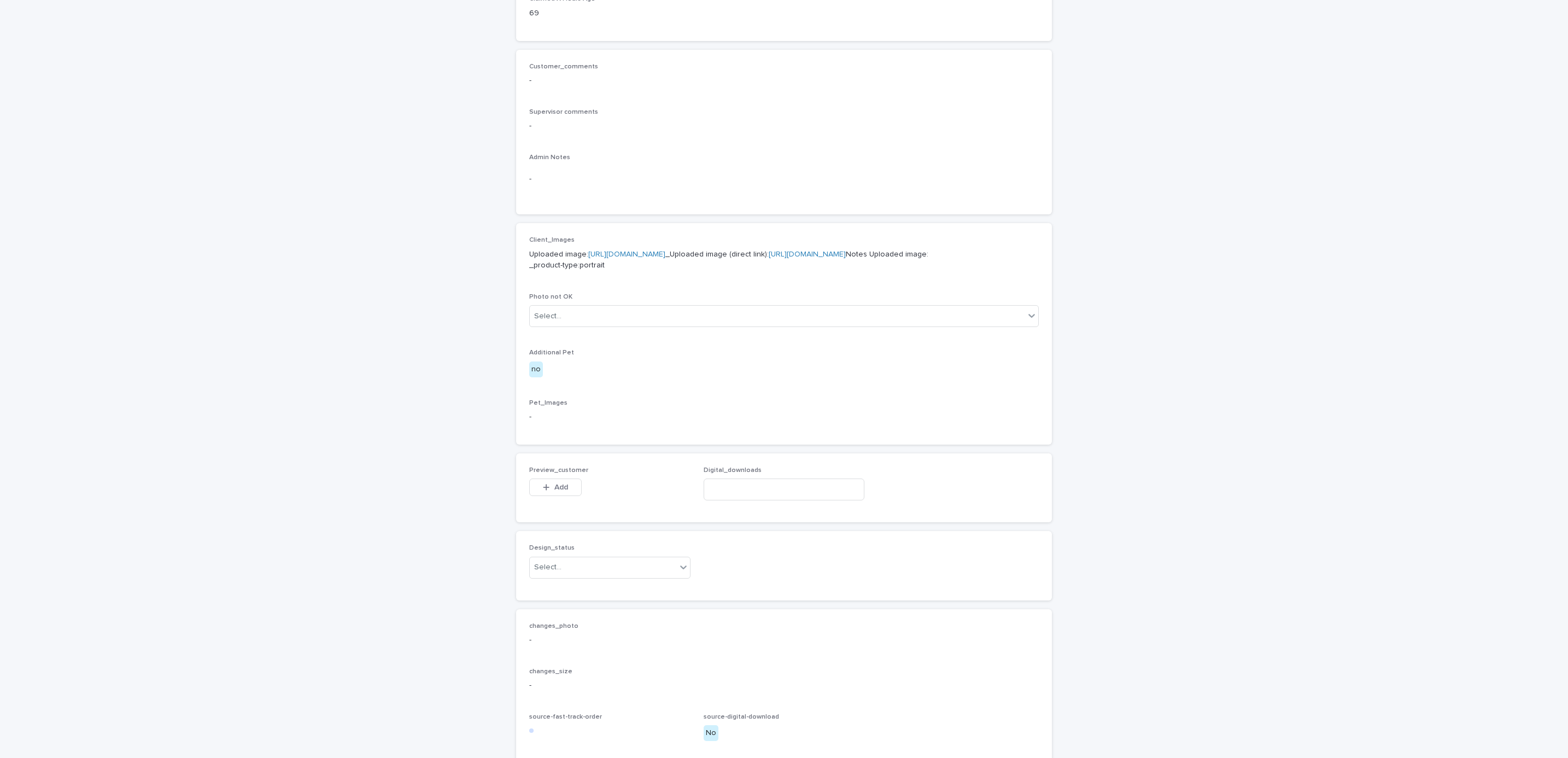
scroll to position [420, 0]
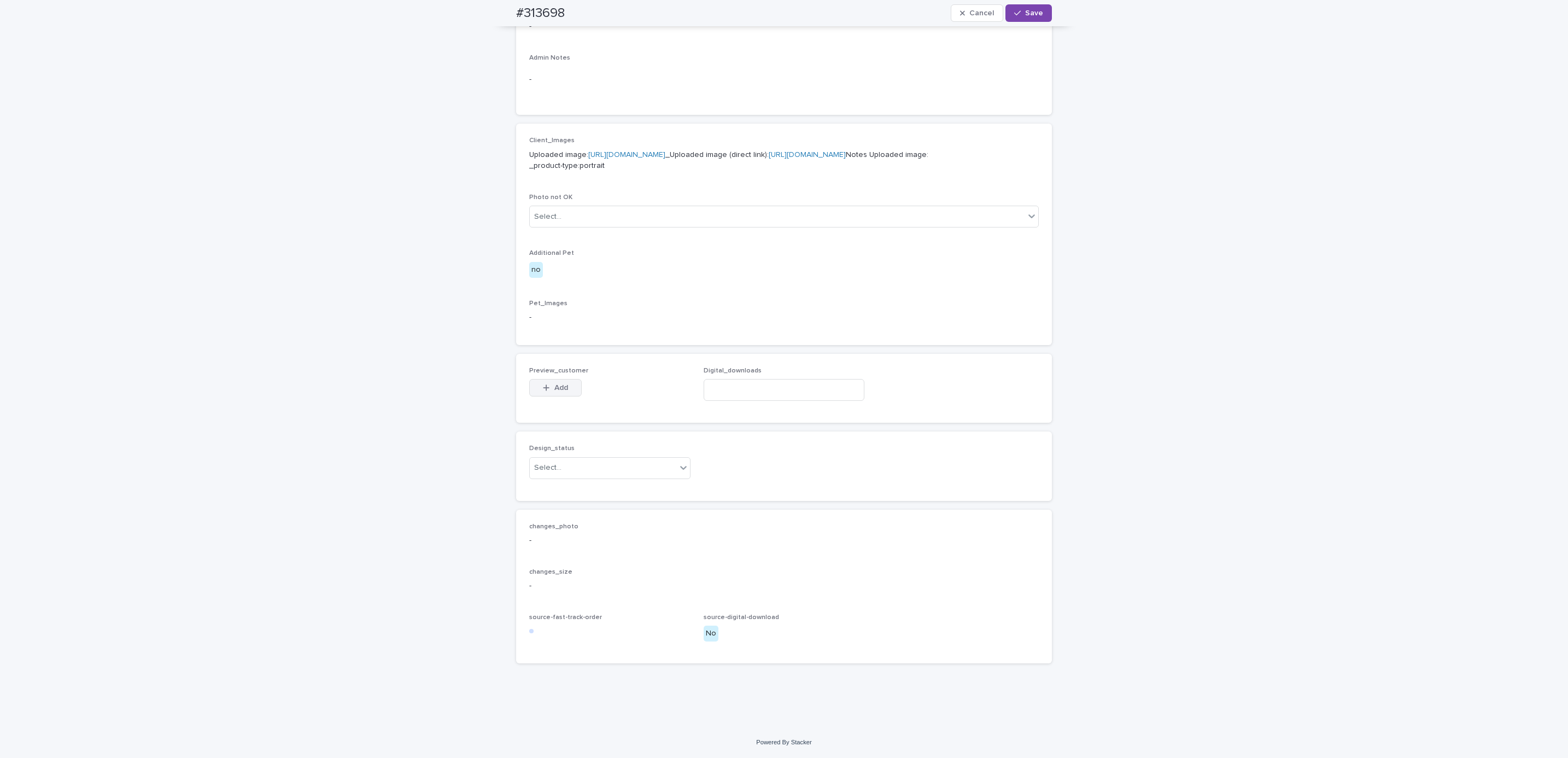
click at [556, 386] on span "Add" at bounding box center [561, 388] width 14 height 8
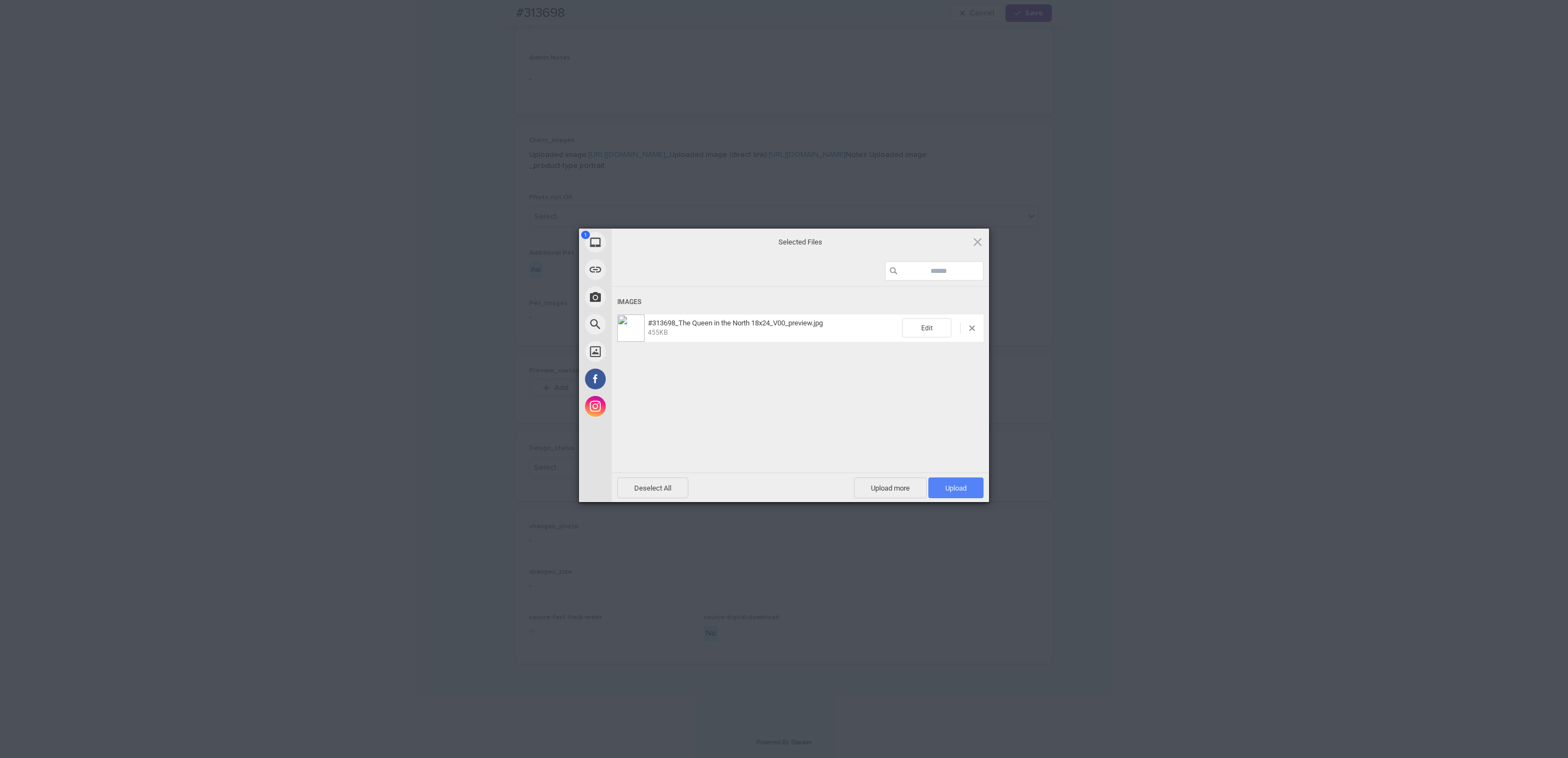
click at [966, 490] on span "Upload 1" at bounding box center [956, 488] width 21 height 8
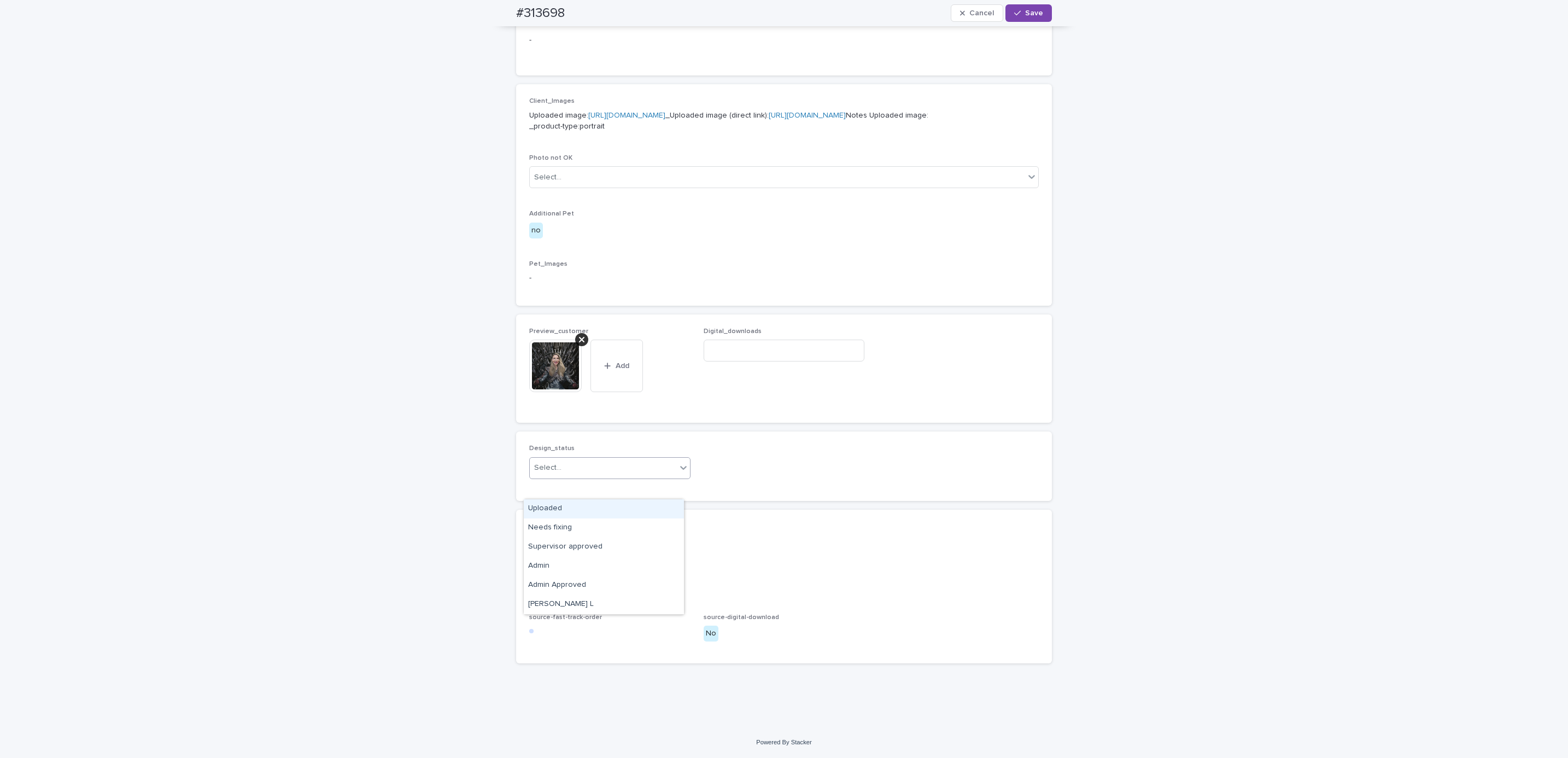
click at [623, 505] on div "Uploaded" at bounding box center [604, 509] width 160 height 19
click at [1029, 15] on span "Save" at bounding box center [1034, 13] width 18 height 8
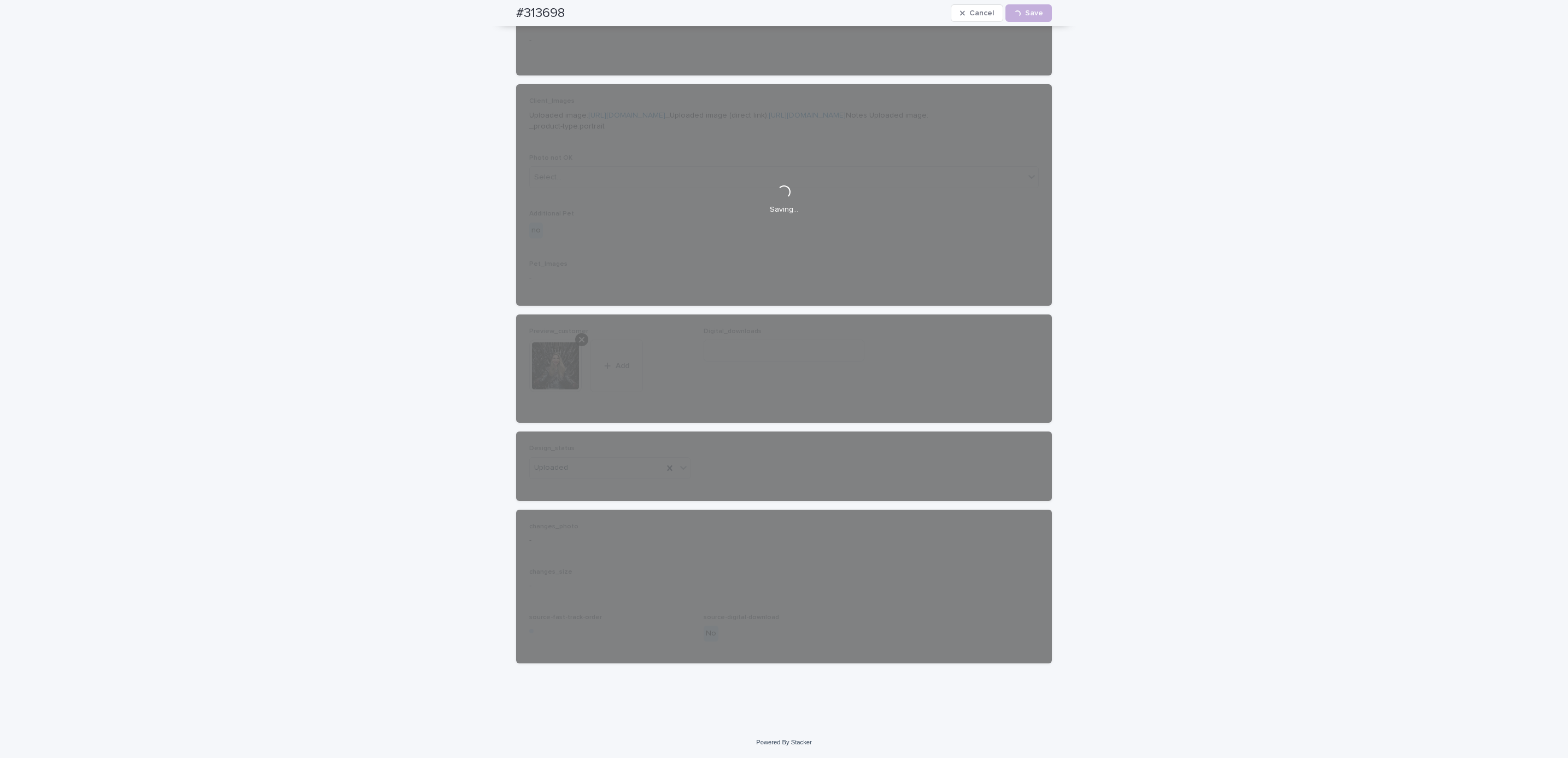
click at [504, 10] on div "#313698 Cancel Loading... Save" at bounding box center [784, 13] width 588 height 26
click at [578, 2] on div "#313698 Cancel Loading... Save" at bounding box center [784, 13] width 536 height 26
copy h2 "#313698"
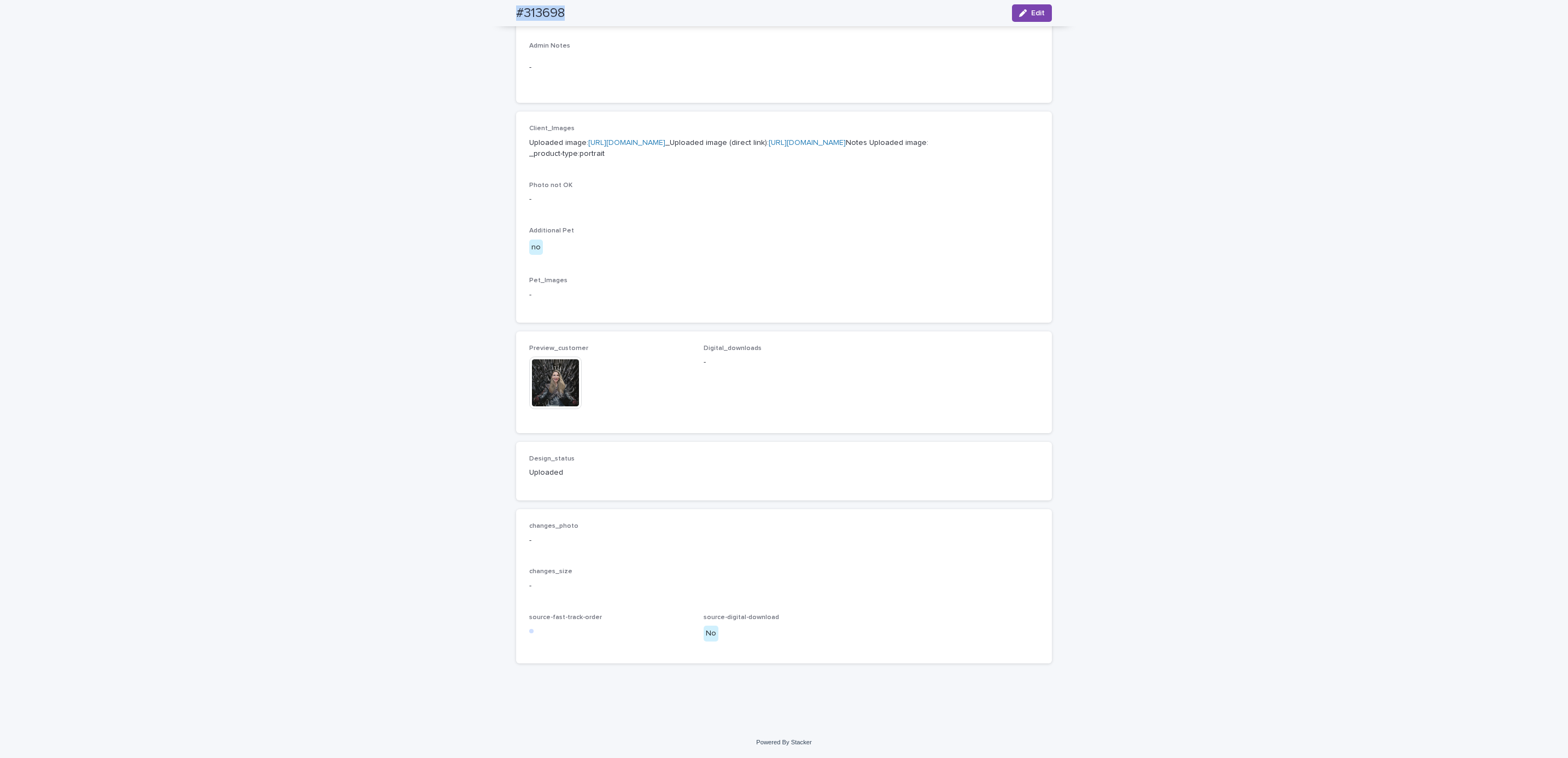
scroll to position [426, 0]
click at [125, 87] on div "Loading... Saving… Loading... Saving… #313698 Edit #313698 Edit Sorry, there wa…" at bounding box center [784, 207] width 1568 height 1040
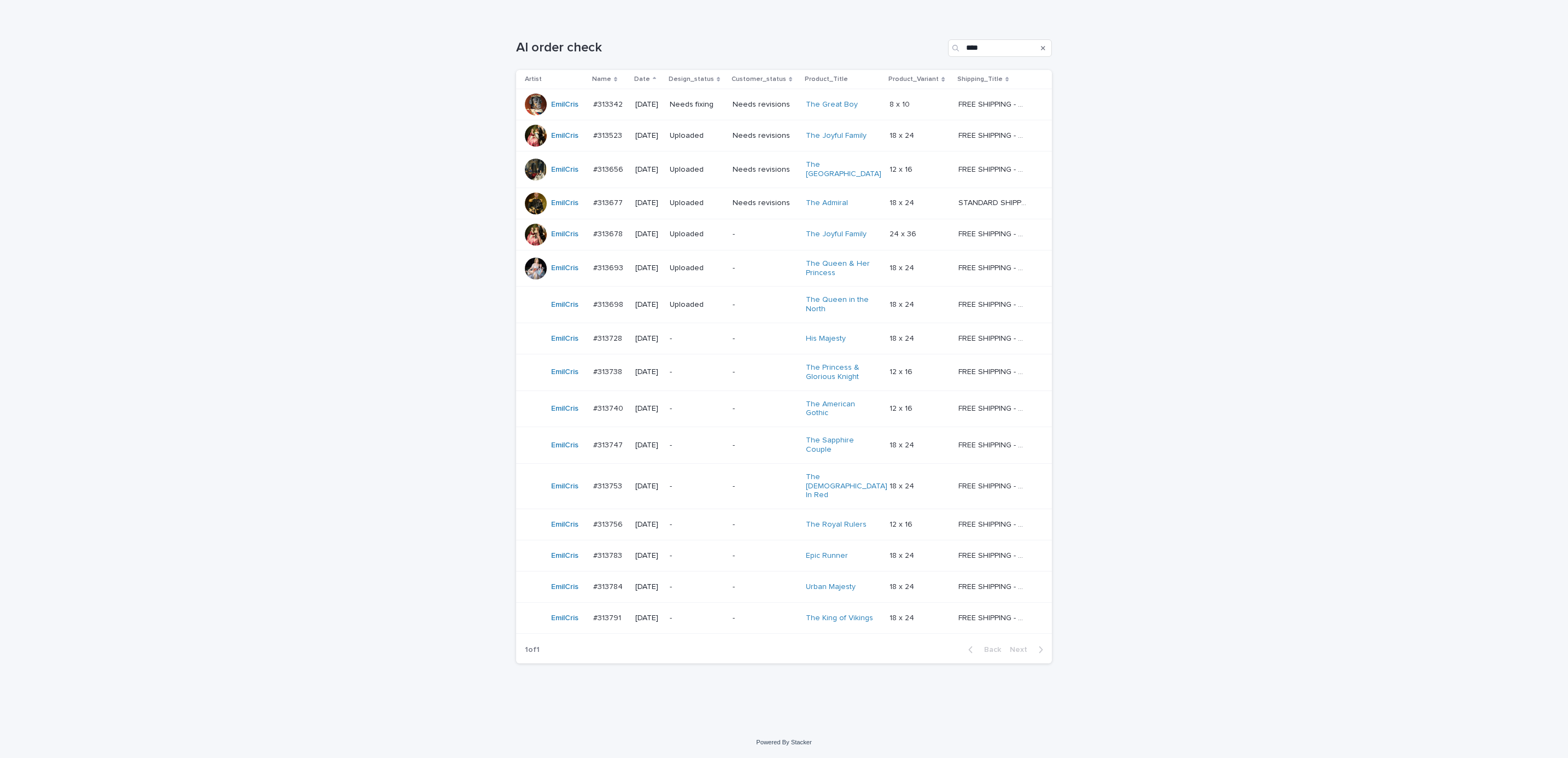
scroll to position [35, 0]
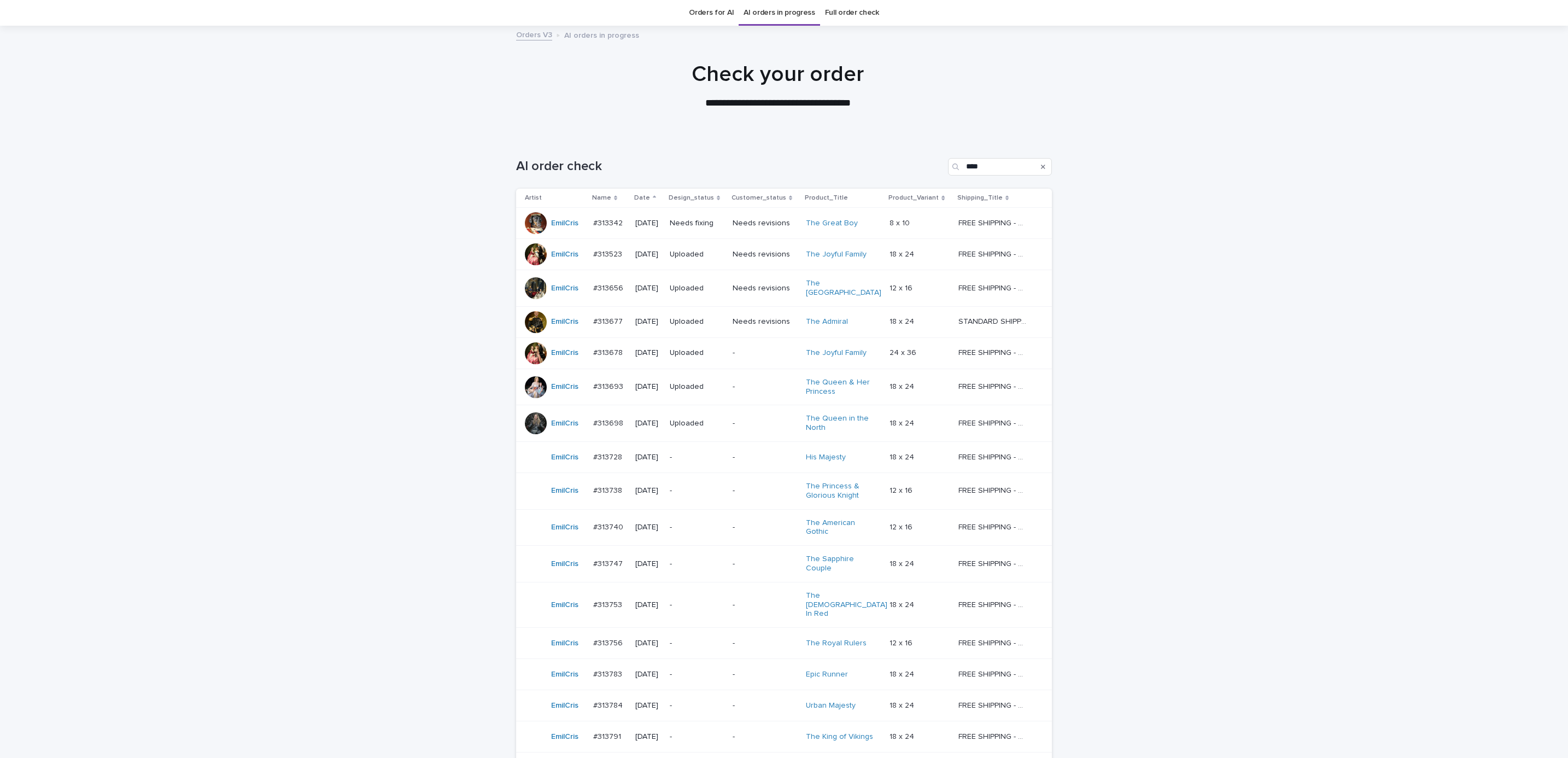
click at [386, 505] on div "Loading... Saving… Loading... Saving… AI order check **** Artist Name Date Desi…" at bounding box center [784, 490] width 1568 height 709
click at [737, 455] on td "-" at bounding box center [765, 457] width 73 height 31
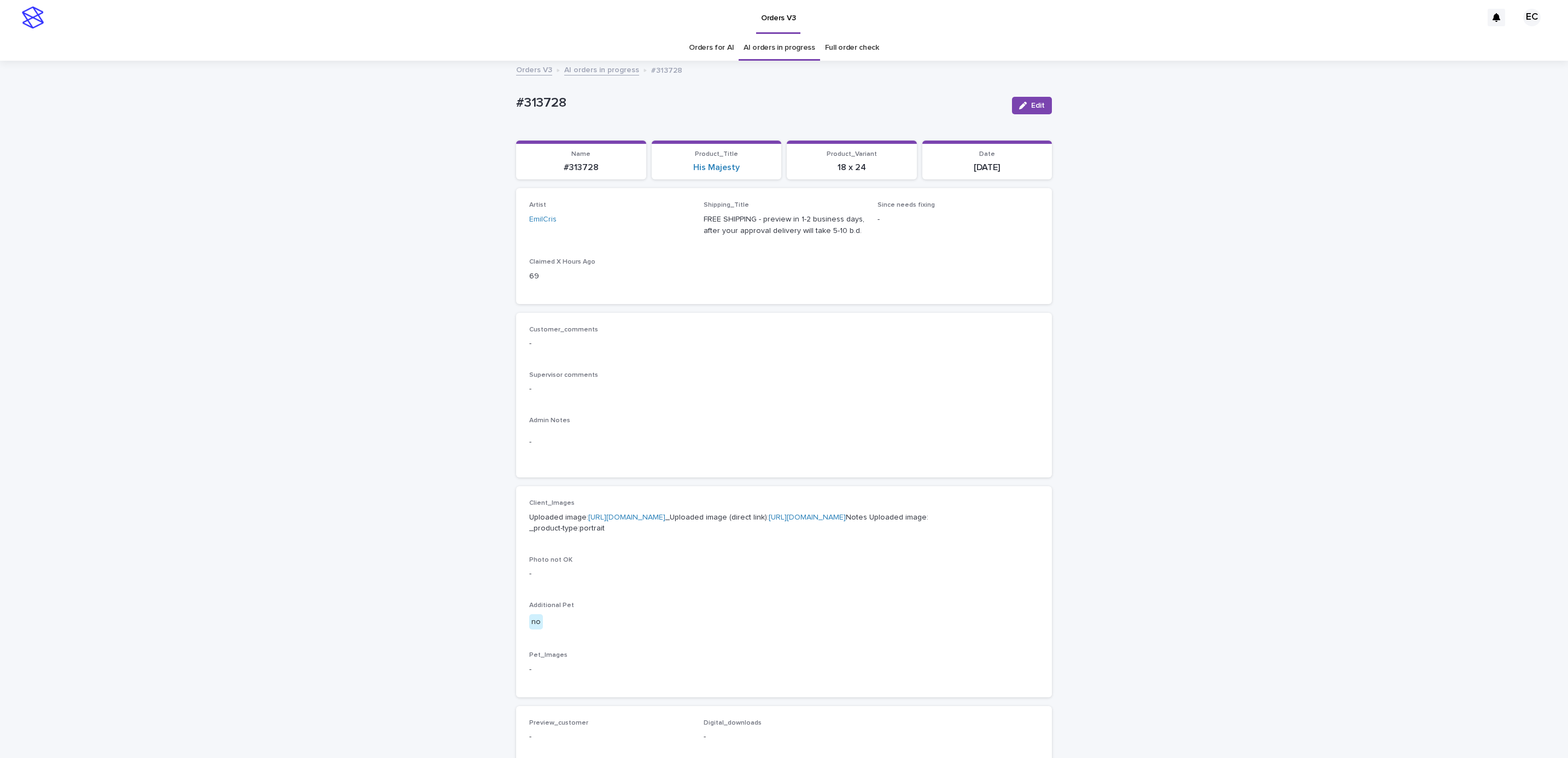
click at [1045, 389] on div "Loading... Saving… Loading... Saving… #313728 Edit #313728 Edit Sorry, there wa…" at bounding box center [784, 560] width 1568 height 997
click at [1019, 112] on button "Edit" at bounding box center [1032, 105] width 40 height 17
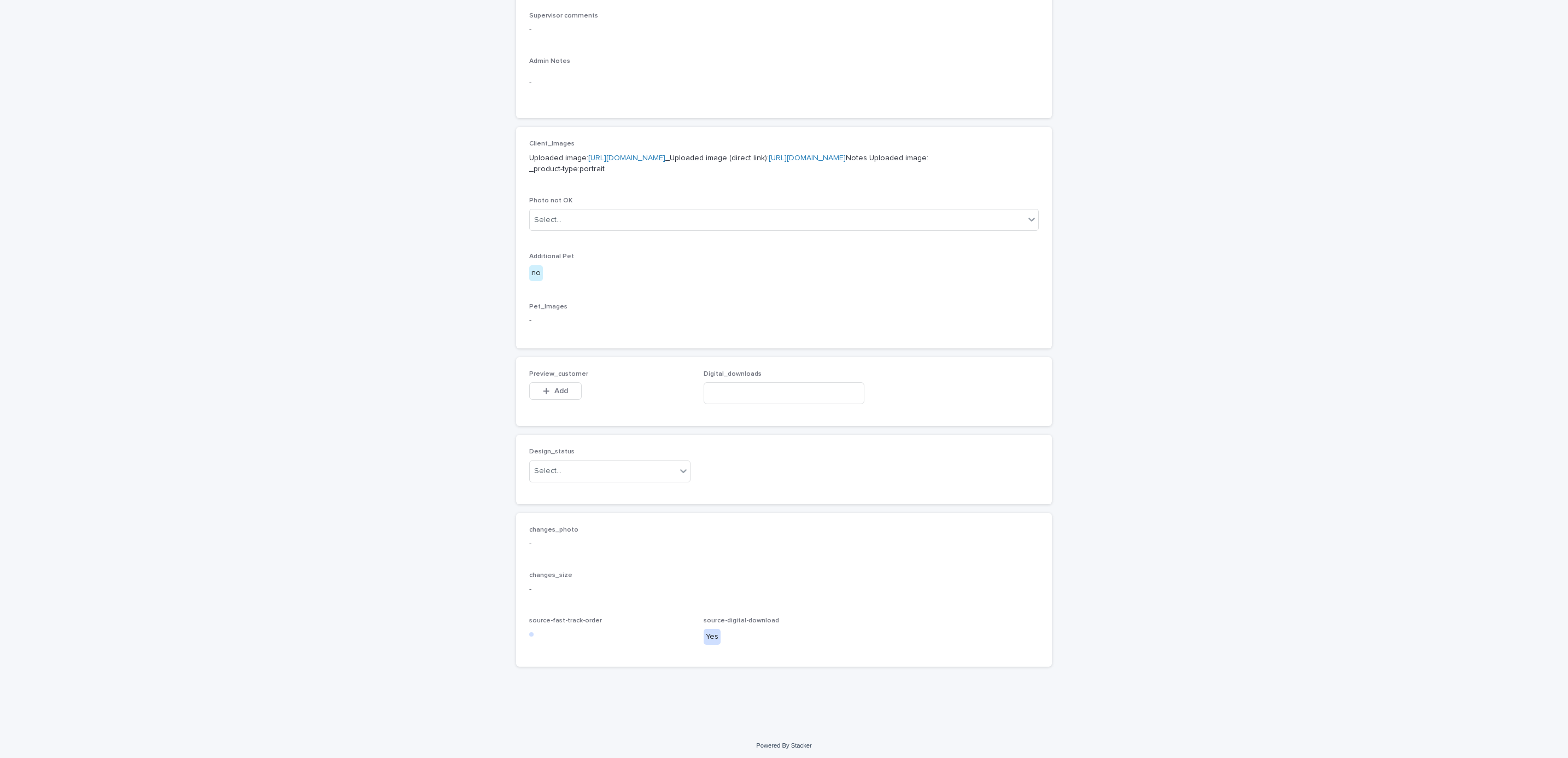
scroll to position [420, 0]
click at [554, 385] on span "Add" at bounding box center [561, 388] width 14 height 8
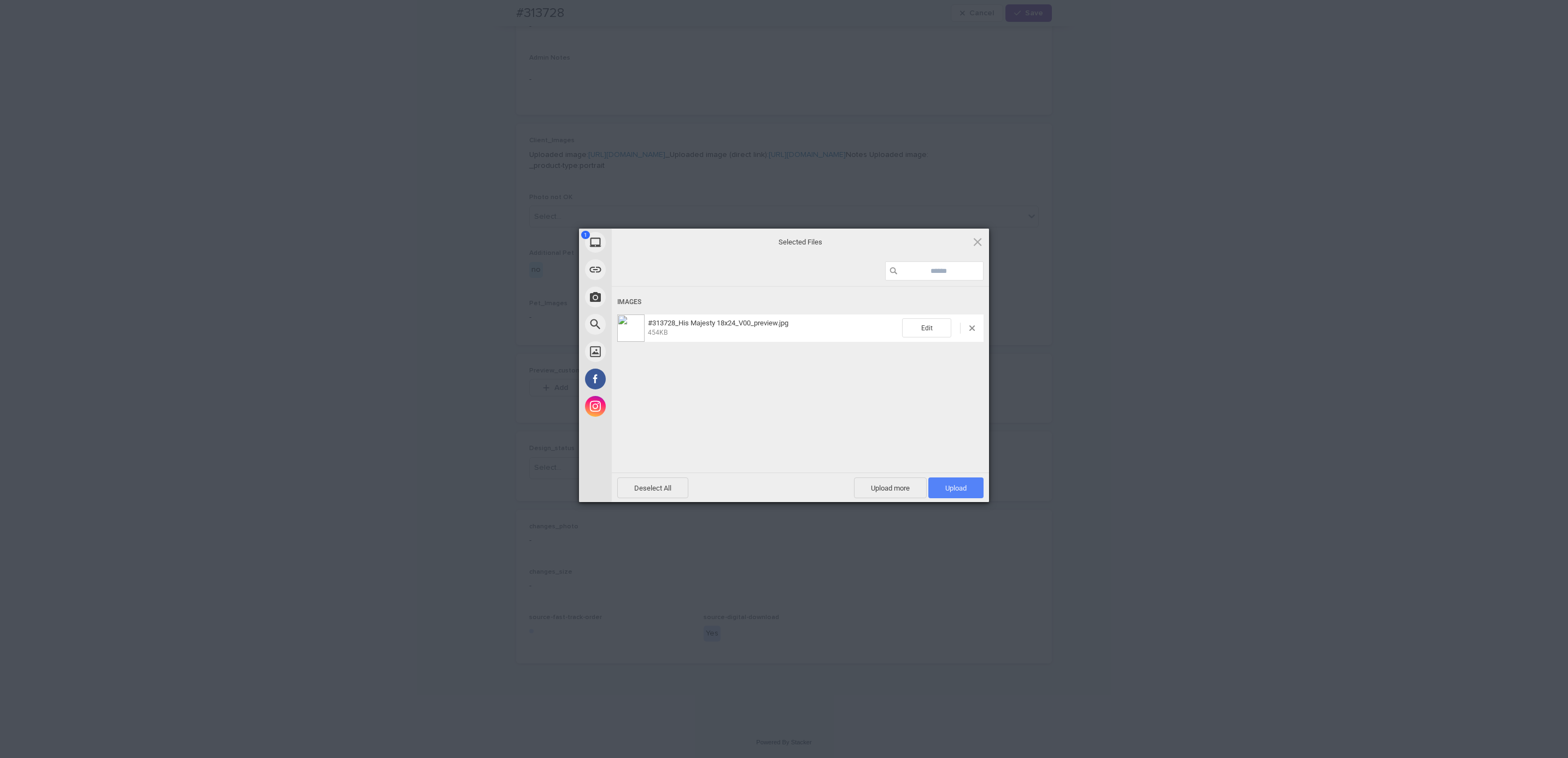
click at [967, 482] on span "Upload 1" at bounding box center [956, 487] width 56 height 20
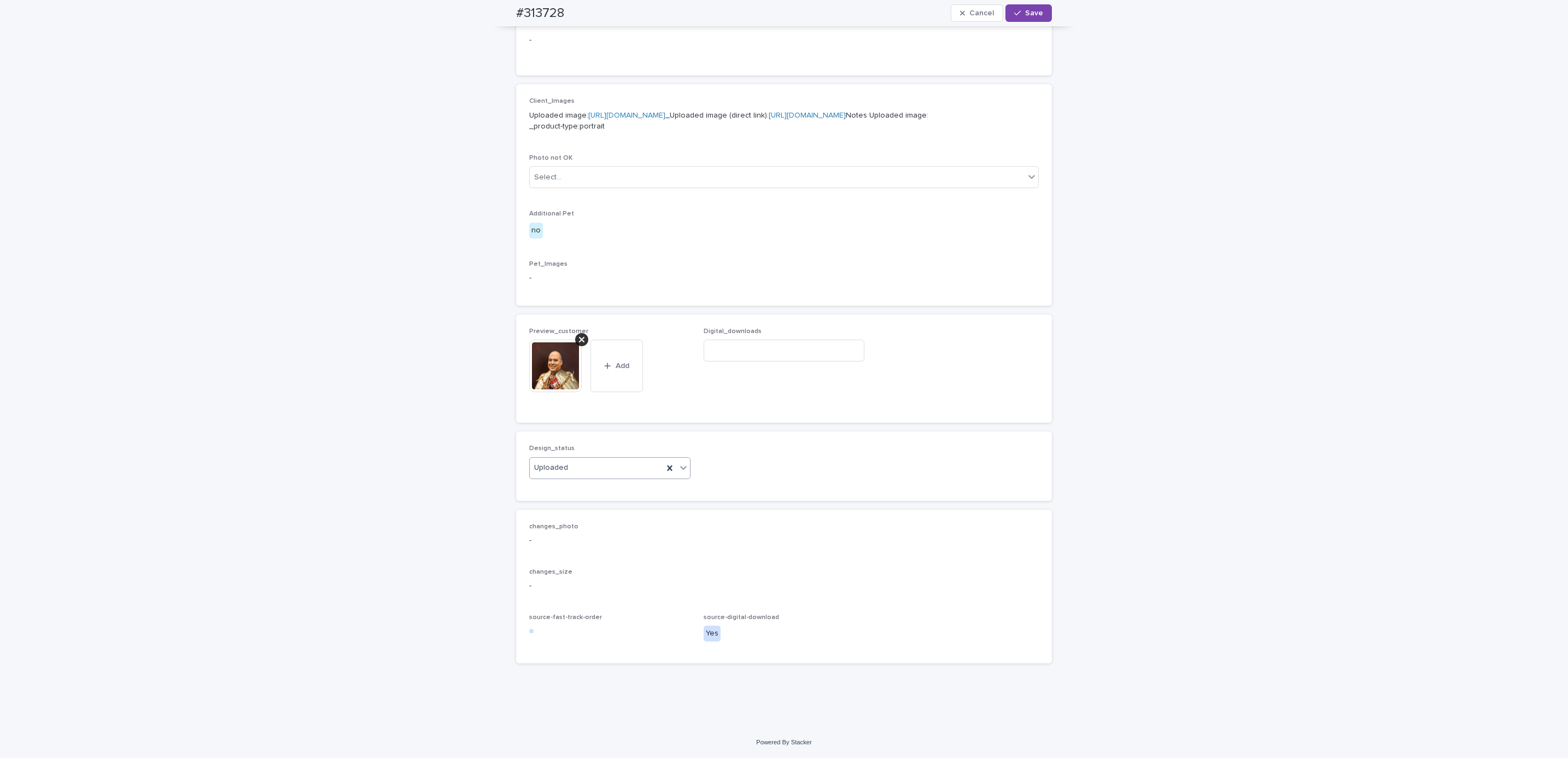
click at [494, 19] on div "#313728 Cancel Save" at bounding box center [784, 13] width 588 height 26
click at [574, 9] on div "#313728 Cancel Save" at bounding box center [784, 13] width 536 height 26
copy h2 "#313728"
click at [816, 361] on input at bounding box center [784, 350] width 161 height 22
paste input "**********"
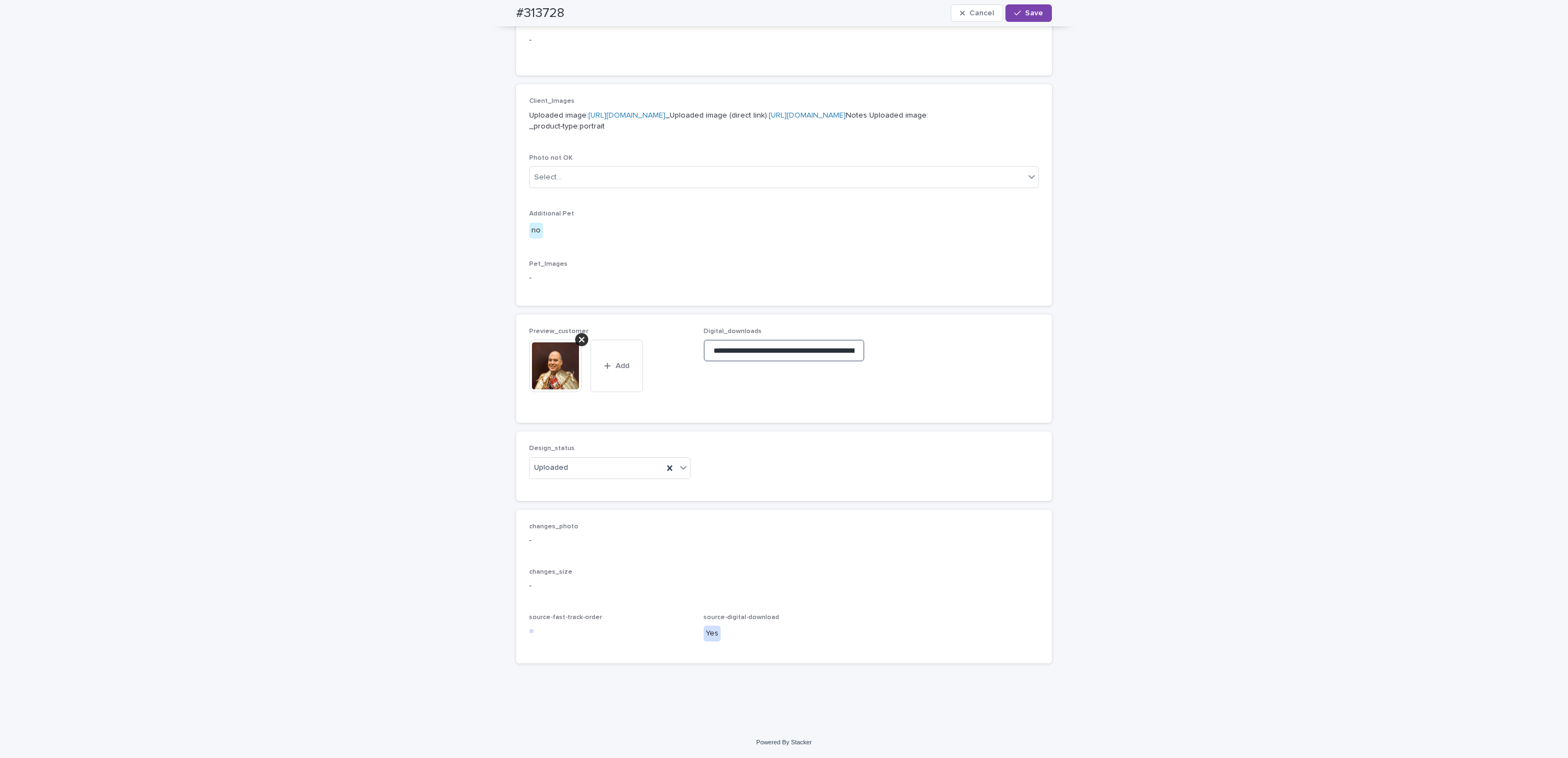
scroll to position [0, 163]
type input "**********"
click at [1031, 15] on span "Save" at bounding box center [1034, 13] width 18 height 8
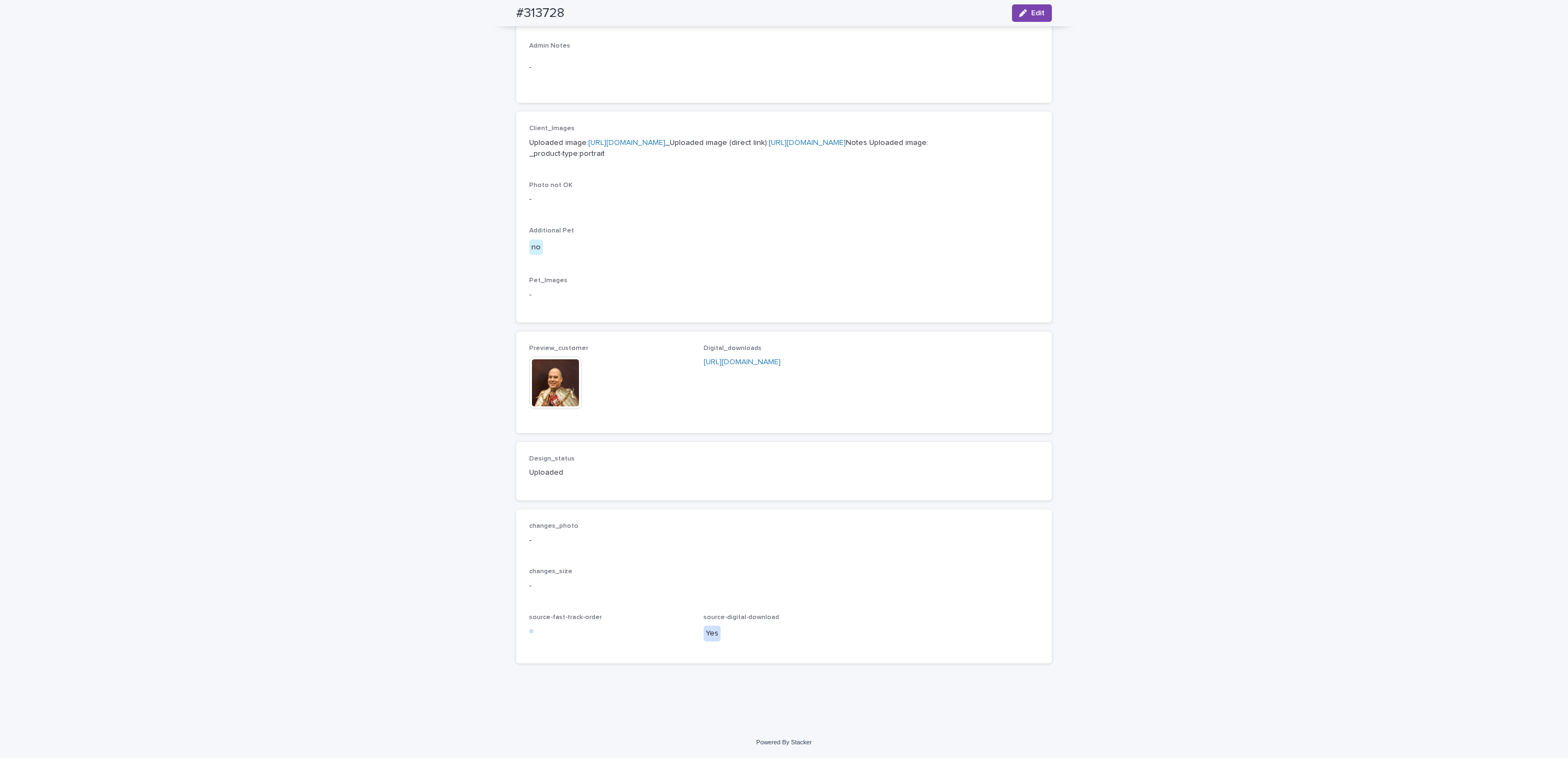
scroll to position [426, 0]
click at [227, 194] on div "Loading... Saving… Loading... Saving… #313728 Edit #313728 Edit Sorry, there wa…" at bounding box center [784, 207] width 1568 height 1040
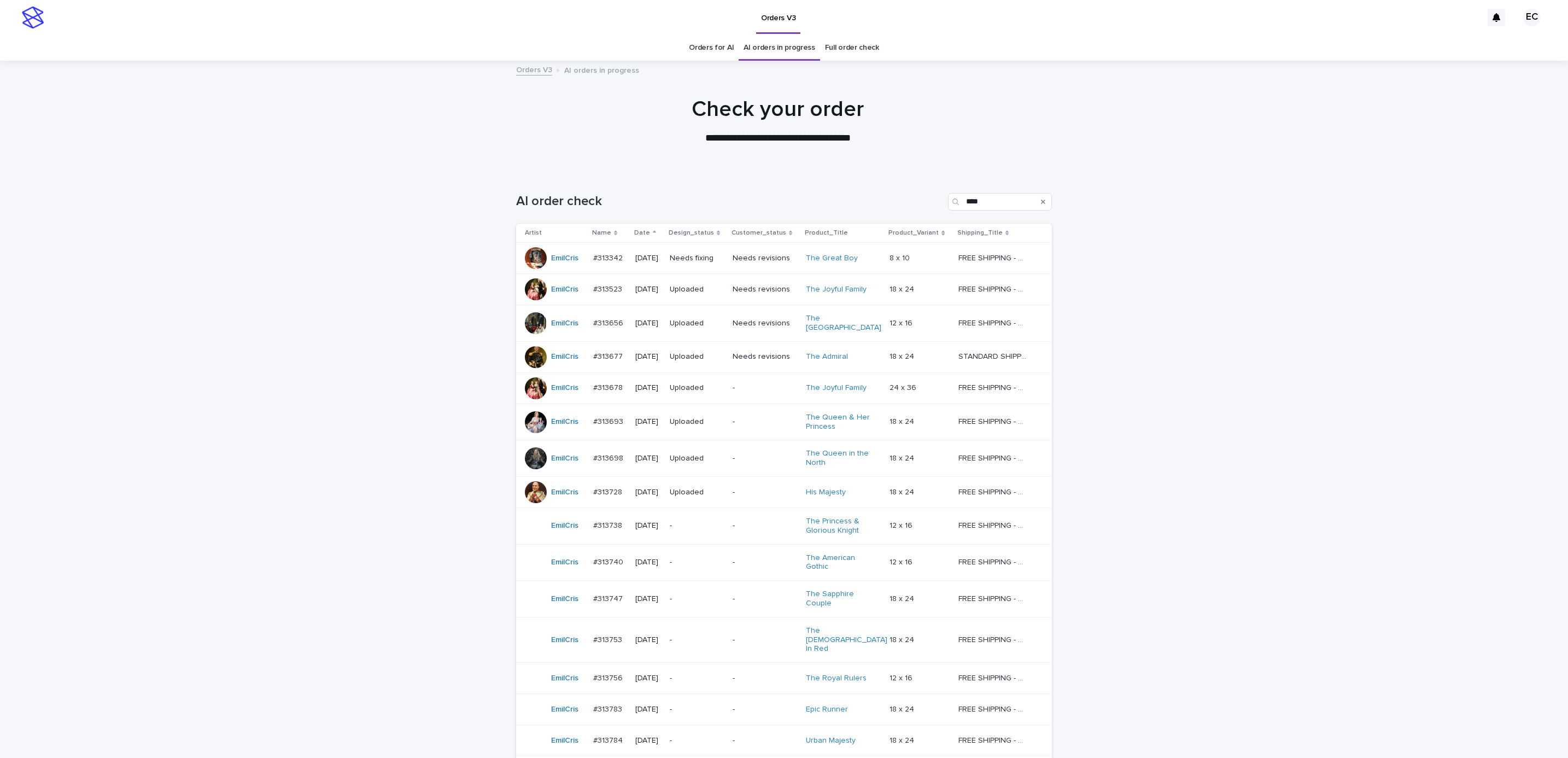
click at [330, 255] on div "Loading... Saving… Loading... Saving… AI order check **** Artist Name Date Desi…" at bounding box center [784, 525] width 1568 height 709
click at [1045, 360] on div "Loading... Saving… Loading... Saving… AI order check **** Artist Name Date Desi…" at bounding box center [784, 525] width 1568 height 709
